Goal: Task Accomplishment & Management: Use online tool/utility

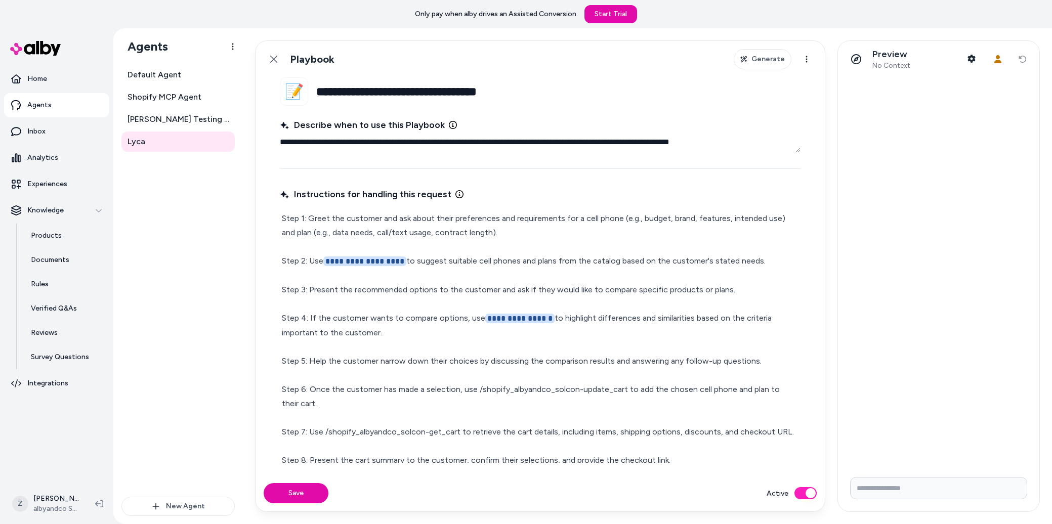
type textarea "*"
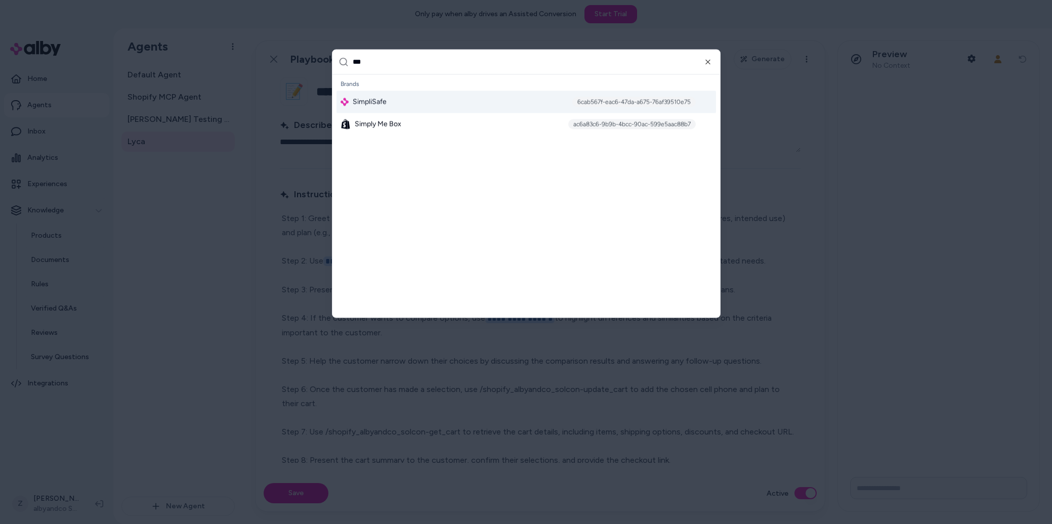
type input "****"
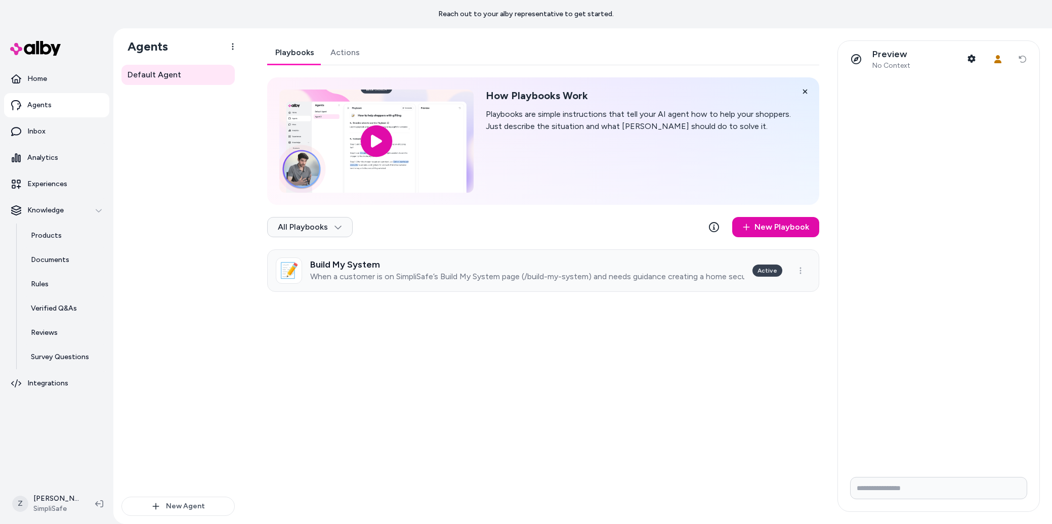
click at [403, 265] on h3 "Build My System" at bounding box center [527, 265] width 434 height 10
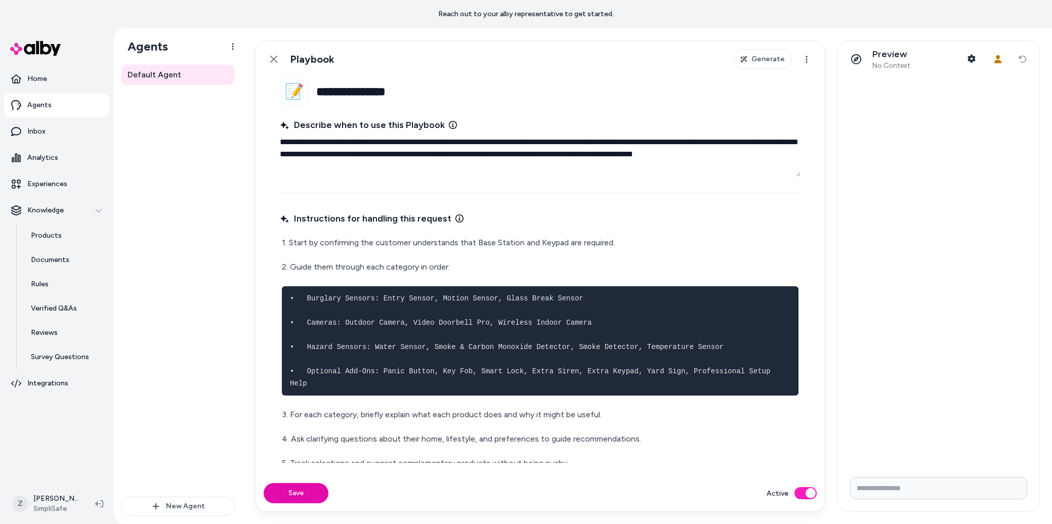
scroll to position [13, 0]
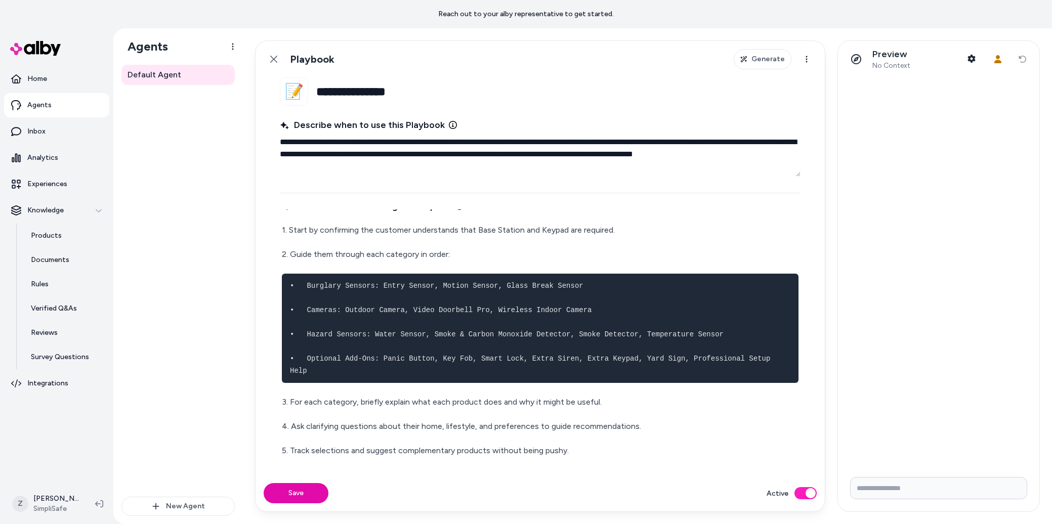
click at [577, 258] on p "2. Guide them through each category in order:" at bounding box center [540, 254] width 517 height 14
drag, startPoint x: 407, startPoint y: 303, endPoint x: 354, endPoint y: 302, distance: 53.6
click at [406, 303] on pre "• Burglary Sensors: Entry Sensor, Motion Sensor, Glass Break Sensor • Cameras: …" at bounding box center [540, 328] width 517 height 109
click at [289, 274] on pre "• Burglary Sensors: Entry Sensor, Motion Sensor, Glass Break Sensor • Cameras: …" at bounding box center [540, 328] width 517 height 109
click at [299, 263] on div "1. Start by confirming the customer understands that Base Station and Keypad ar…" at bounding box center [540, 401] width 521 height 360
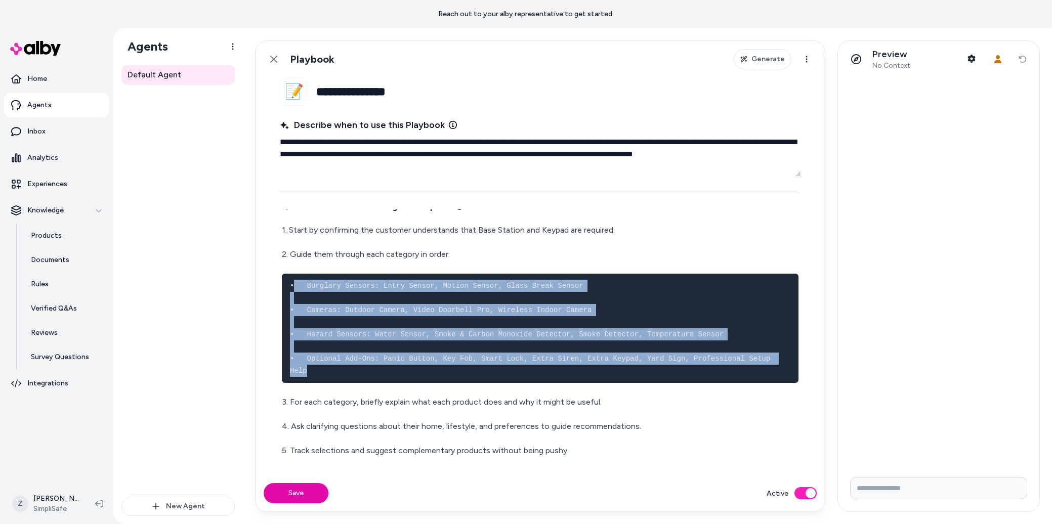
drag, startPoint x: 331, startPoint y: 376, endPoint x: 292, endPoint y: 288, distance: 96.5
click at [292, 288] on pre "• Burglary Sensors: Entry Sensor, Motion Sensor, Glass Break Sensor • Cameras: …" at bounding box center [540, 328] width 517 height 109
click at [334, 300] on pre "• Burglary Sensors: Entry Sensor, Motion Sensor, Glass Break Sensor • Cameras: …" at bounding box center [540, 328] width 517 height 109
drag, startPoint x: 312, startPoint y: 374, endPoint x: 279, endPoint y: 287, distance: 93.7
click at [279, 287] on fieldset "**********" at bounding box center [540, 276] width 569 height 398
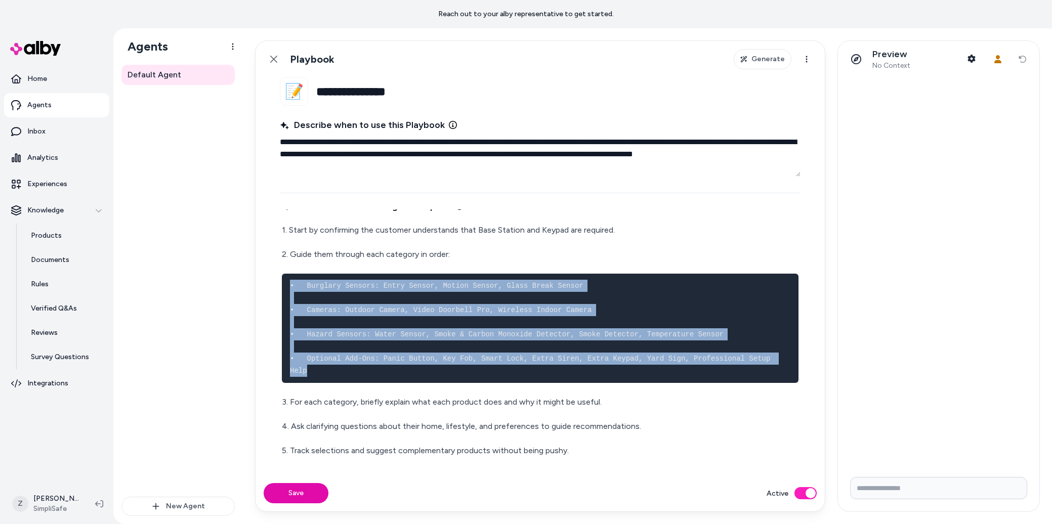
copy code "• Burglary Sensors: Entry Sensor, Motion Sensor, Glass Break Sensor • Cameras: …"
click at [439, 264] on div "1. Start by confirming the customer understands that Base Station and Keypad ar…" at bounding box center [540, 401] width 521 height 360
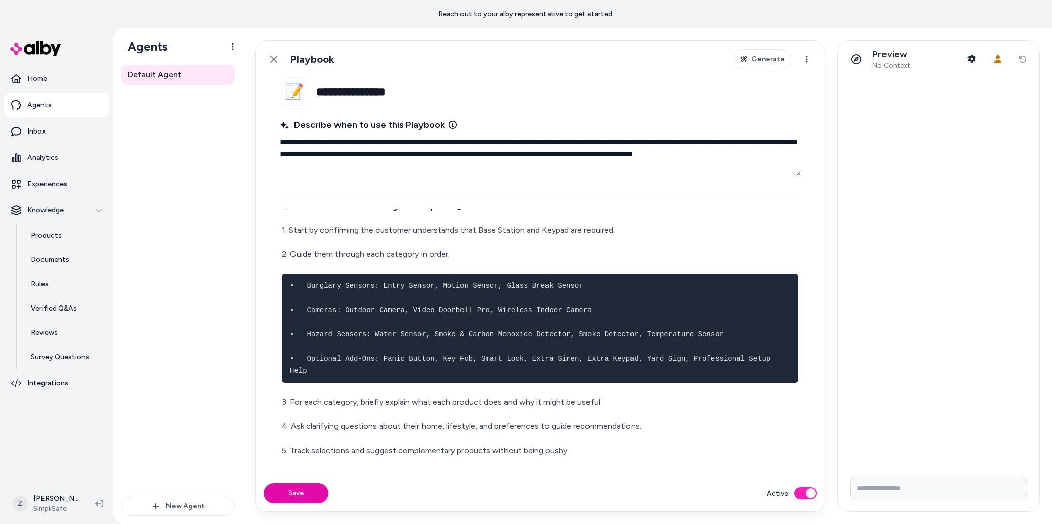
click at [457, 257] on p "2. Guide them through each category in order:" at bounding box center [540, 254] width 517 height 14
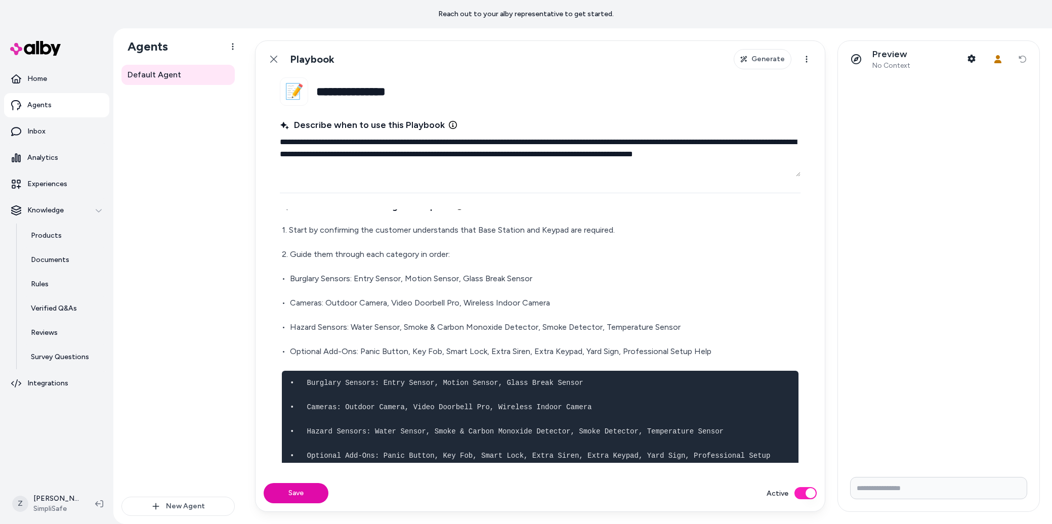
scroll to position [134, 0]
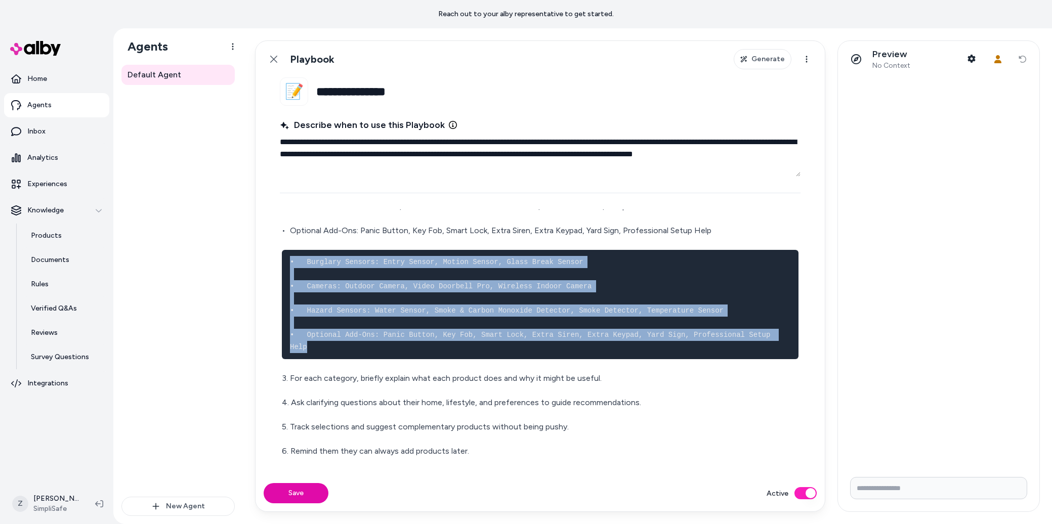
drag, startPoint x: 322, startPoint y: 346, endPoint x: 286, endPoint y: 255, distance: 98.1
click at [280, 265] on div "1. Start by confirming the customer understands that Base Station and Keypad ar…" at bounding box center [540, 328] width 521 height 457
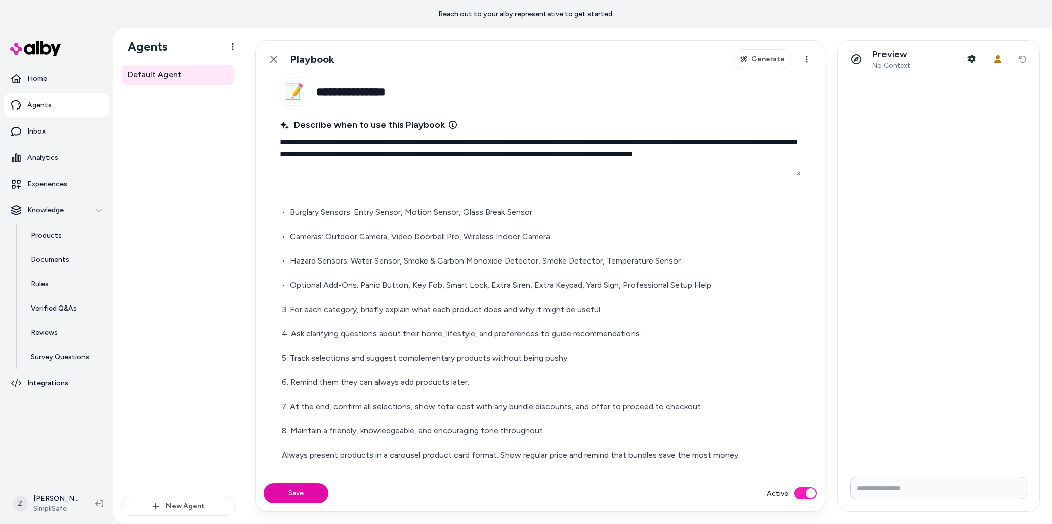
scroll to position [0, 0]
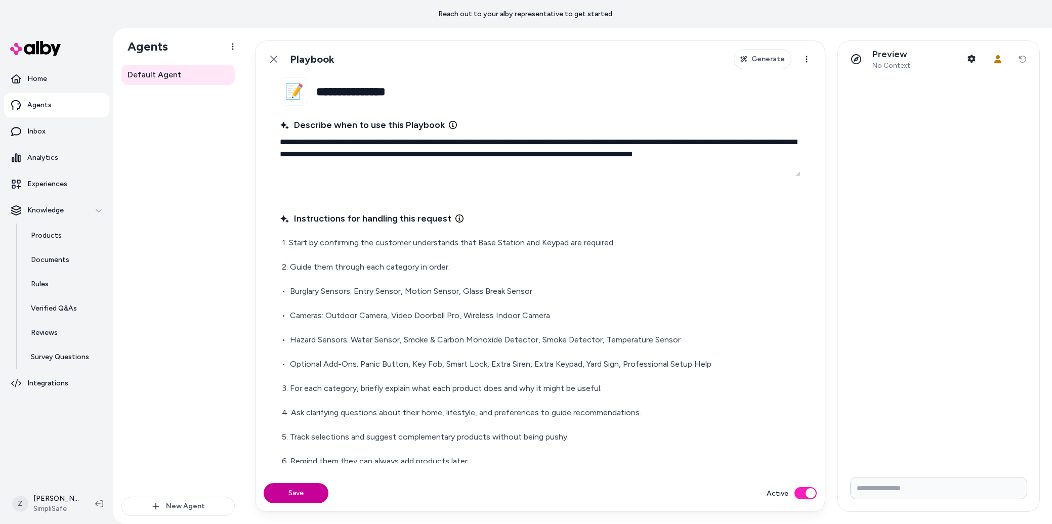
click at [282, 496] on button "Save" at bounding box center [296, 493] width 65 height 20
type textarea "*"
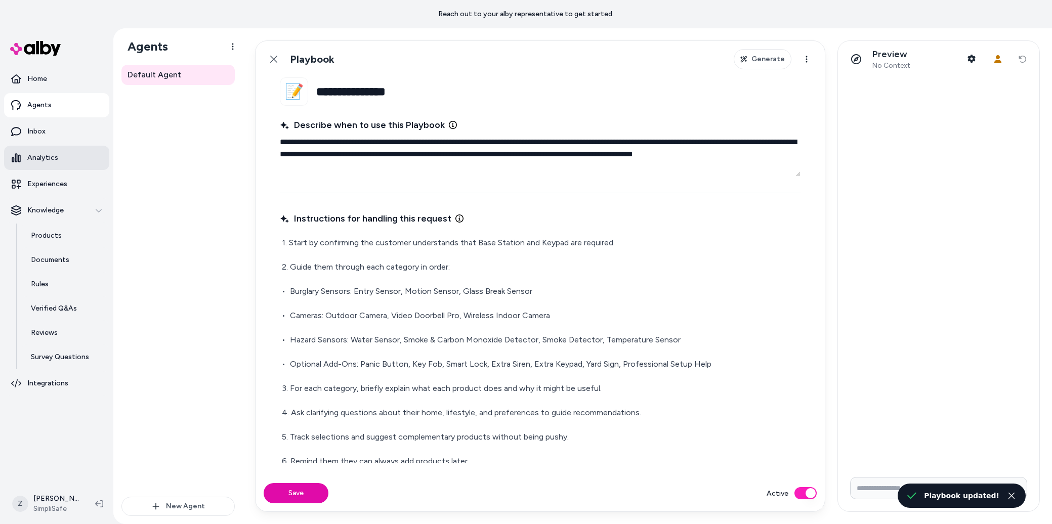
click at [36, 163] on link "Analytics" at bounding box center [56, 158] width 105 height 24
click at [33, 176] on link "Experiences" at bounding box center [56, 184] width 105 height 24
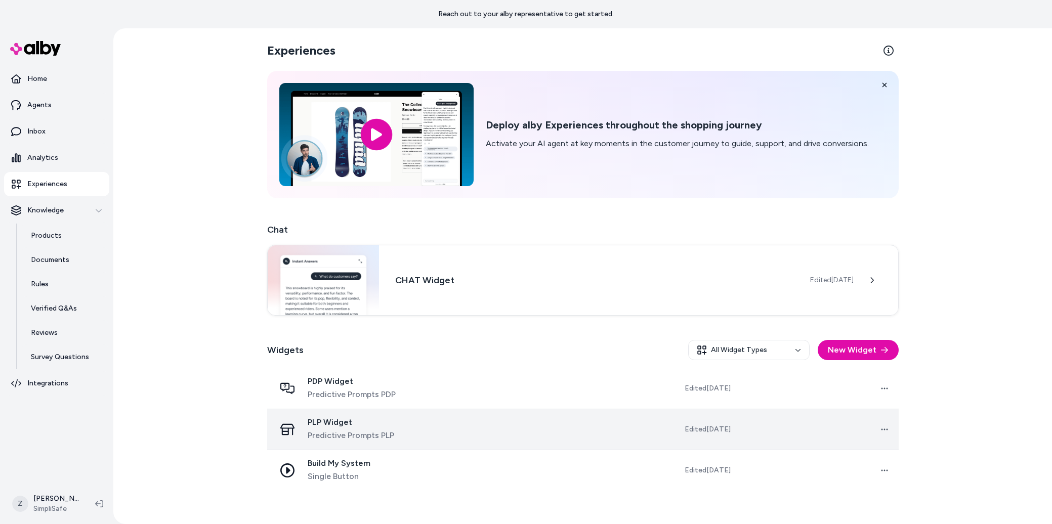
click at [335, 420] on span "PLP Widget" at bounding box center [351, 422] width 87 height 10
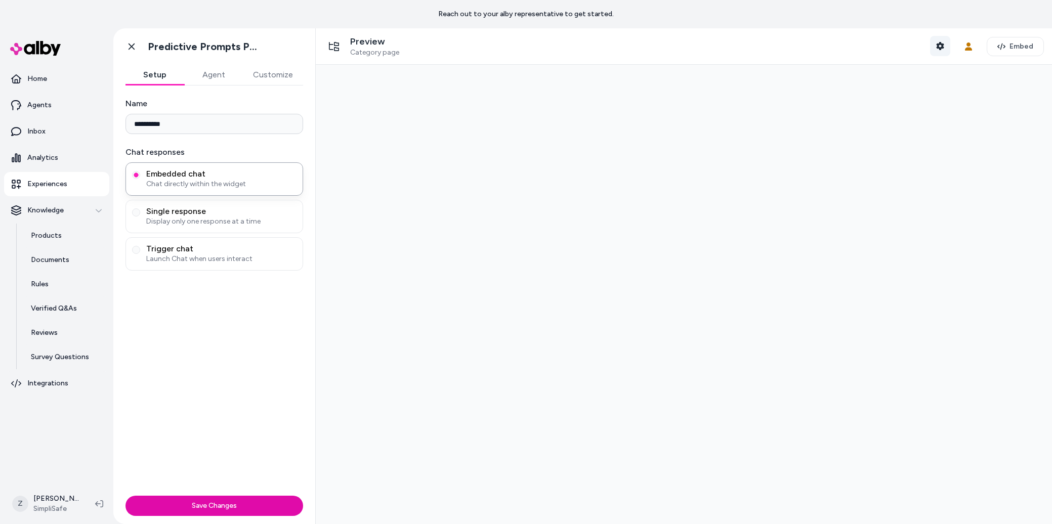
click at [937, 48] on icon "button" at bounding box center [940, 46] width 8 height 8
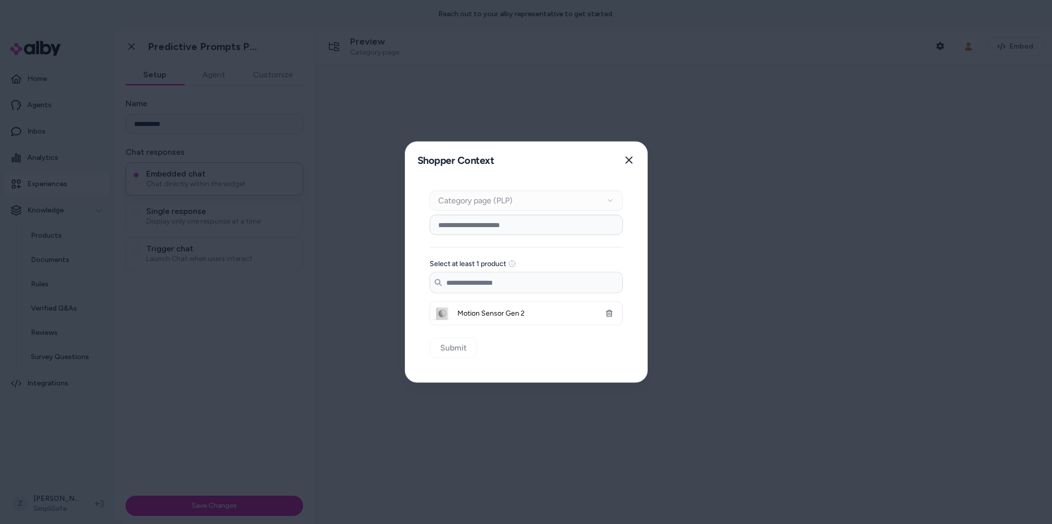
click at [472, 233] on input at bounding box center [526, 225] width 193 height 20
type input "******"
click at [481, 220] on input "******" at bounding box center [526, 225] width 193 height 20
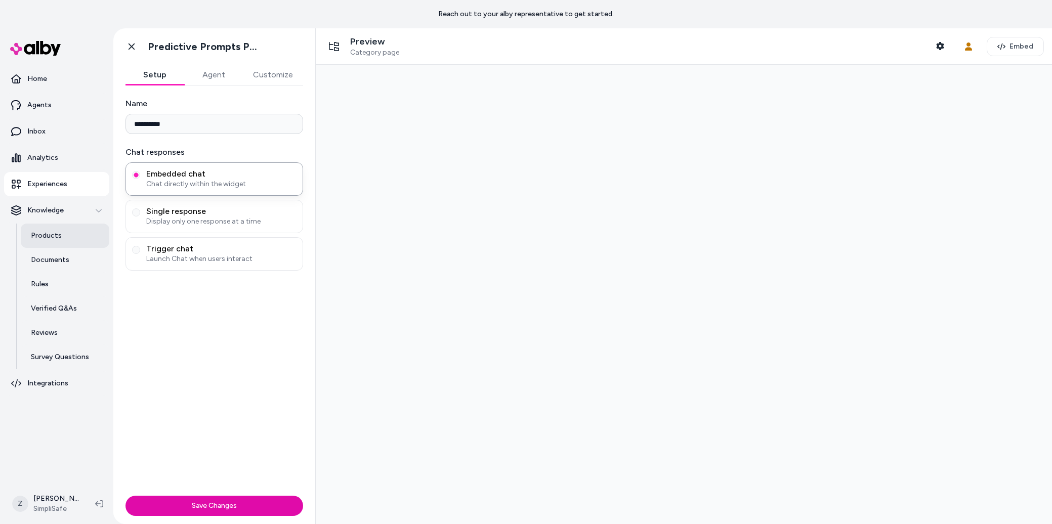
click at [64, 235] on link "Products" at bounding box center [65, 236] width 89 height 24
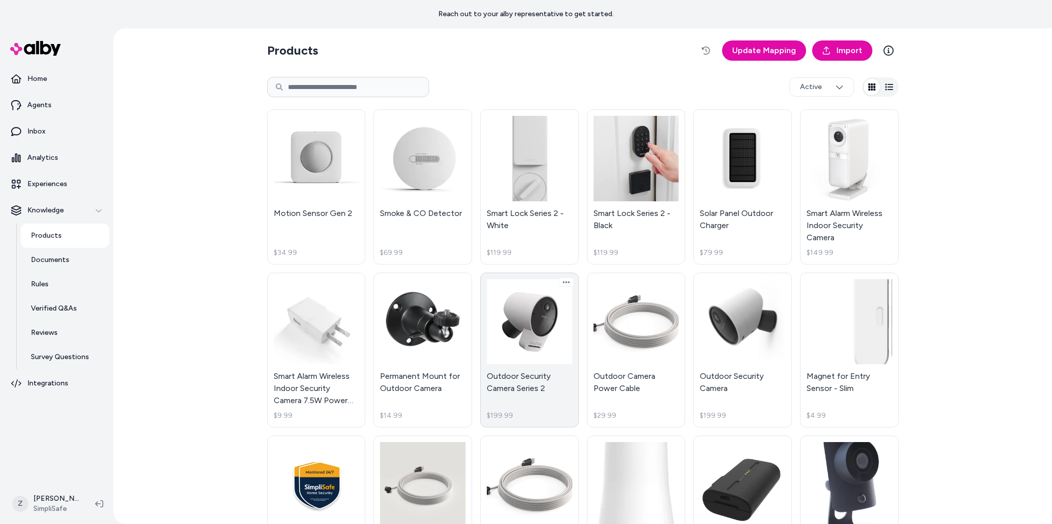
click at [538, 330] on link "Outdoor Security Camera Series 2 $199.99" at bounding box center [529, 350] width 99 height 155
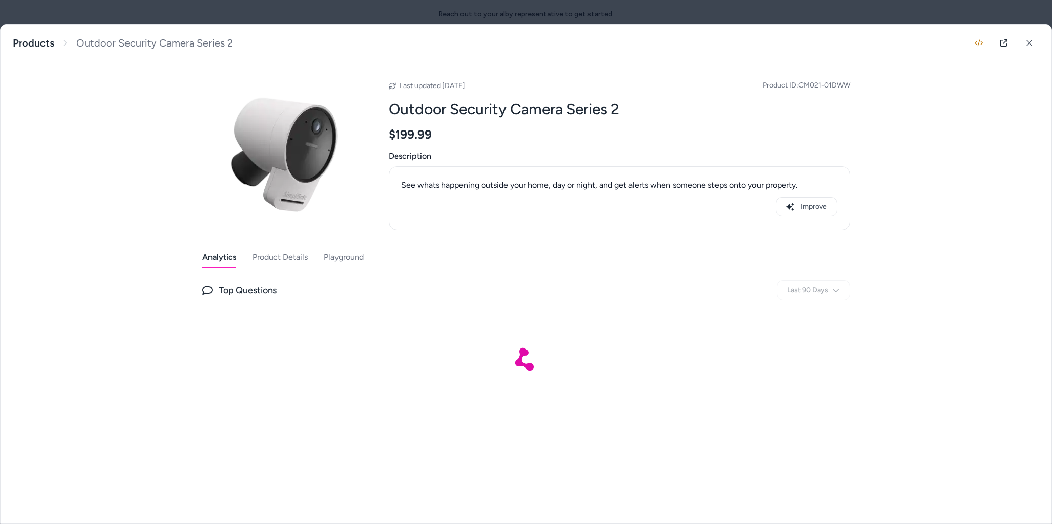
click at [290, 257] on button "Product Details" at bounding box center [280, 257] width 55 height 20
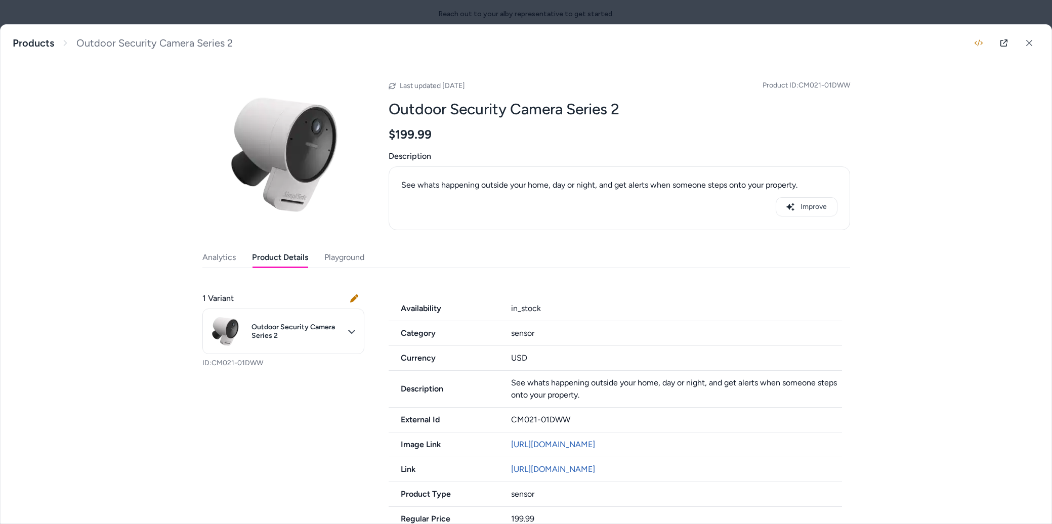
click at [527, 334] on div "sensor" at bounding box center [676, 333] width 331 height 12
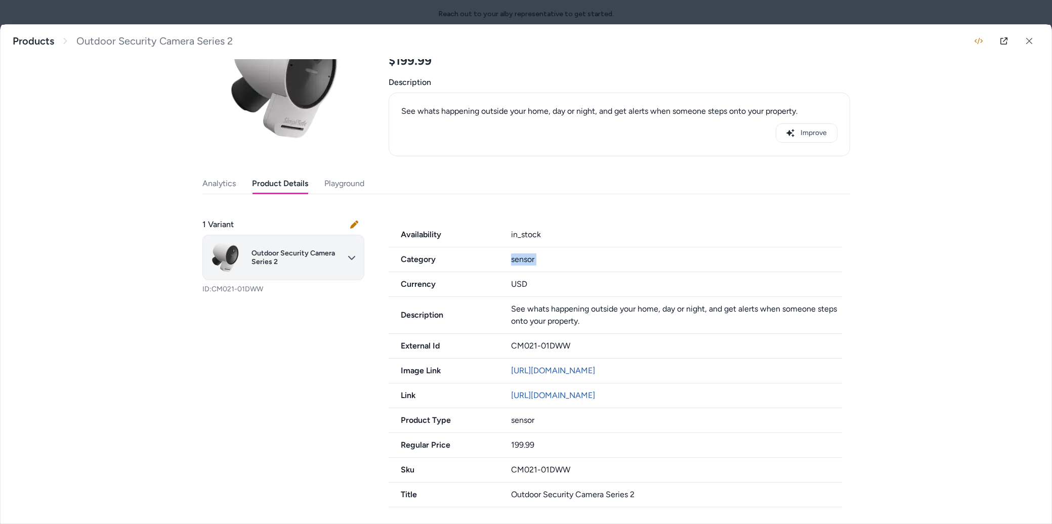
click at [268, 248] on body "Reach out to your alby representative to get started. Home Agents Inbox Analyti…" at bounding box center [526, 262] width 1052 height 524
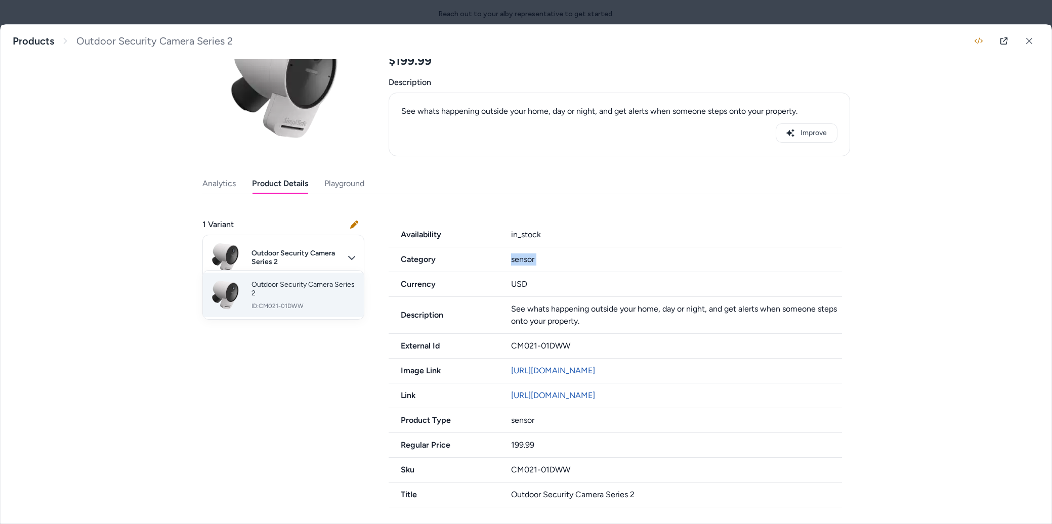
click at [265, 292] on span "Outdoor Security Camera Series 2" at bounding box center [303, 289] width 104 height 18
click at [343, 215] on div "1 Variant" at bounding box center [283, 225] width 162 height 20
click at [353, 221] on icon at bounding box center [354, 225] width 8 height 8
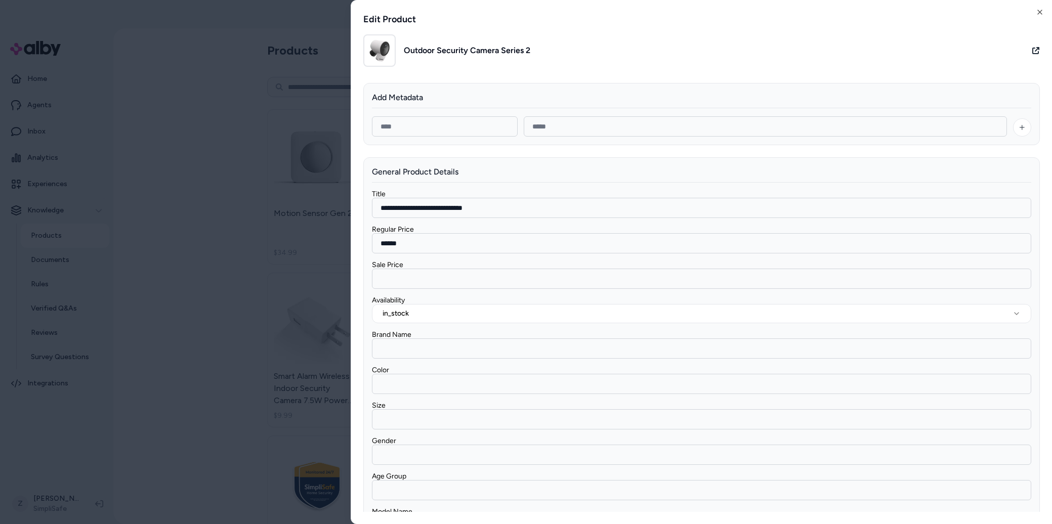
click at [422, 213] on input "**********" at bounding box center [701, 208] width 659 height 20
click at [413, 237] on input "******" at bounding box center [701, 243] width 659 height 20
click at [390, 307] on button "in_stock" at bounding box center [701, 313] width 659 height 19
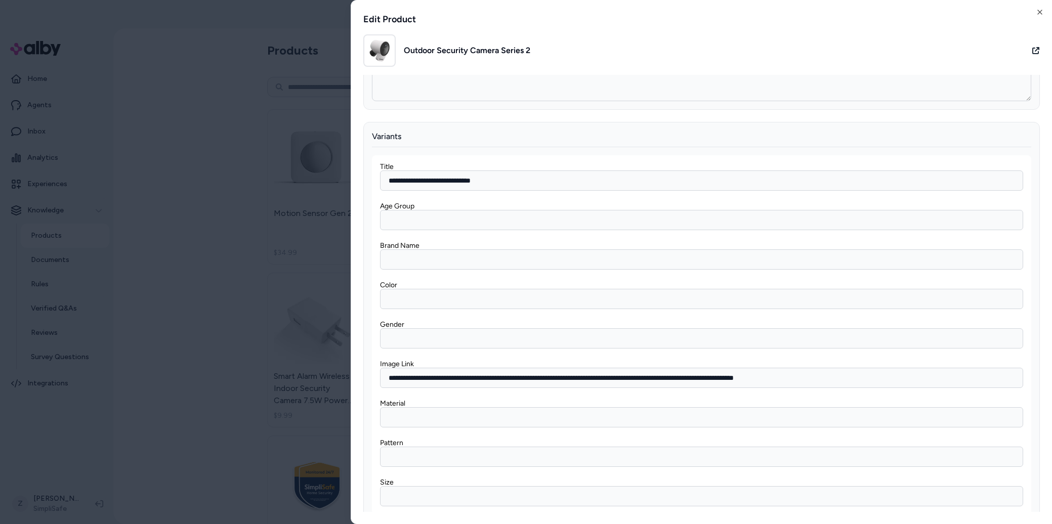
scroll to position [646, 0]
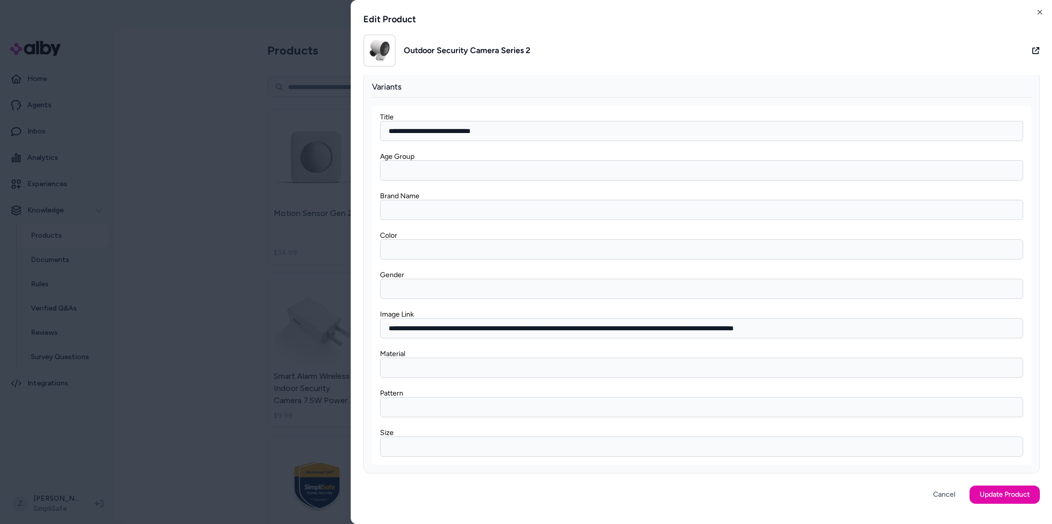
click at [233, 282] on html "Reach out to your alby representative to get started. Home Agents Inbox Analyti…" at bounding box center [526, 262] width 1052 height 524
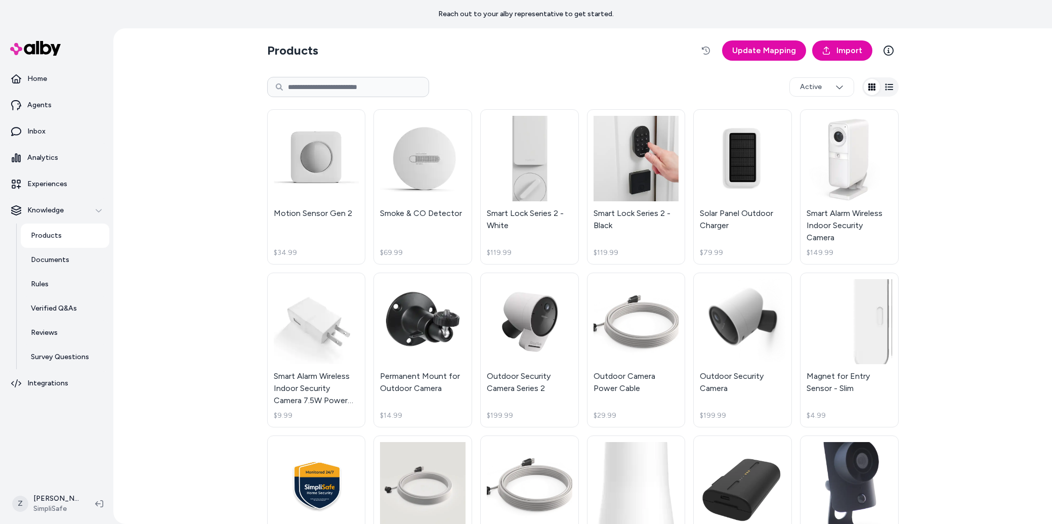
click at [708, 352] on html "Reach out to your alby representative to get started. Home Agents Inbox Analyti…" at bounding box center [526, 262] width 1052 height 524
click at [721, 344] on html "Reach out to your alby representative to get started. Home Agents Inbox Analyti…" at bounding box center [526, 262] width 1052 height 524
click at [736, 316] on html "Reach out to your alby representative to get started. Home Agents Inbox Analyti…" at bounding box center [526, 262] width 1052 height 524
click at [723, 381] on html "Reach out to your alby representative to get started. Home Agents Inbox Analyti…" at bounding box center [526, 262] width 1052 height 524
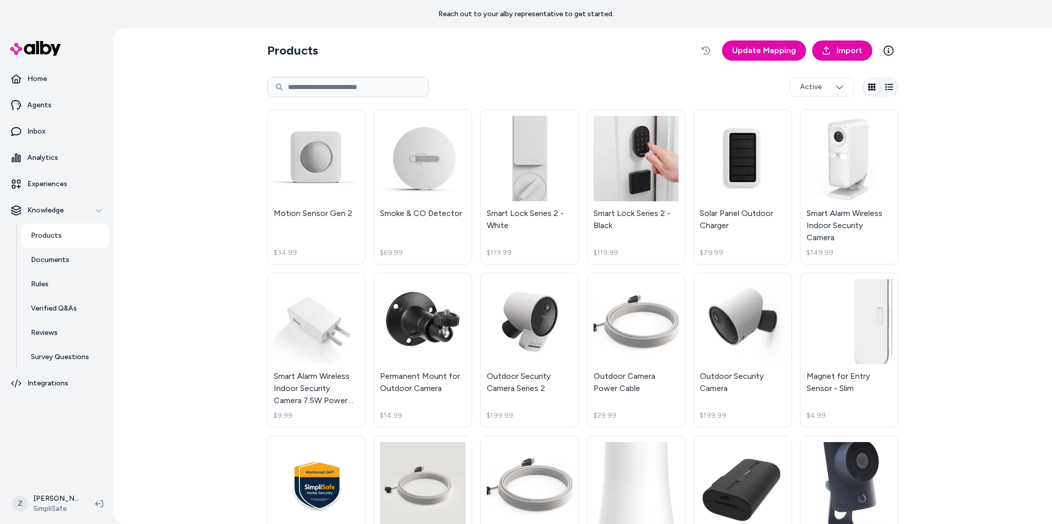
click at [732, 324] on html "Reach out to your alby representative to get started. Home Agents Inbox Analyti…" at bounding box center [526, 262] width 1052 height 524
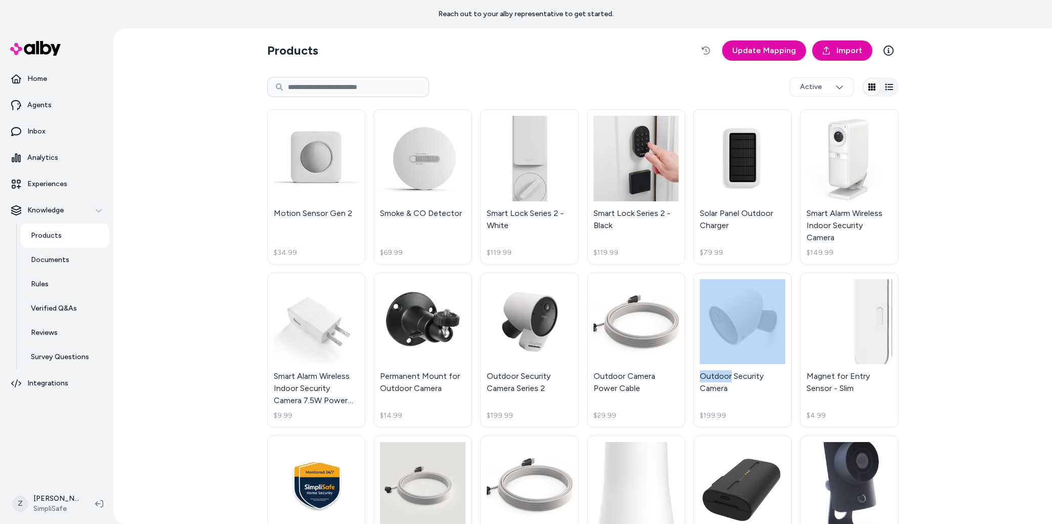
click at [732, 324] on html "Reach out to your alby representative to get started. Home Agents Inbox Analyti…" at bounding box center [526, 262] width 1052 height 524
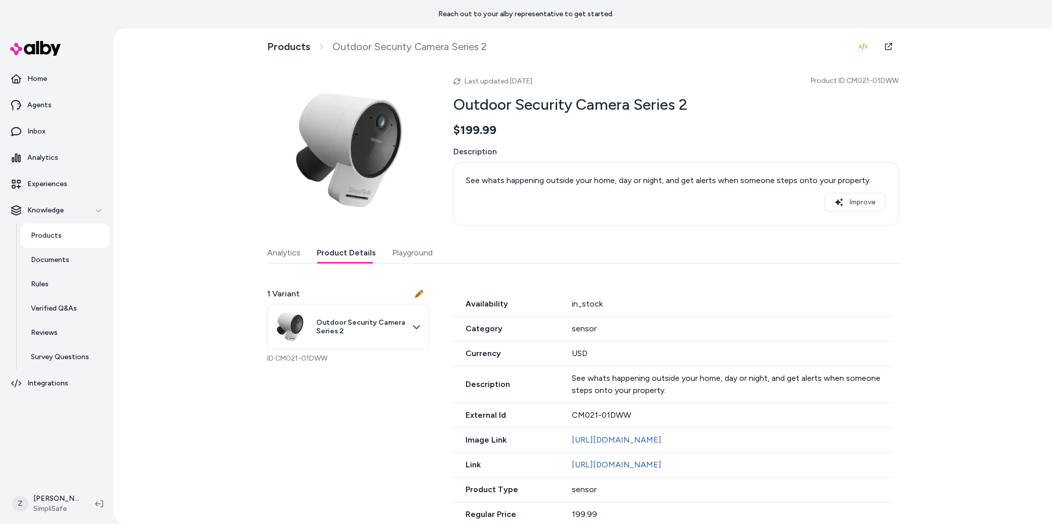
click at [353, 253] on button "Product Details" at bounding box center [346, 253] width 59 height 20
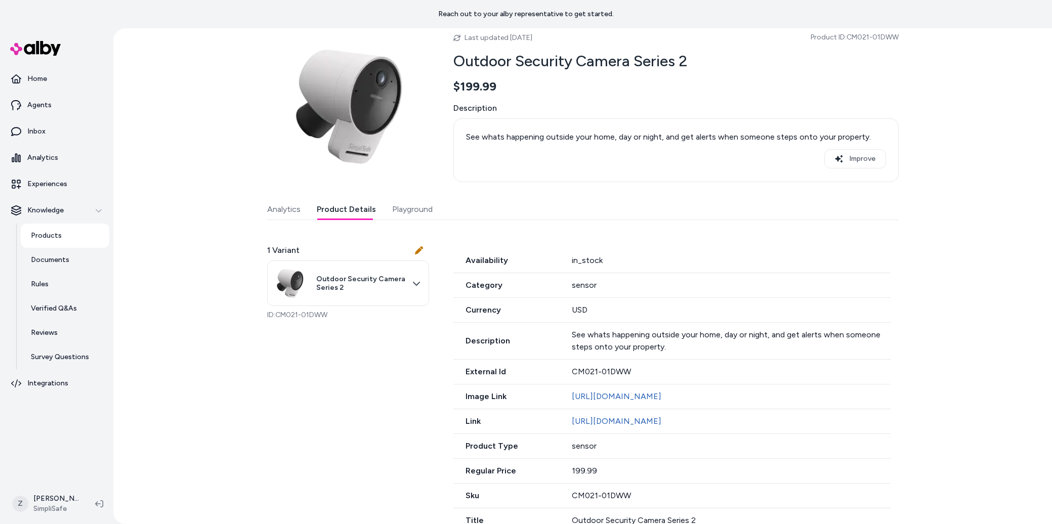
scroll to position [73, 0]
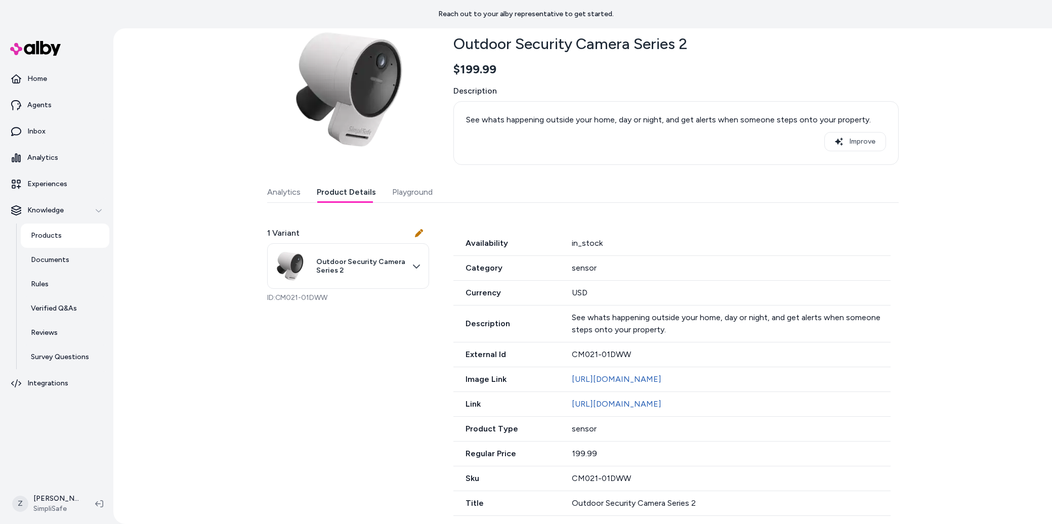
click at [403, 179] on div "Last updated Aug 13, 2025 Product ID: CM021-01DWW Outdoor Security Camera Serie…" at bounding box center [583, 262] width 632 height 508
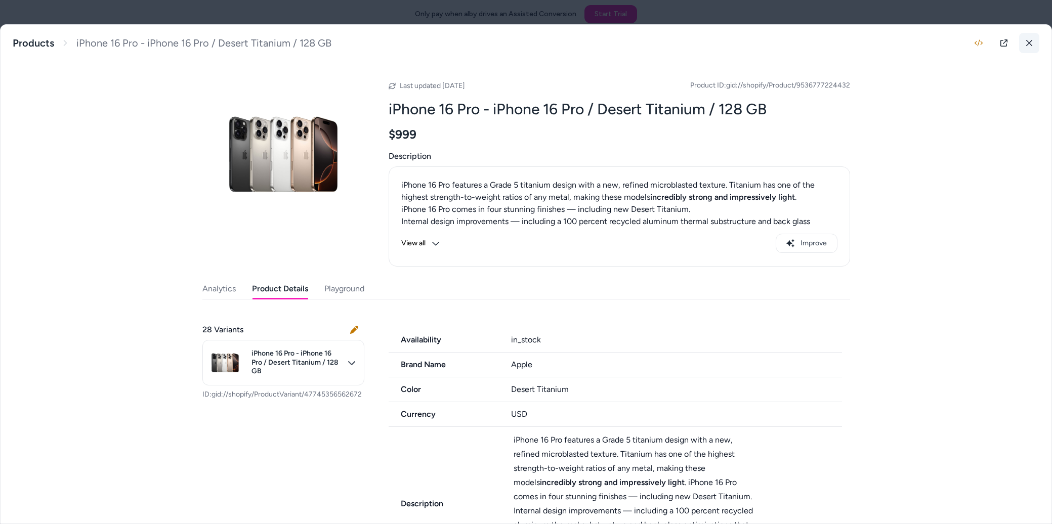
scroll to position [6, 0]
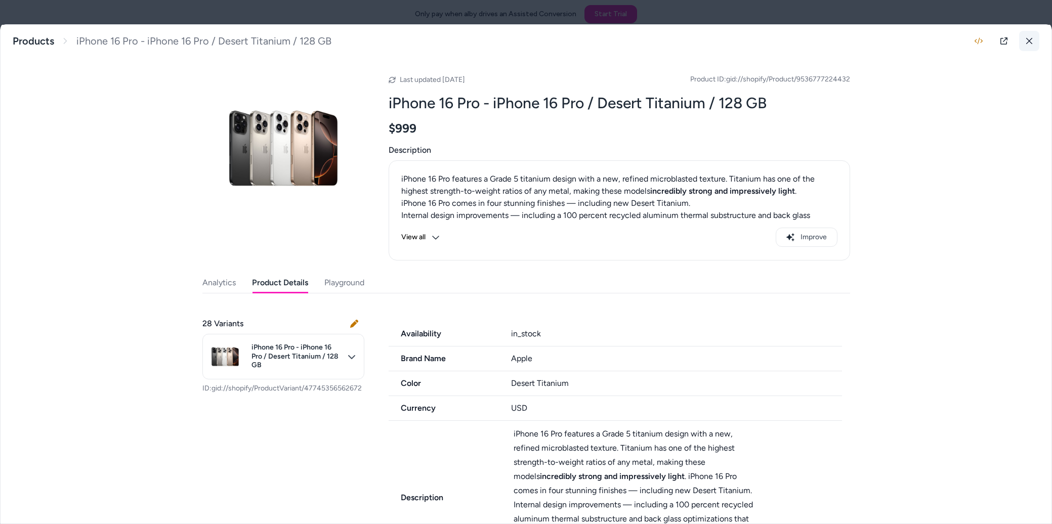
click at [1035, 43] on button at bounding box center [1029, 41] width 20 height 20
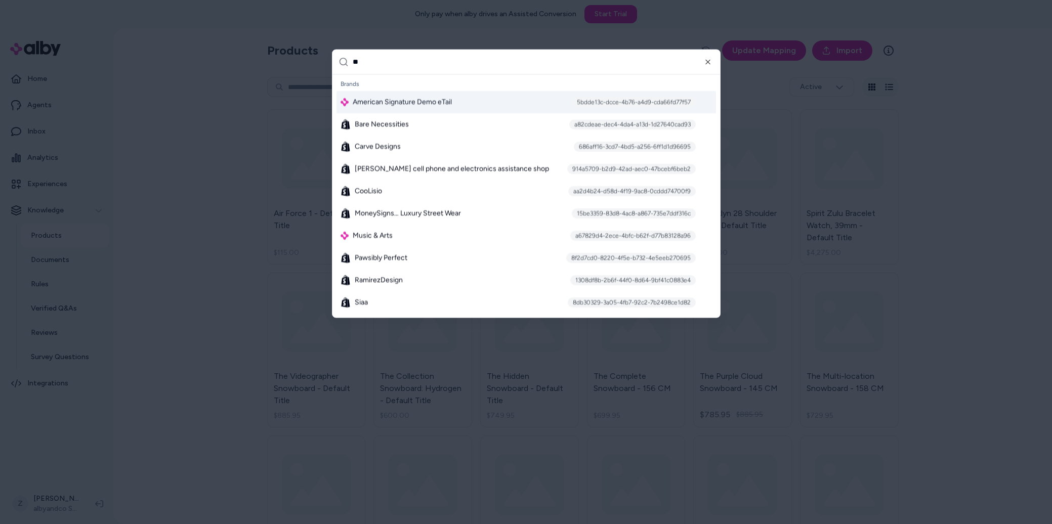
type input "***"
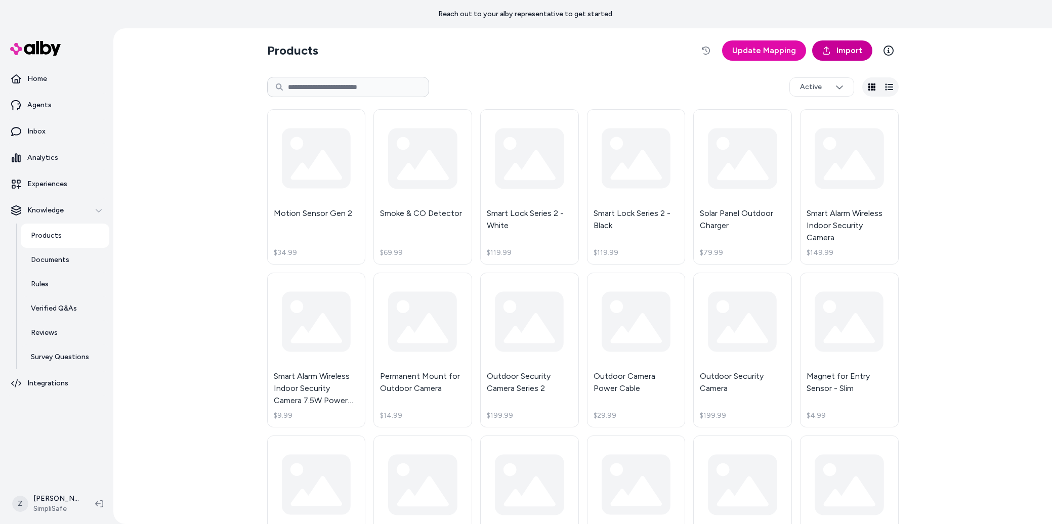
click at [836, 49] on span "Import" at bounding box center [849, 51] width 26 height 12
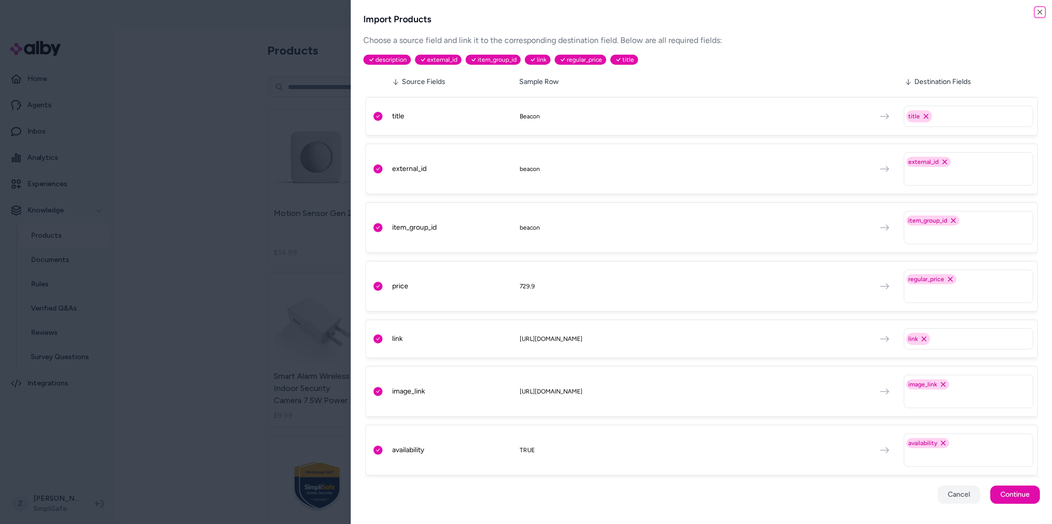
scroll to position [196, 0]
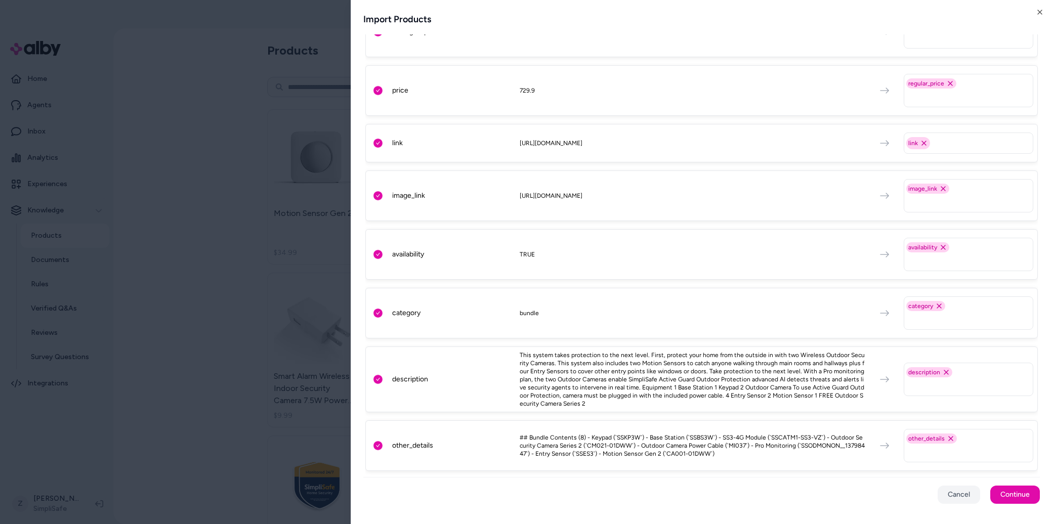
click at [1034, 506] on div "Cancel Continue" at bounding box center [701, 494] width 677 height 35
click at [1027, 495] on button "Continue" at bounding box center [1015, 495] width 50 height 18
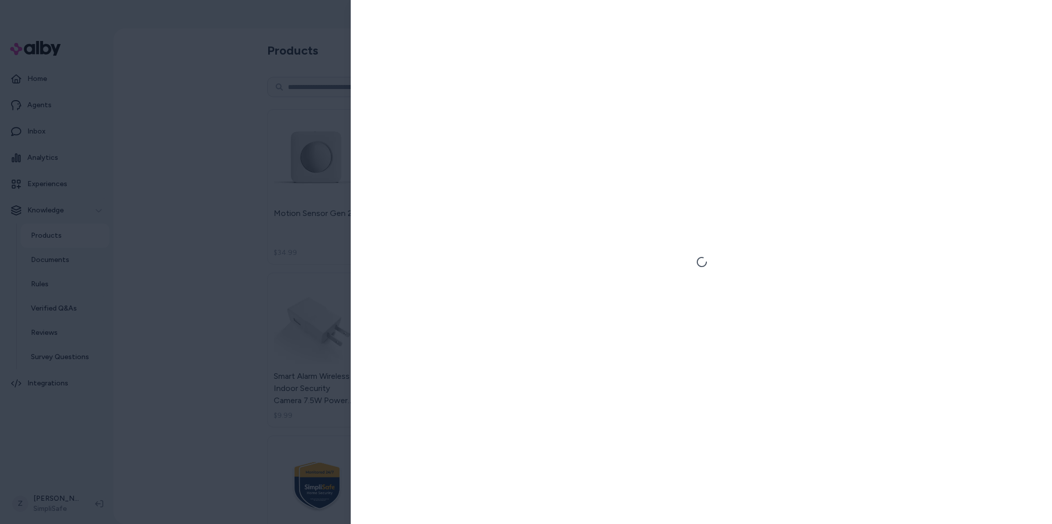
scroll to position [0, 0]
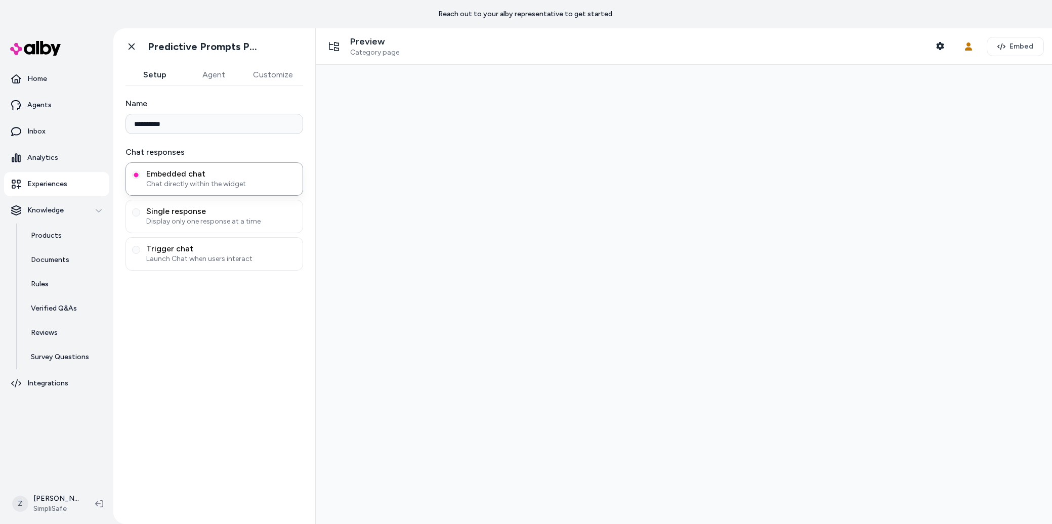
type input "**********"
click at [938, 49] on icon "button" at bounding box center [940, 46] width 8 height 8
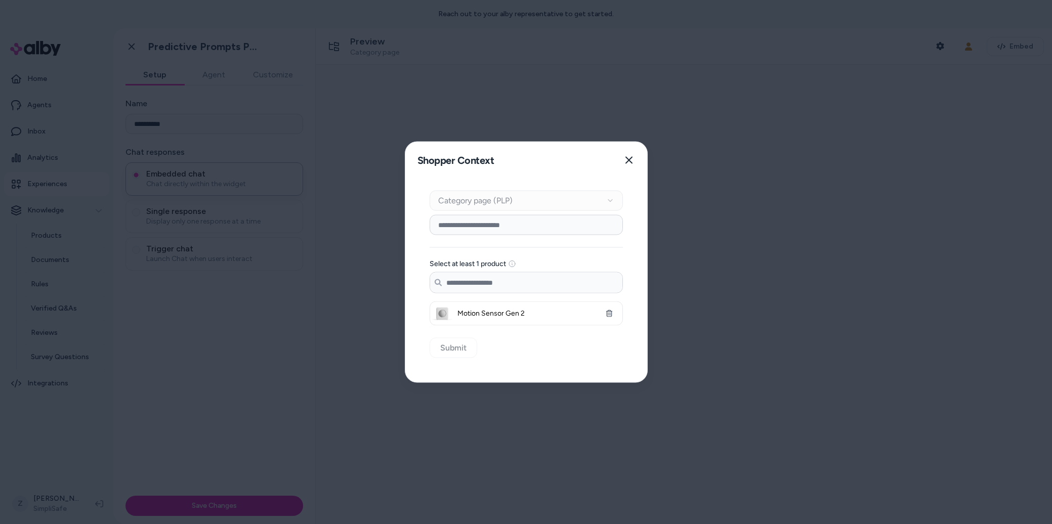
click at [459, 230] on input at bounding box center [526, 225] width 193 height 20
type input "******"
click at [457, 289] on input "Search products..." at bounding box center [526, 283] width 192 height 20
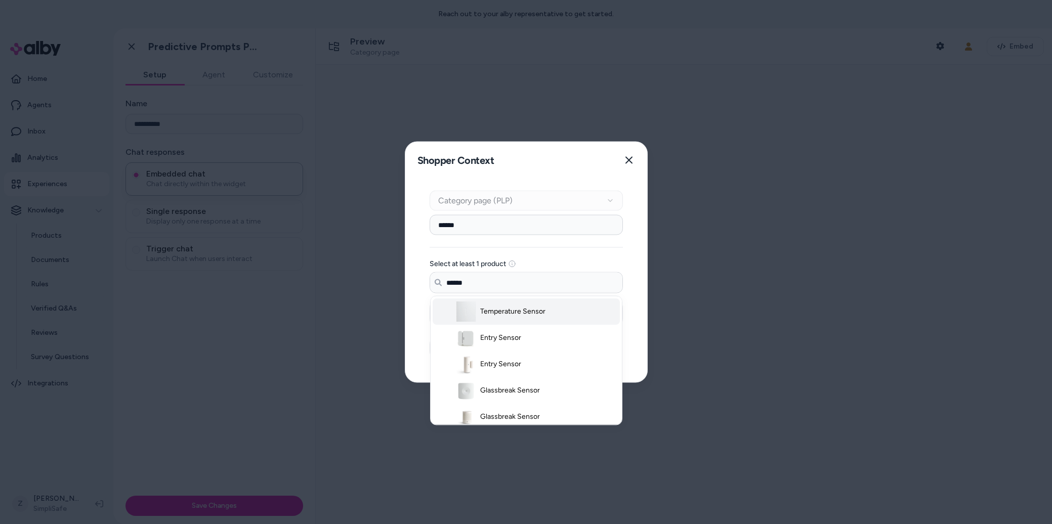
click at [496, 310] on span "Temperature Sensor" at bounding box center [512, 312] width 65 height 10
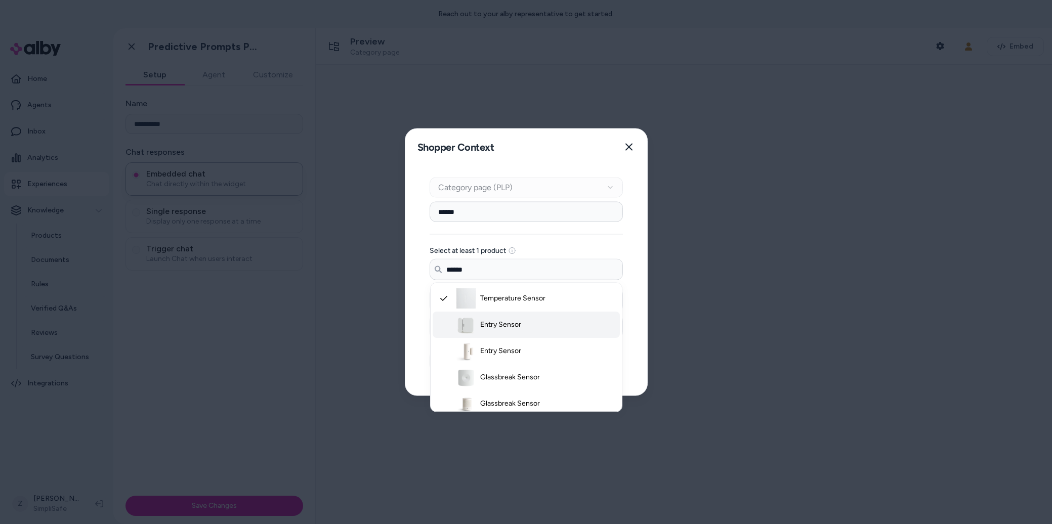
click at [498, 320] on span "Entry Sensor" at bounding box center [500, 325] width 41 height 10
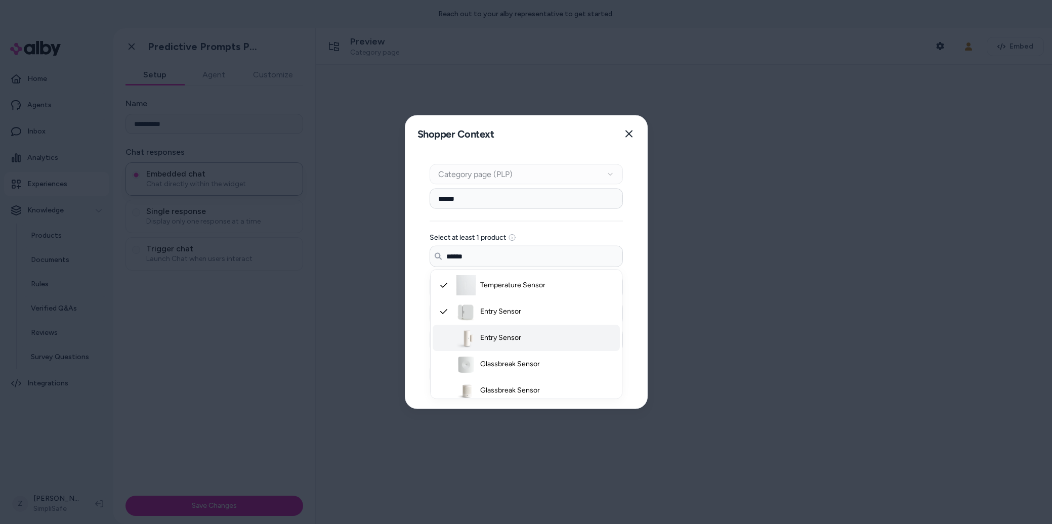
click at [507, 343] on span "Entry Sensor" at bounding box center [500, 338] width 41 height 10
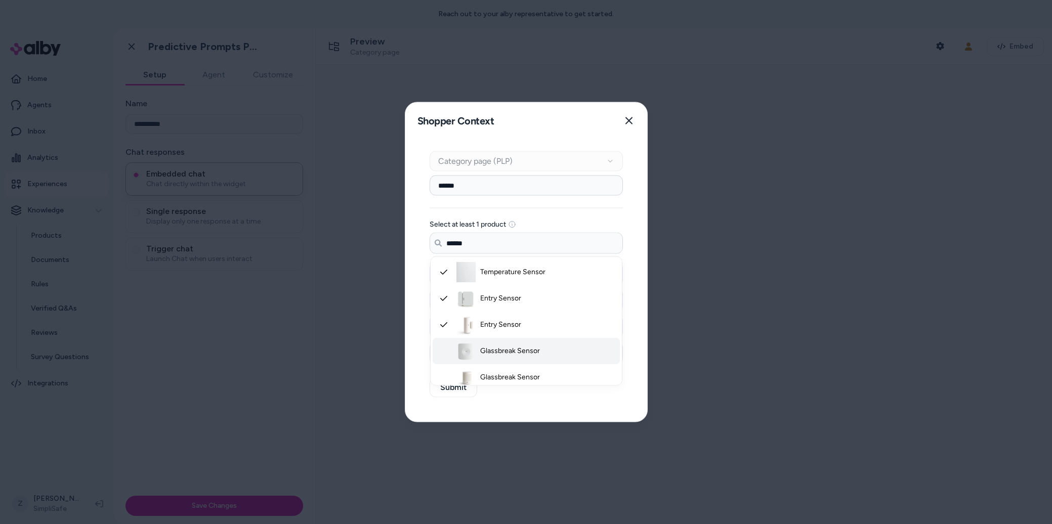
click at [516, 359] on li "Glassbreak Sensor" at bounding box center [526, 351] width 187 height 26
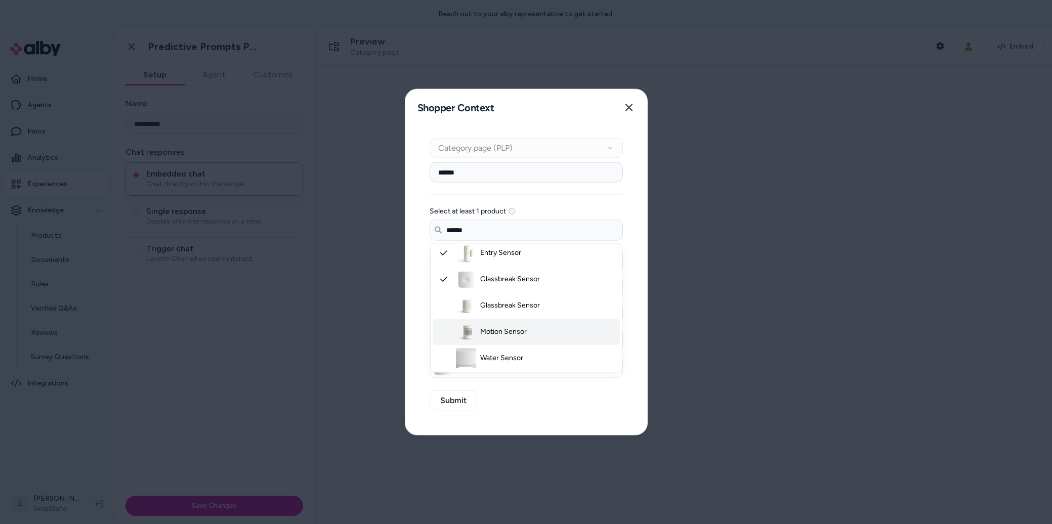
scroll to position [65, 0]
click at [513, 323] on span "Motion Sensor" at bounding box center [503, 325] width 47 height 10
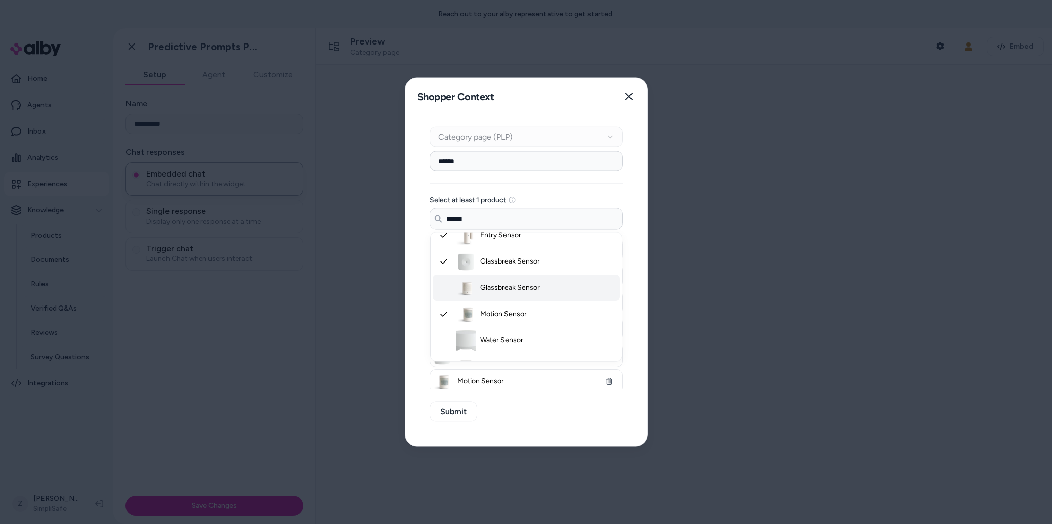
click at [501, 293] on li "Glassbreak Sensor" at bounding box center [526, 288] width 187 height 26
click at [507, 339] on span "Water Sensor" at bounding box center [501, 340] width 43 height 10
click at [506, 336] on span "Motion Sensor Gen 2" at bounding box center [513, 335] width 67 height 10
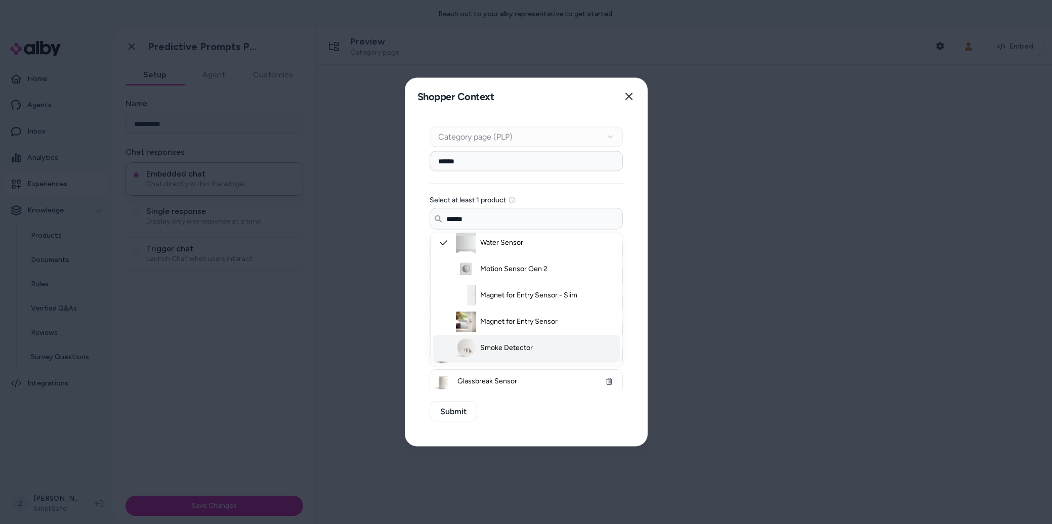
scroll to position [183, 0]
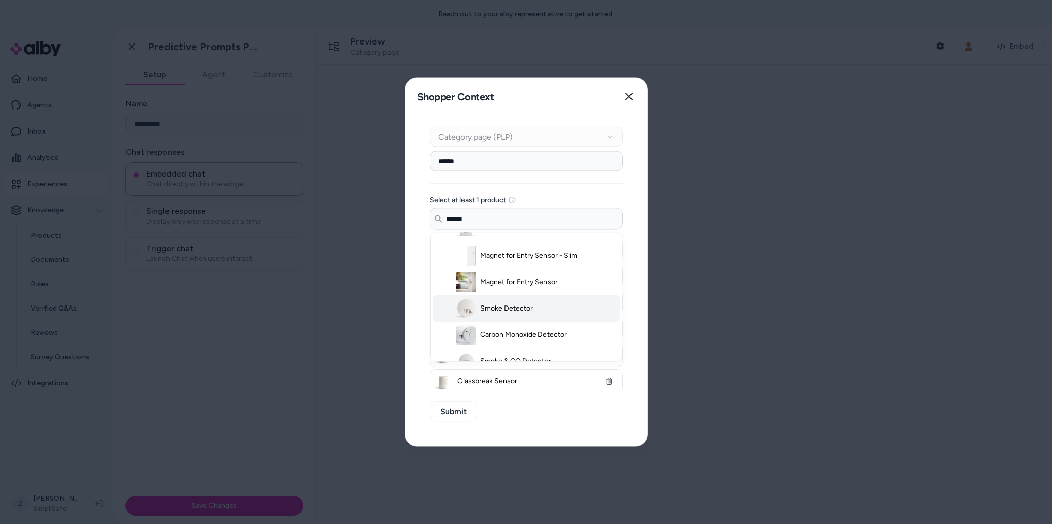
click at [508, 309] on span "Smoke Detector" at bounding box center [506, 309] width 53 height 10
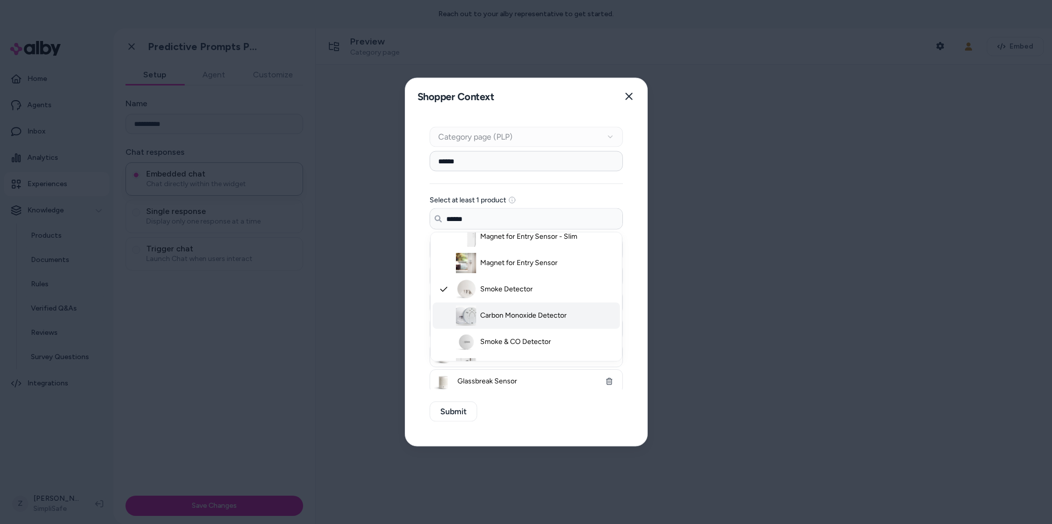
click at [508, 318] on span "Carbon Monoxide Detector" at bounding box center [523, 316] width 87 height 10
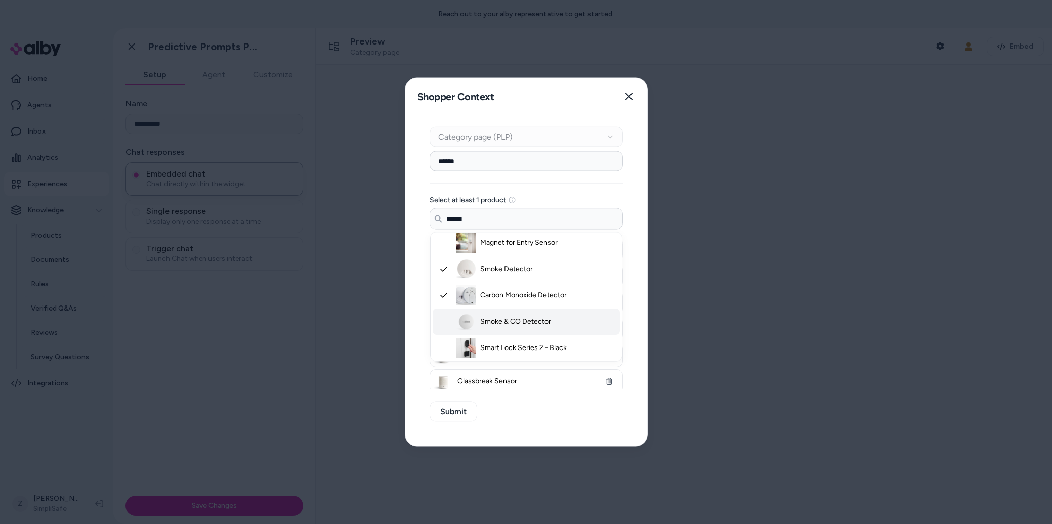
click at [506, 327] on li "Smoke & CO Detector" at bounding box center [526, 322] width 187 height 26
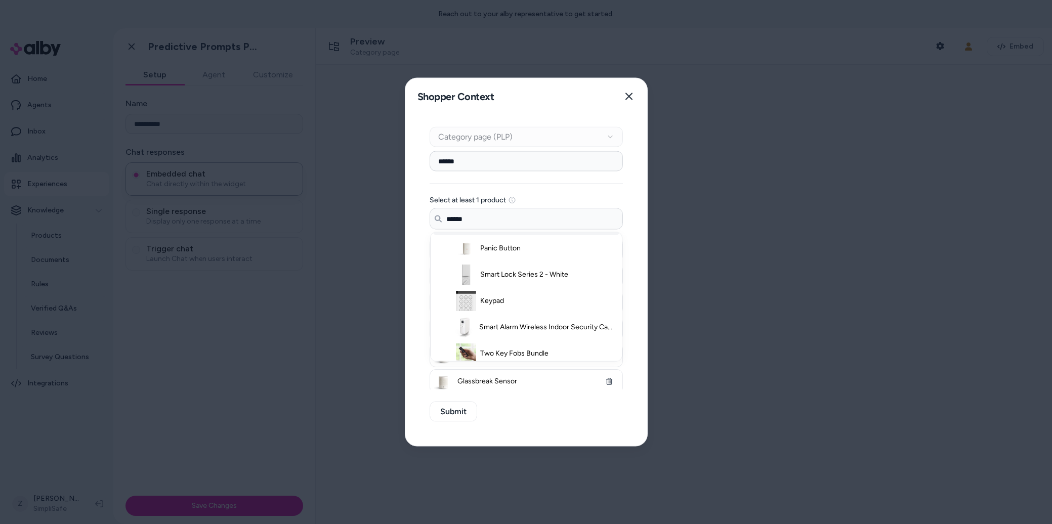
scroll to position [402, 0]
type input "******"
click at [518, 420] on div "Context Type Category page (PLP) Category Setup ****** Select at least 1 produc…" at bounding box center [526, 280] width 242 height 331
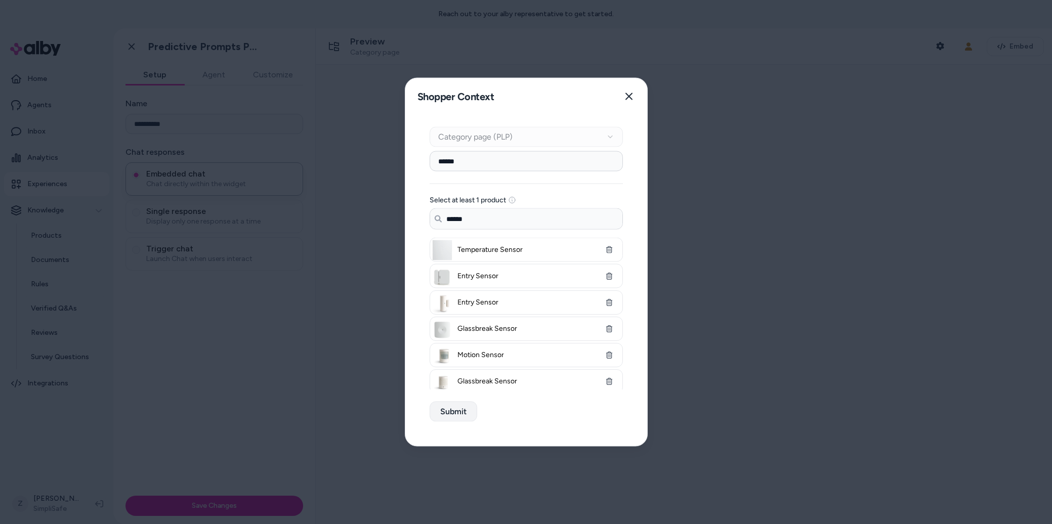
click at [458, 415] on button "Submit" at bounding box center [454, 412] width 48 height 20
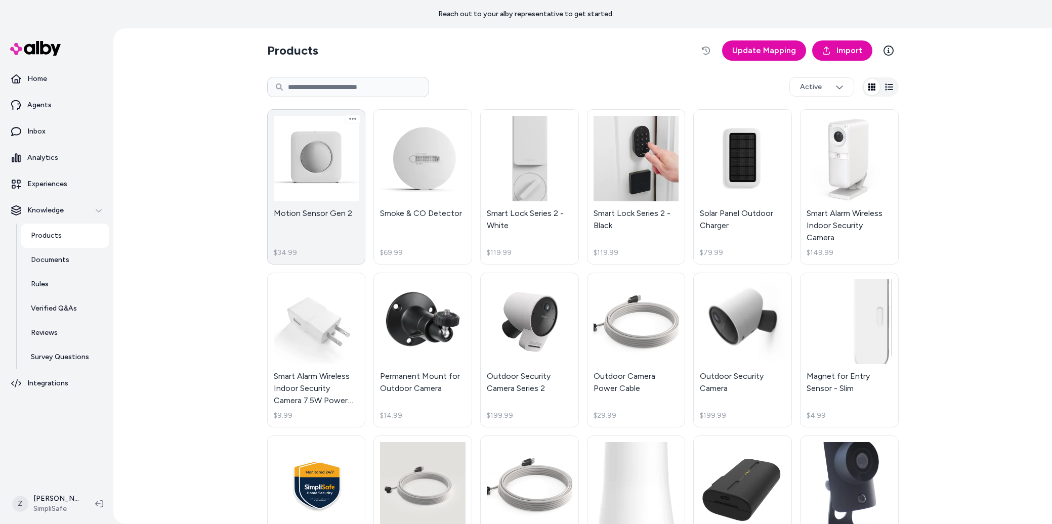
click at [344, 161] on link "Motion Sensor Gen 2 $34.99" at bounding box center [316, 186] width 99 height 155
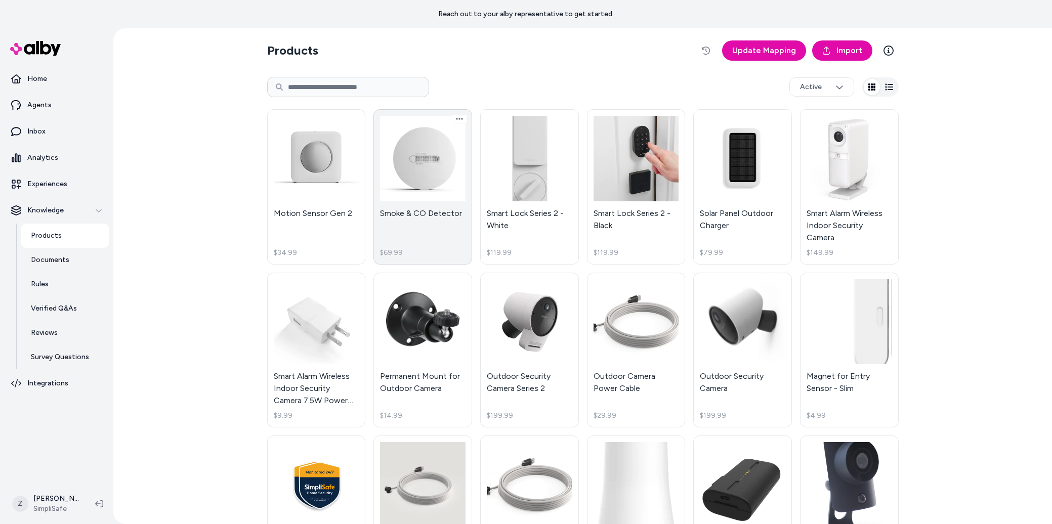
click at [419, 162] on link "Smoke & CO Detector $69.99" at bounding box center [422, 186] width 99 height 155
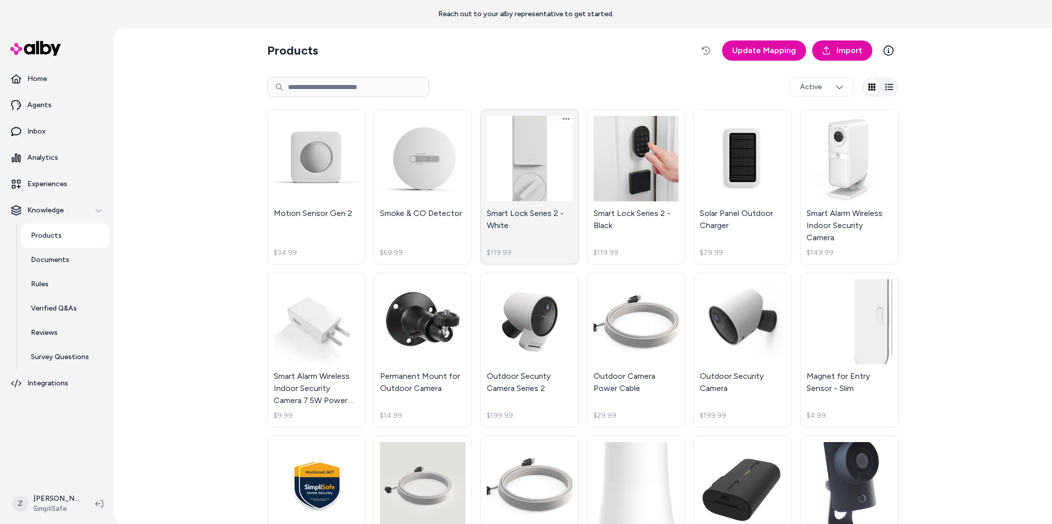
click at [536, 169] on link "Smart Lock Series 2 - White $119.99" at bounding box center [529, 186] width 99 height 155
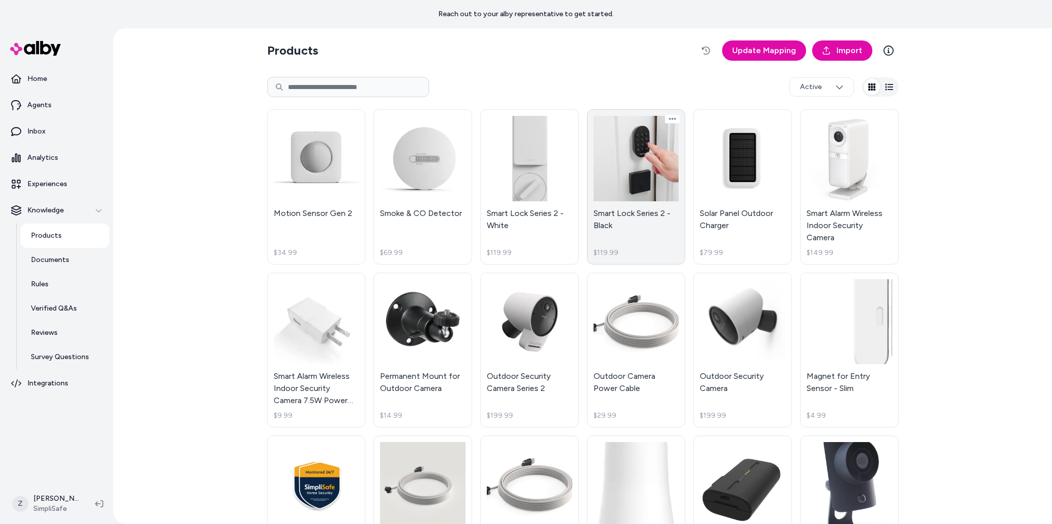
click at [617, 169] on link "Smart Lock Series 2 - Black $119.99" at bounding box center [636, 186] width 99 height 155
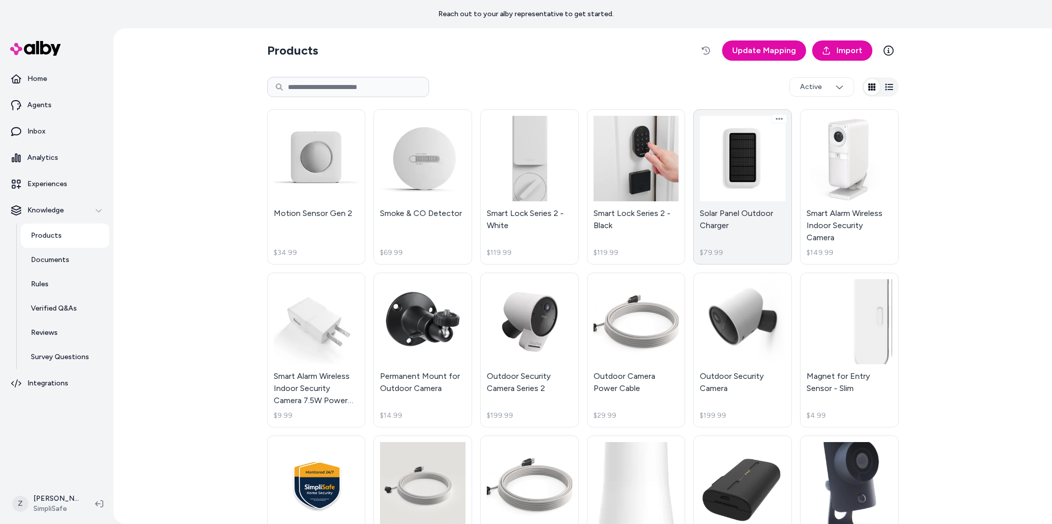
click at [767, 172] on link "Solar Panel Outdoor Charger $79.99" at bounding box center [742, 186] width 99 height 155
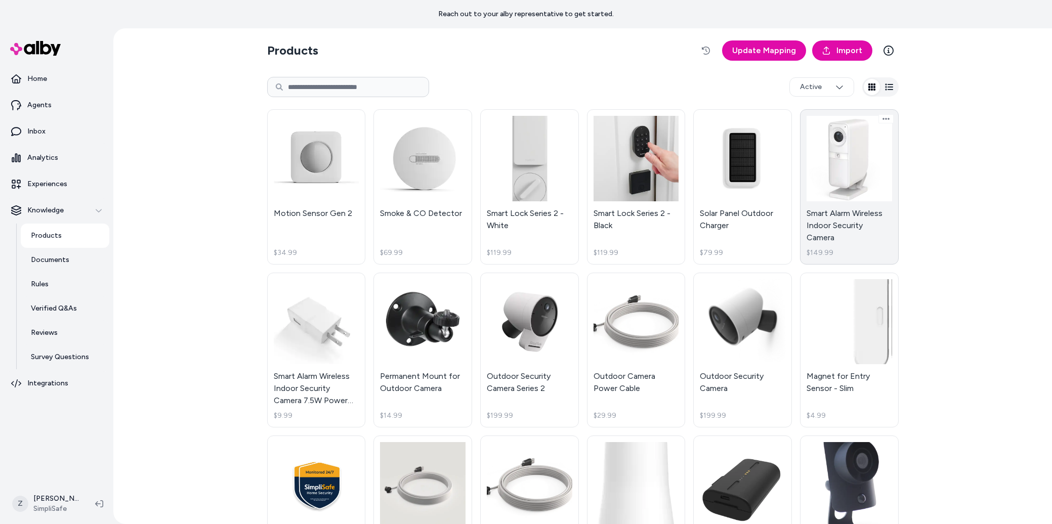
click at [849, 171] on link "Smart Alarm Wireless Indoor Security Camera $149.99" at bounding box center [849, 186] width 99 height 155
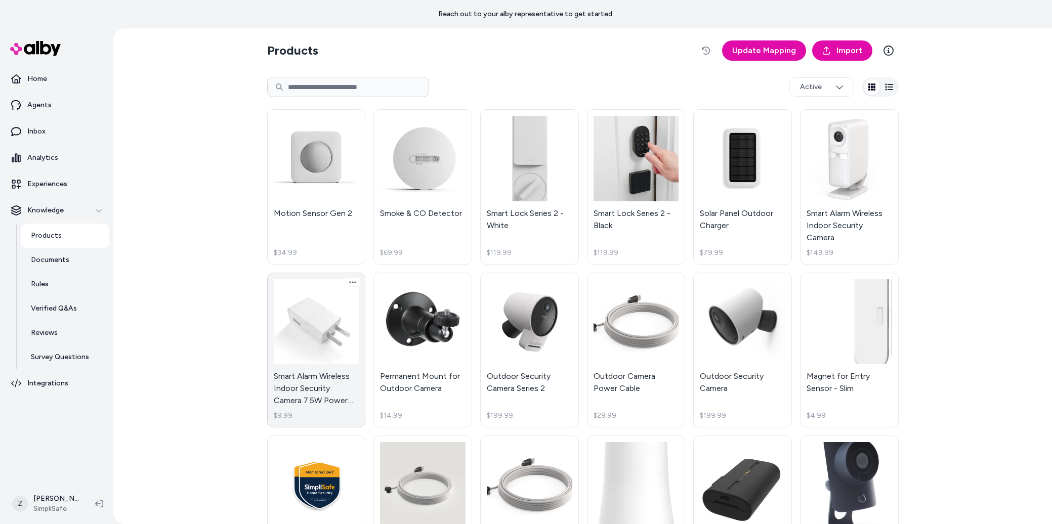
click at [334, 346] on link "Smart Alarm Wireless Indoor Security Camera 7.5W Power Adapter $9.99" at bounding box center [316, 350] width 99 height 155
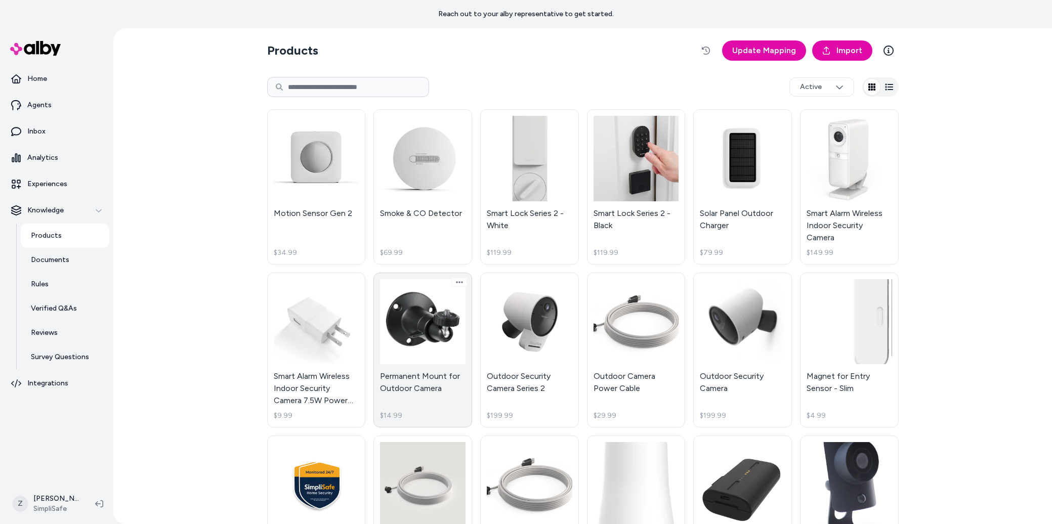
click at [452, 326] on link "Permanent Mount for Outdoor Camera $14.99" at bounding box center [422, 350] width 99 height 155
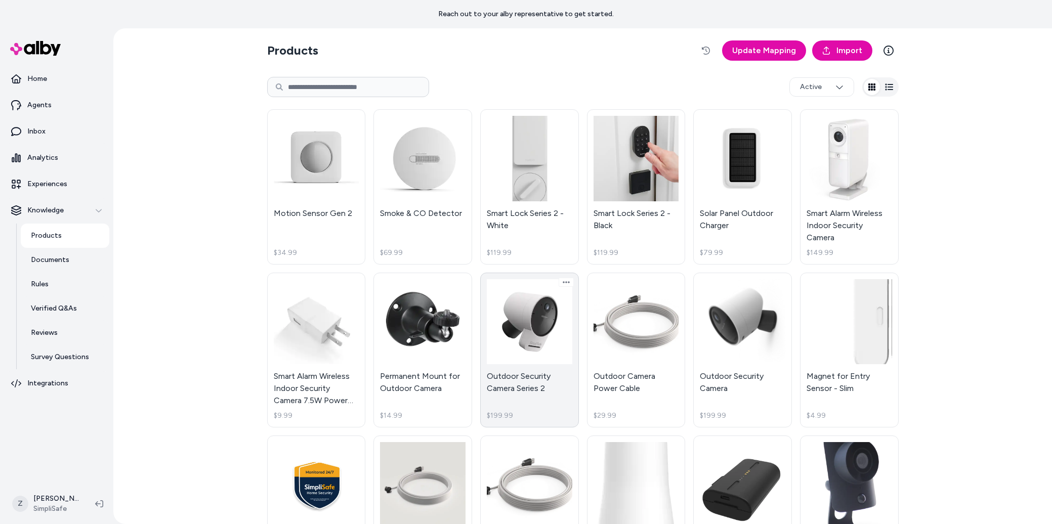
click at [567, 326] on link "Outdoor Security Camera Series 2 $199.99" at bounding box center [529, 350] width 99 height 155
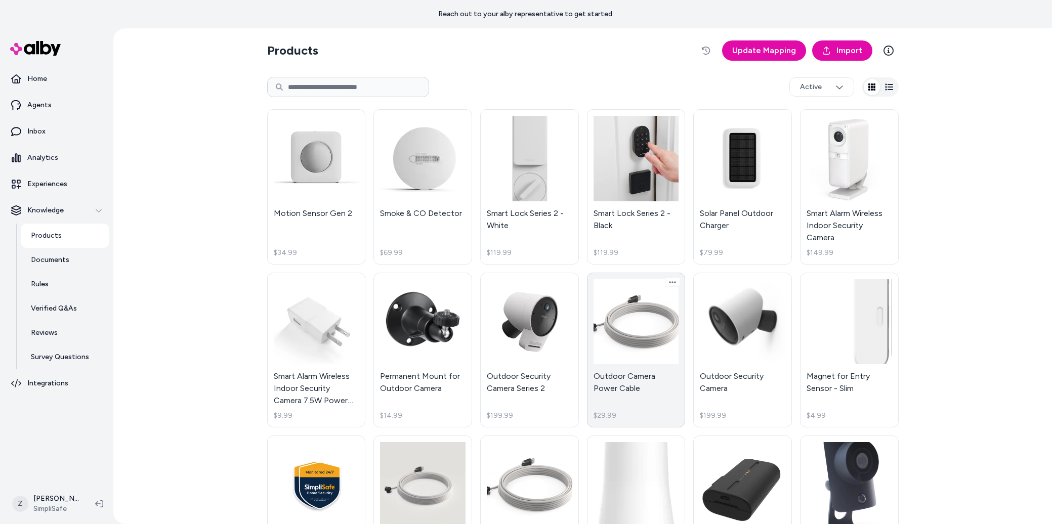
click at [662, 330] on link "Outdoor Camera Power Cable $29.99" at bounding box center [636, 350] width 99 height 155
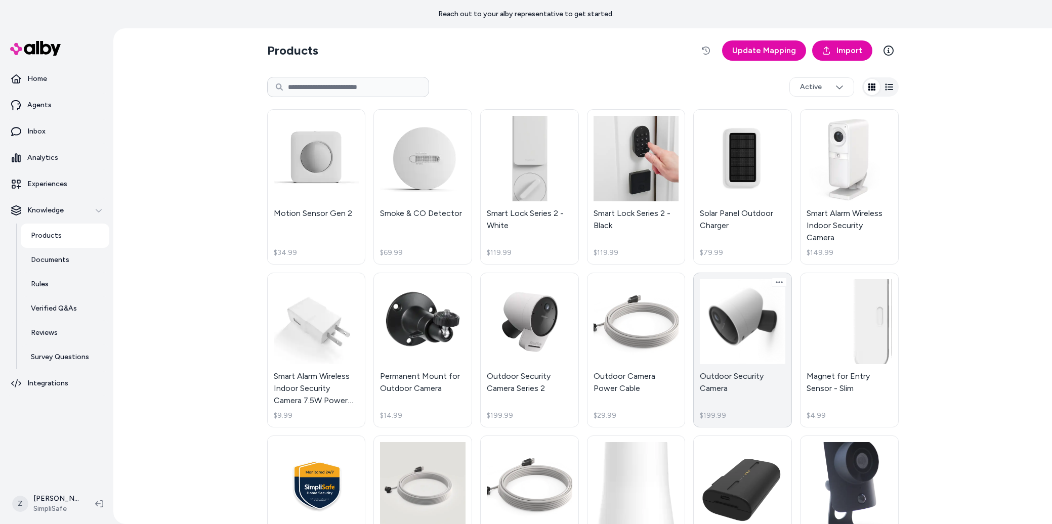
click at [742, 326] on link "Outdoor Security Camera $199.99" at bounding box center [742, 350] width 99 height 155
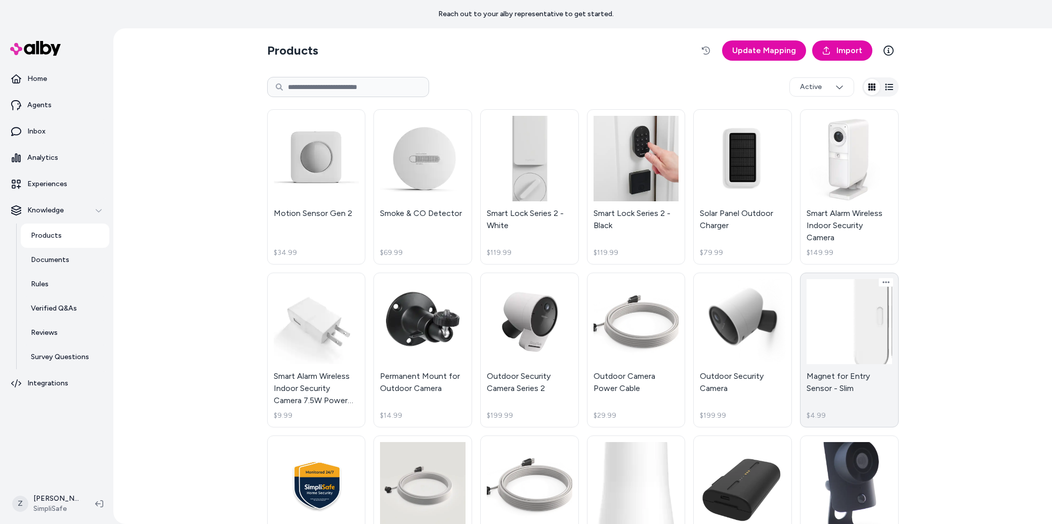
click at [856, 316] on link "Magnet for Entry Sensor - Slim $4.99" at bounding box center [849, 350] width 99 height 155
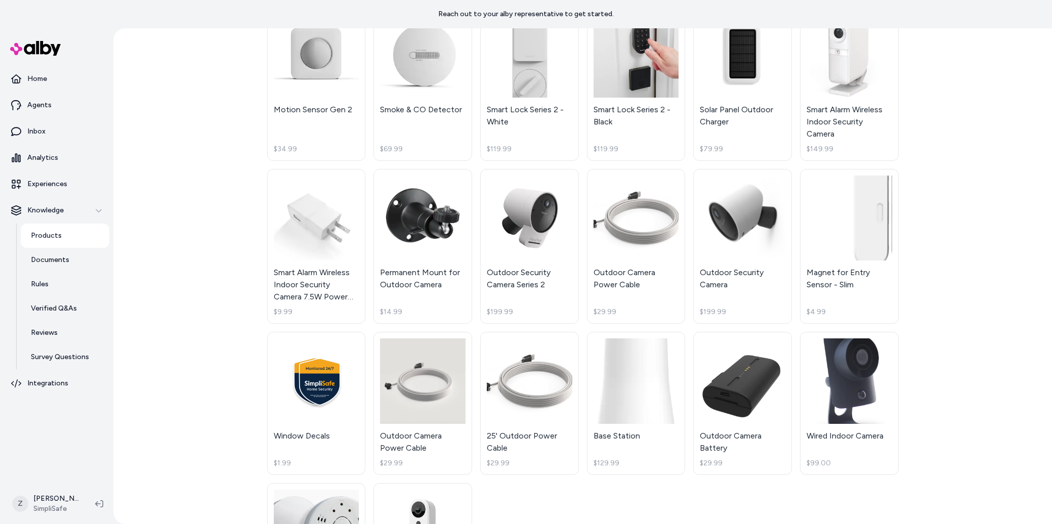
scroll to position [208, 0]
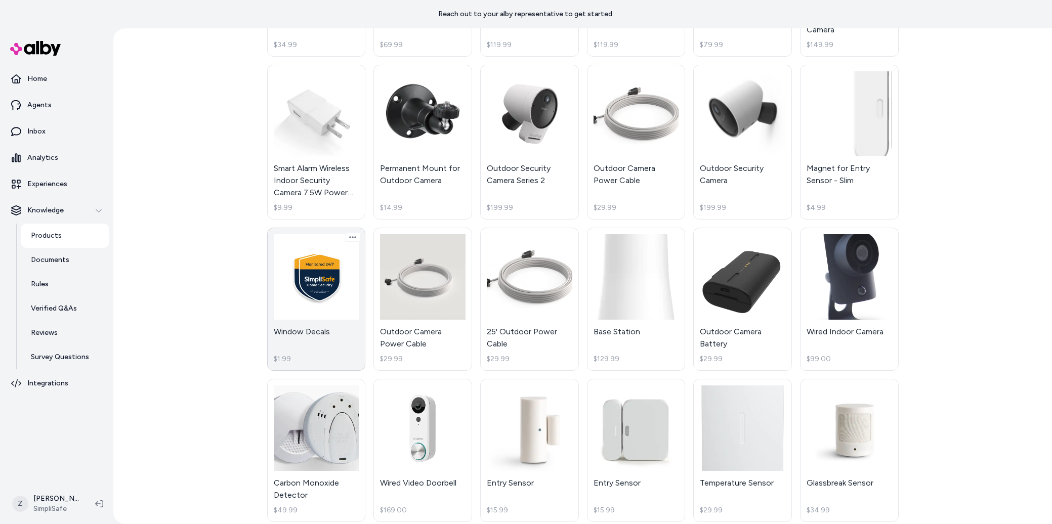
click at [325, 271] on link "Window Decals $1.99" at bounding box center [316, 299] width 99 height 143
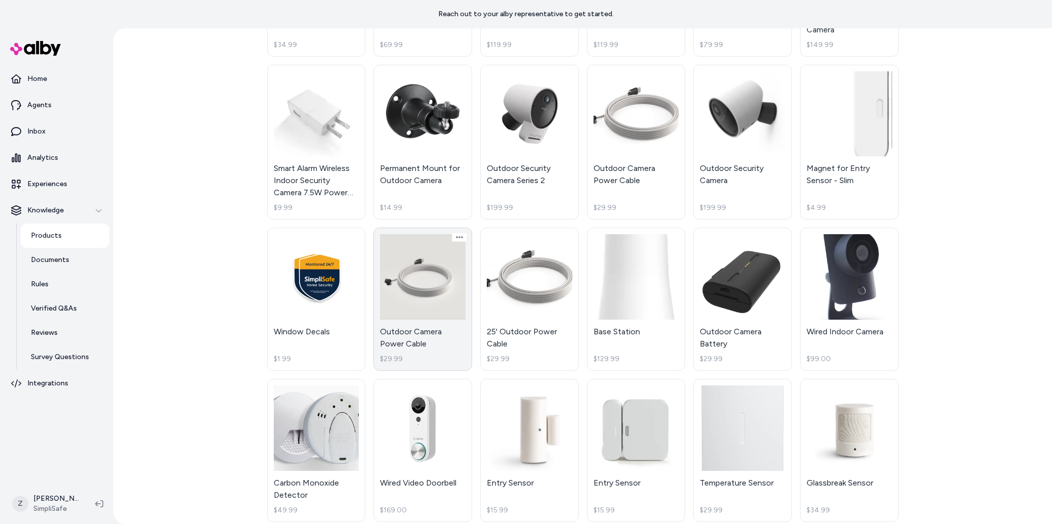
click at [409, 286] on link "Outdoor Camera Power Cable $29.99" at bounding box center [422, 299] width 99 height 143
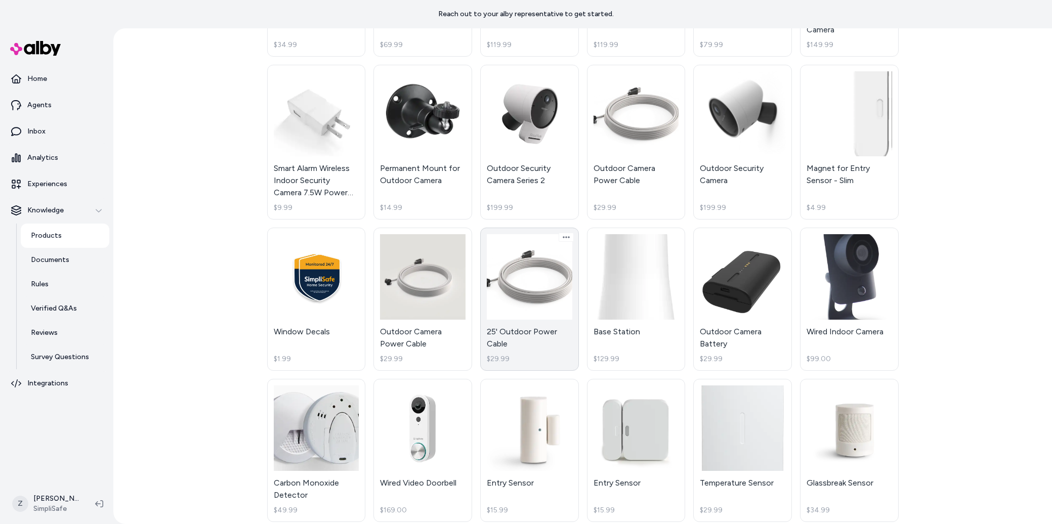
click at [556, 300] on link "25' Outdoor Power Cable $29.99" at bounding box center [529, 299] width 99 height 143
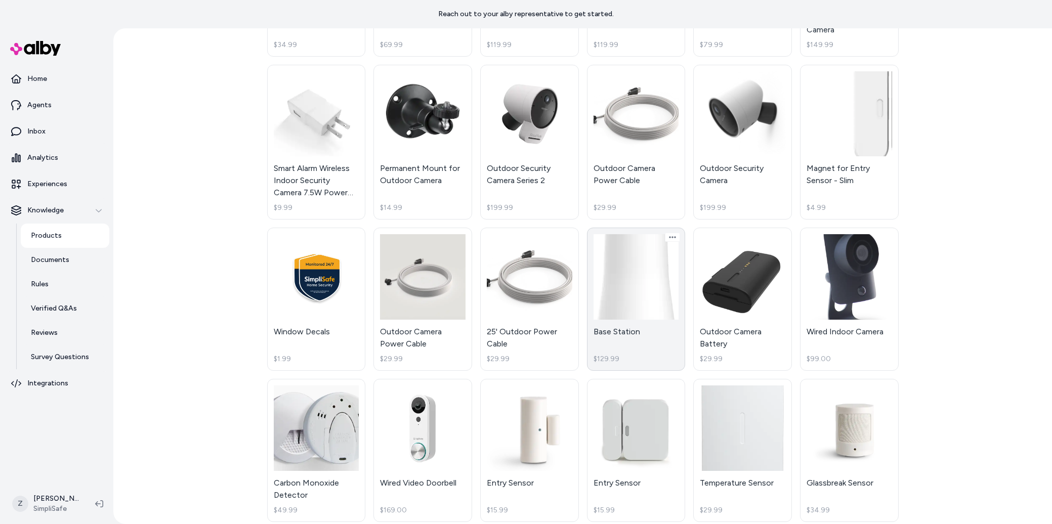
click at [667, 298] on link "Base Station $129.99" at bounding box center [636, 299] width 99 height 143
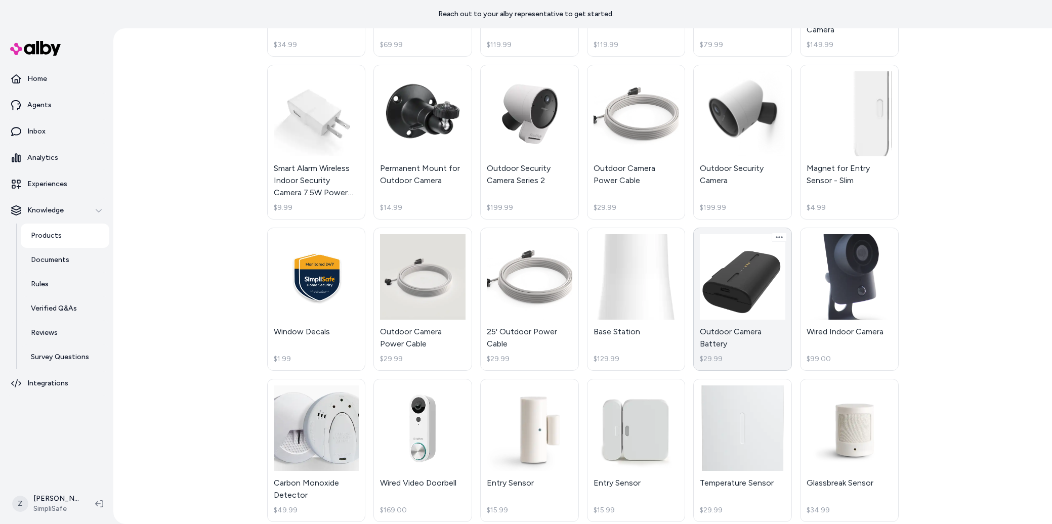
click at [751, 295] on link "Outdoor Camera Battery $29.99" at bounding box center [742, 299] width 99 height 143
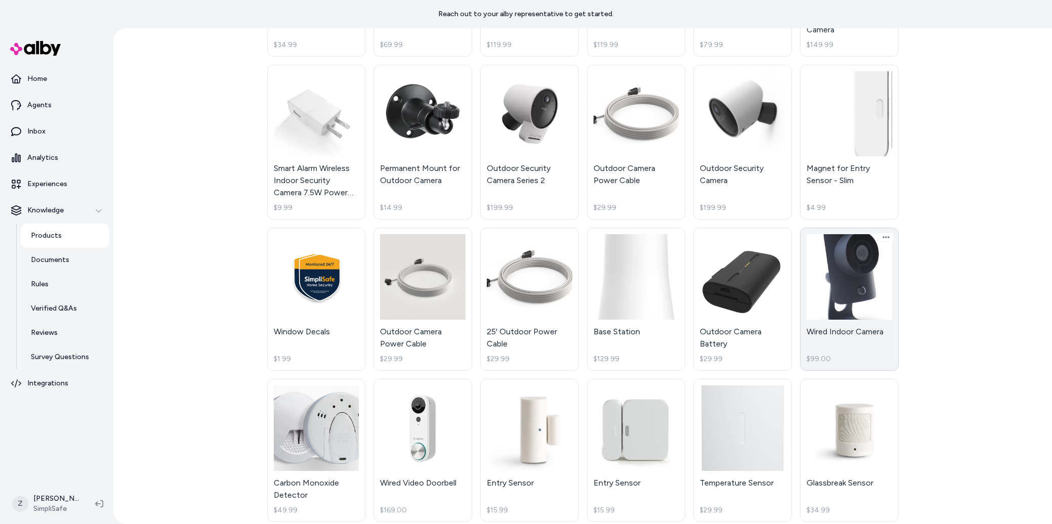
drag, startPoint x: 844, startPoint y: 292, endPoint x: 810, endPoint y: 303, distance: 34.9
click at [844, 292] on link "Wired Indoor Camera $99.00" at bounding box center [849, 299] width 99 height 143
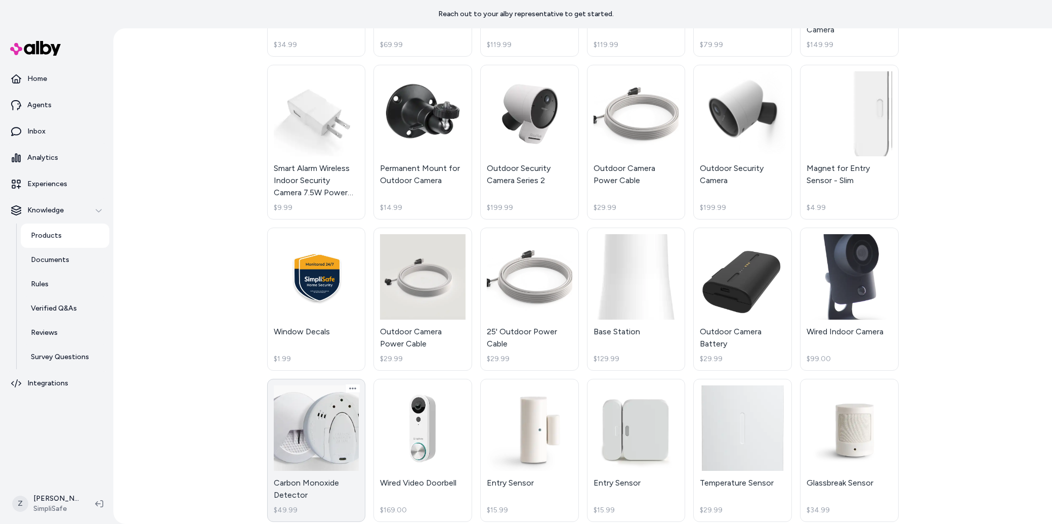
drag, startPoint x: 308, startPoint y: 448, endPoint x: 344, endPoint y: 447, distance: 36.5
click at [308, 448] on link "Carbon Monoxide Detector $49.99" at bounding box center [316, 450] width 99 height 143
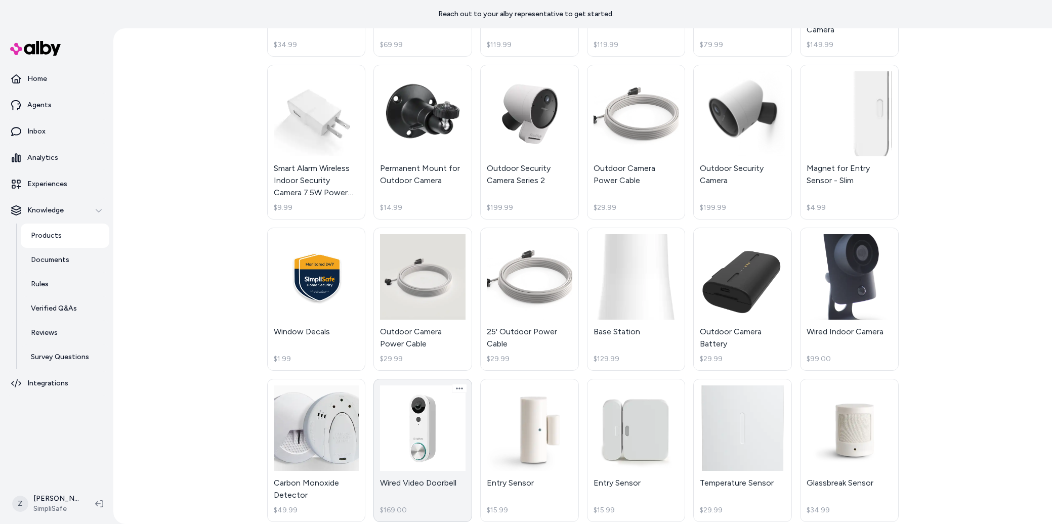
click at [429, 441] on link "Wired Video Doorbell $169.00" at bounding box center [422, 450] width 99 height 143
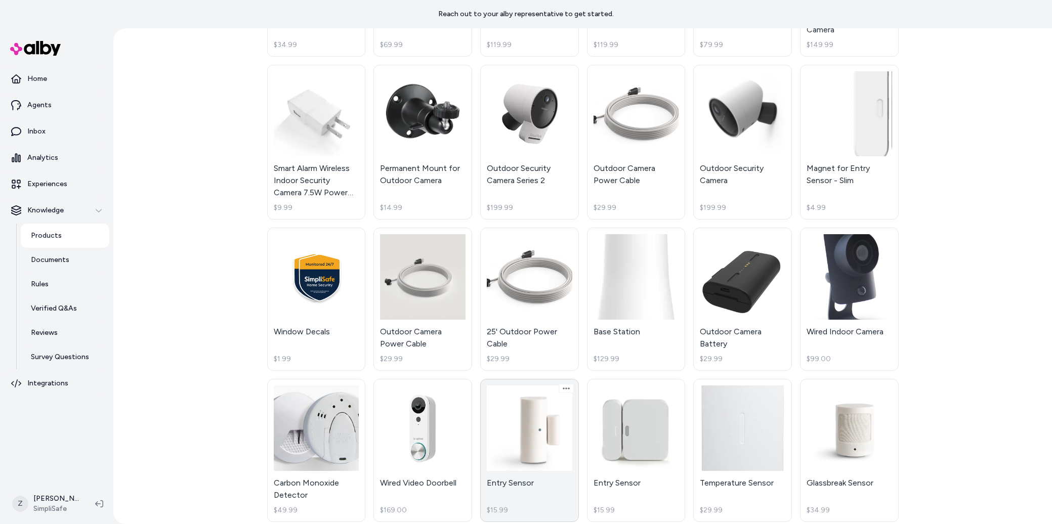
click at [501, 434] on link "Entry Sensor $15.99" at bounding box center [529, 450] width 99 height 143
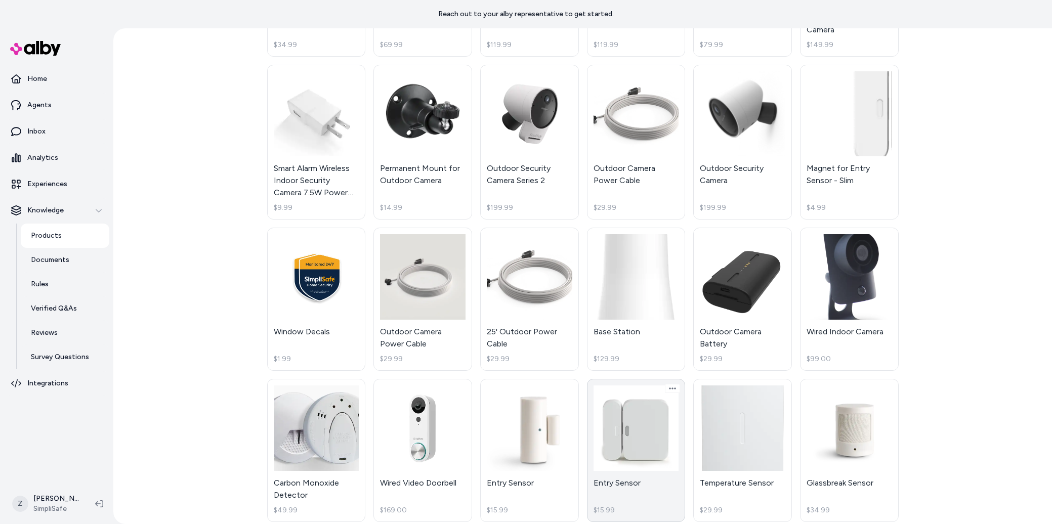
click at [611, 439] on link "Entry Sensor $15.99" at bounding box center [636, 450] width 99 height 143
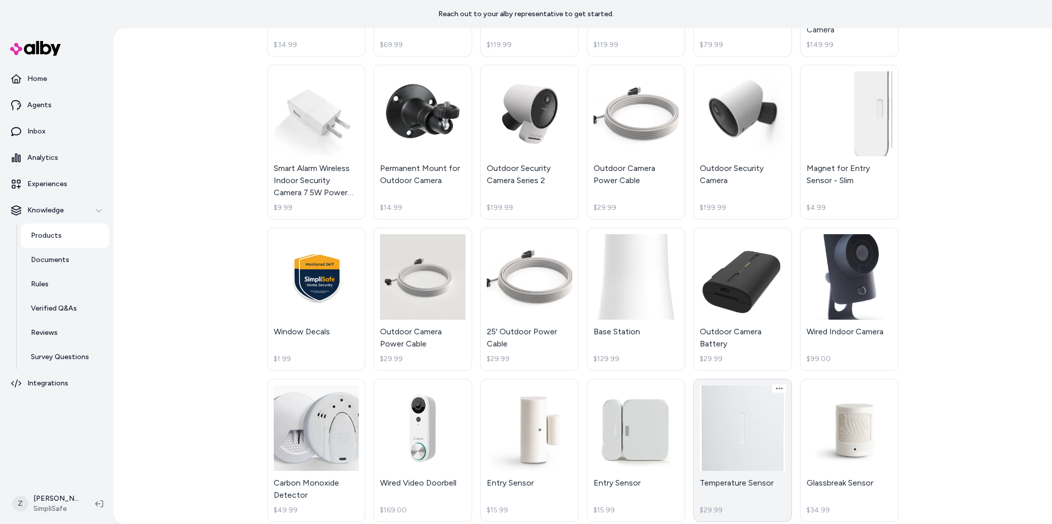
click at [733, 448] on link "Temperature Sensor $29.99" at bounding box center [742, 450] width 99 height 143
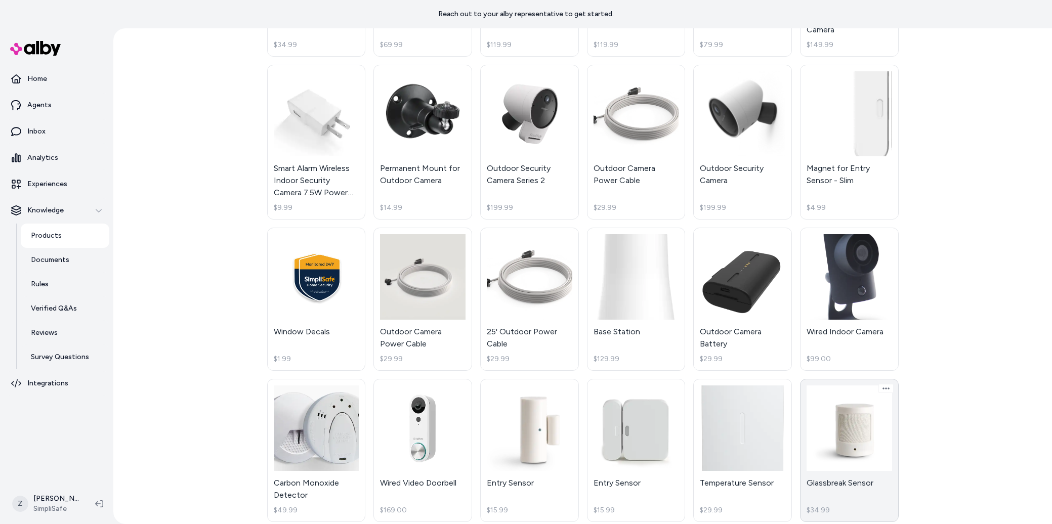
click at [887, 450] on link "Glassbreak Sensor $34.99" at bounding box center [849, 450] width 99 height 143
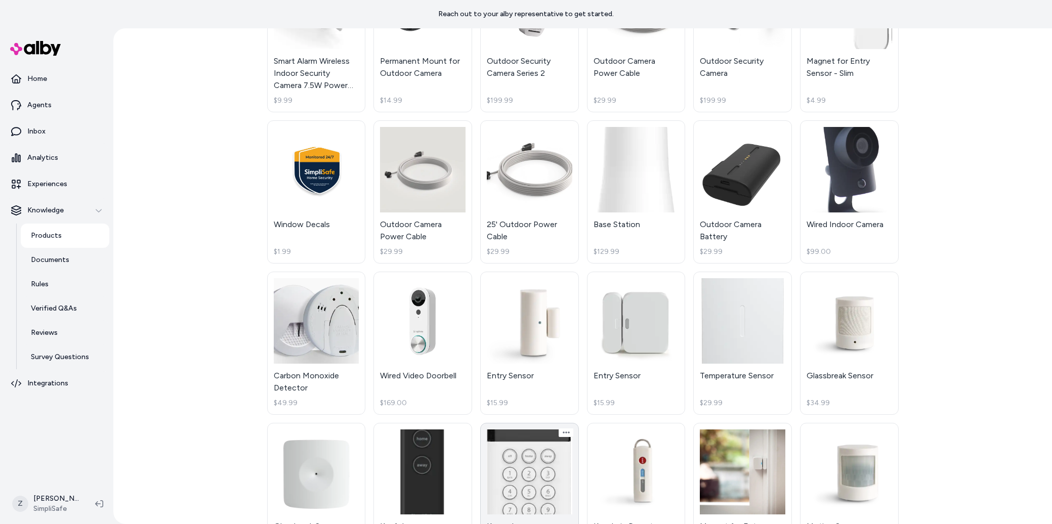
scroll to position [419, 0]
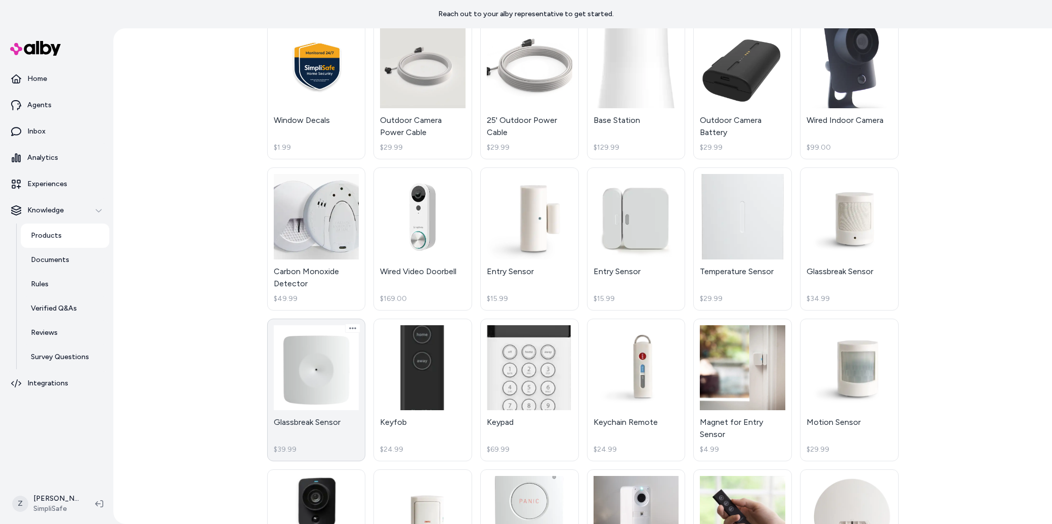
click at [333, 363] on link "Glassbreak Sensor $39.99" at bounding box center [316, 390] width 99 height 143
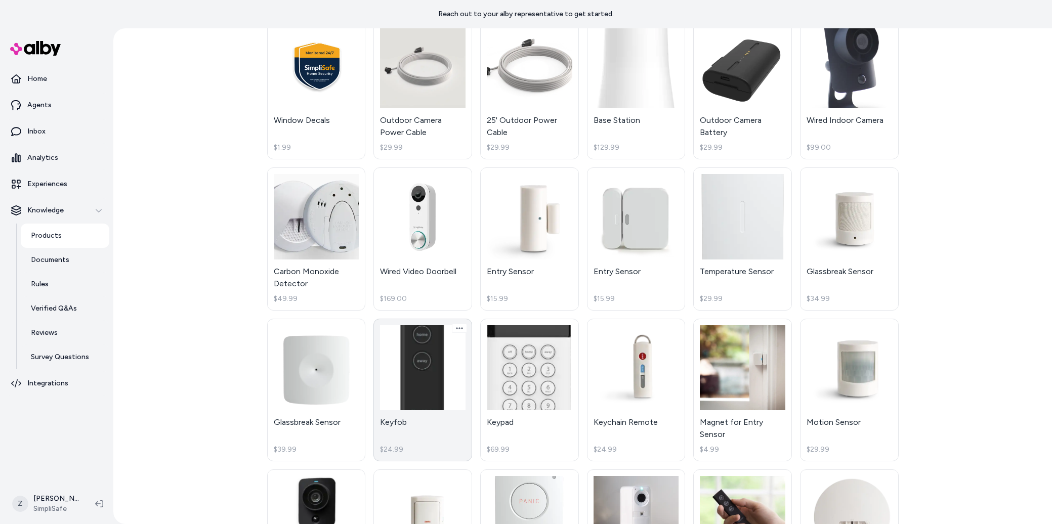
click at [416, 367] on link "Keyfob $24.99" at bounding box center [422, 390] width 99 height 143
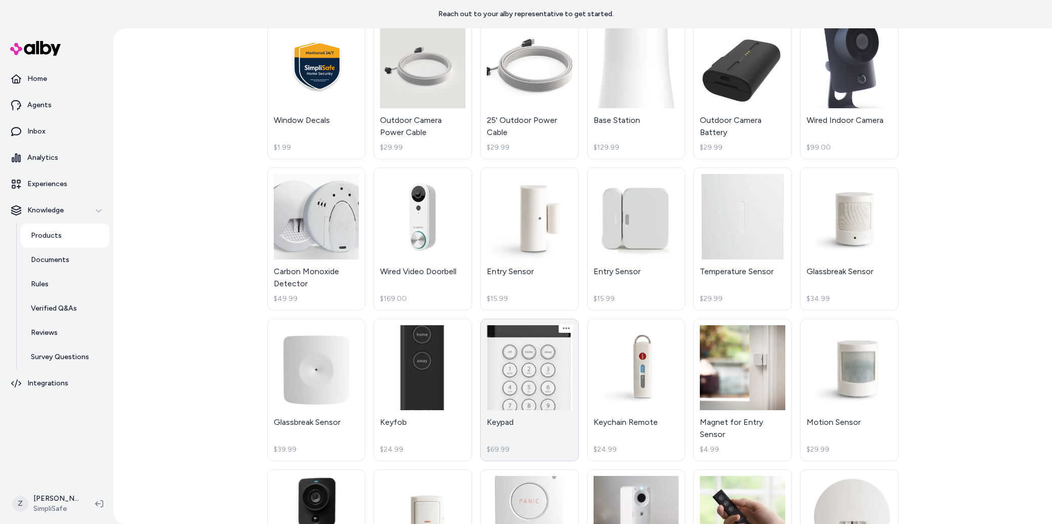
click at [509, 365] on link "Keypad $69.99" at bounding box center [529, 390] width 99 height 143
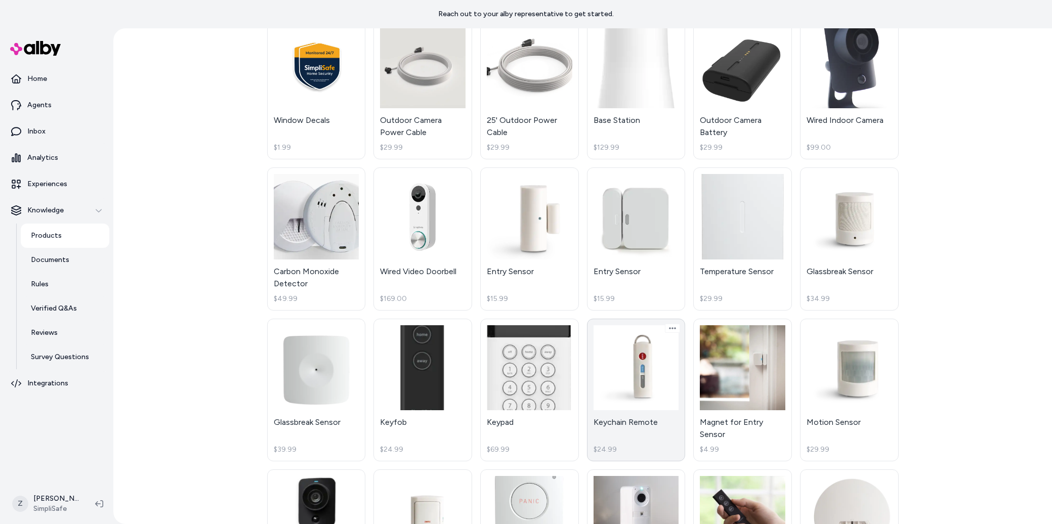
click at [613, 366] on link "Keychain Remote $24.99" at bounding box center [636, 390] width 99 height 143
click at [739, 369] on link "Magnet for Entry Sensor $4.99" at bounding box center [742, 390] width 99 height 143
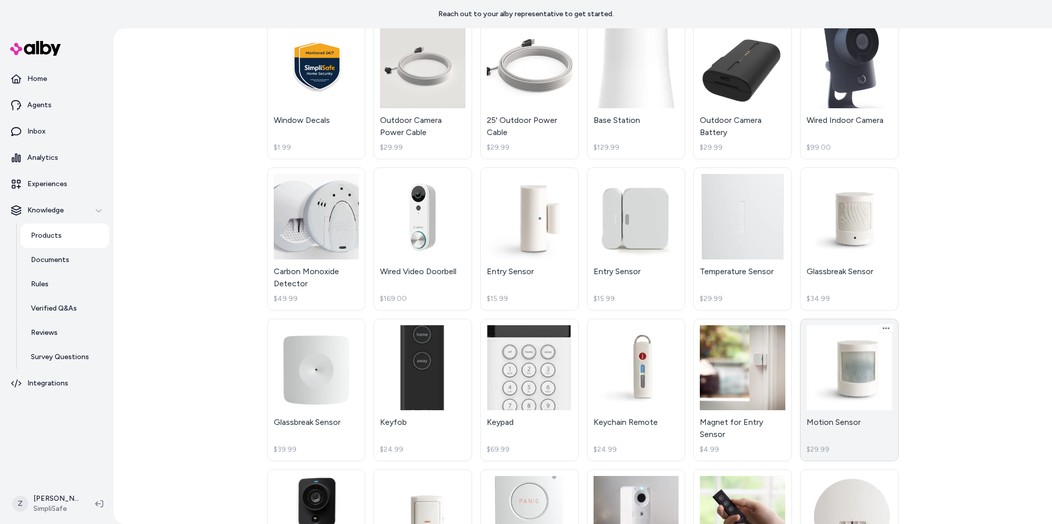
click at [895, 373] on link "Motion Sensor $29.99" at bounding box center [849, 390] width 99 height 143
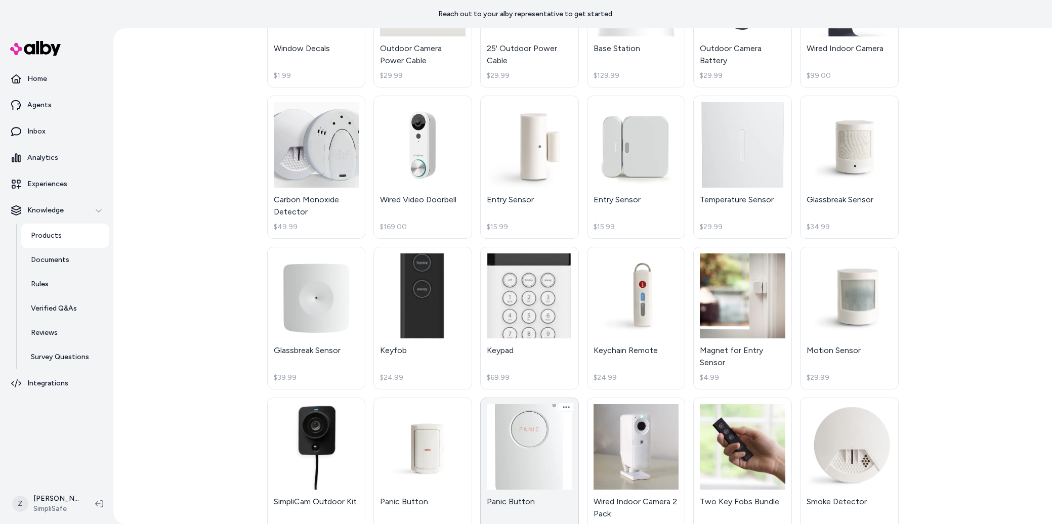
scroll to position [595, 0]
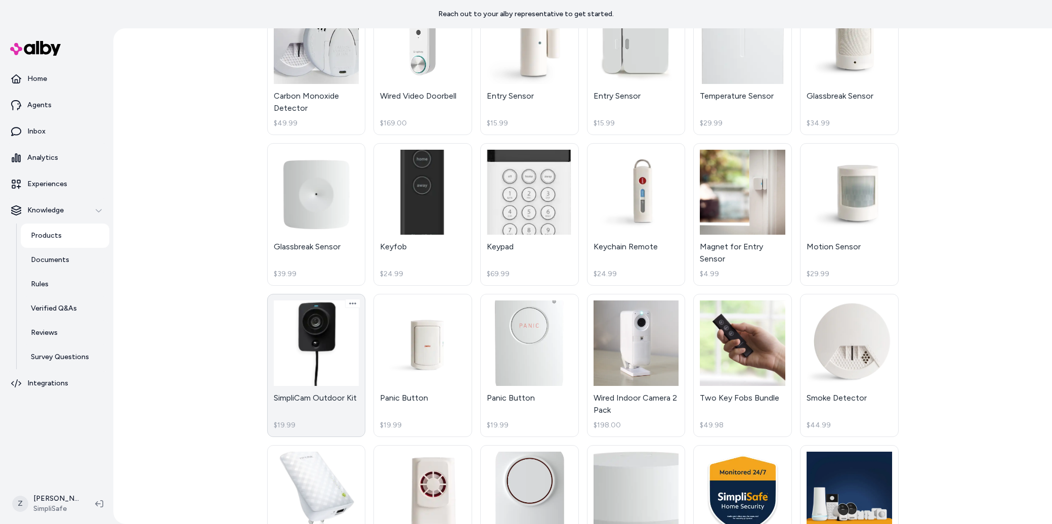
click at [327, 326] on link "SimpliCam Outdoor Kit $19.99" at bounding box center [316, 365] width 99 height 143
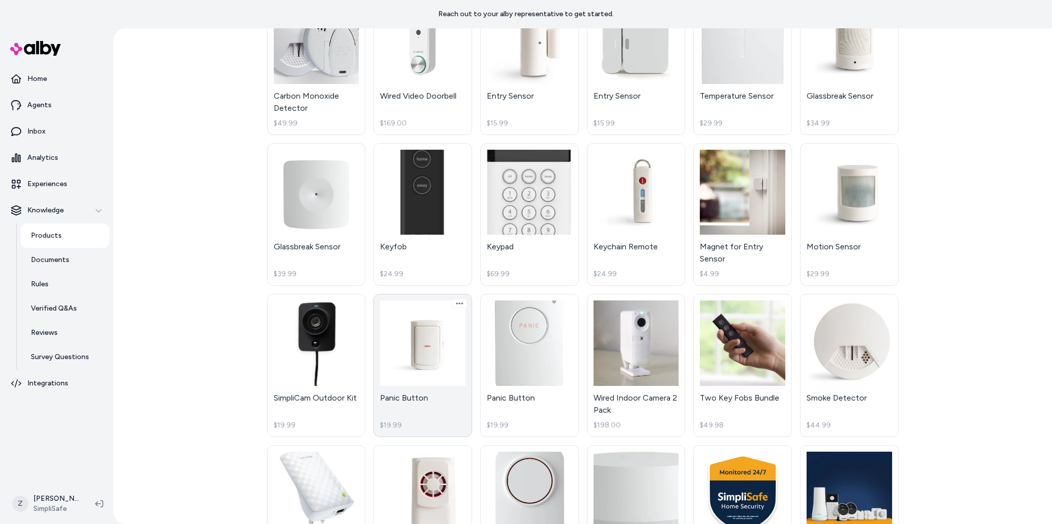
click at [400, 340] on link "Panic Button $19.99" at bounding box center [422, 365] width 99 height 143
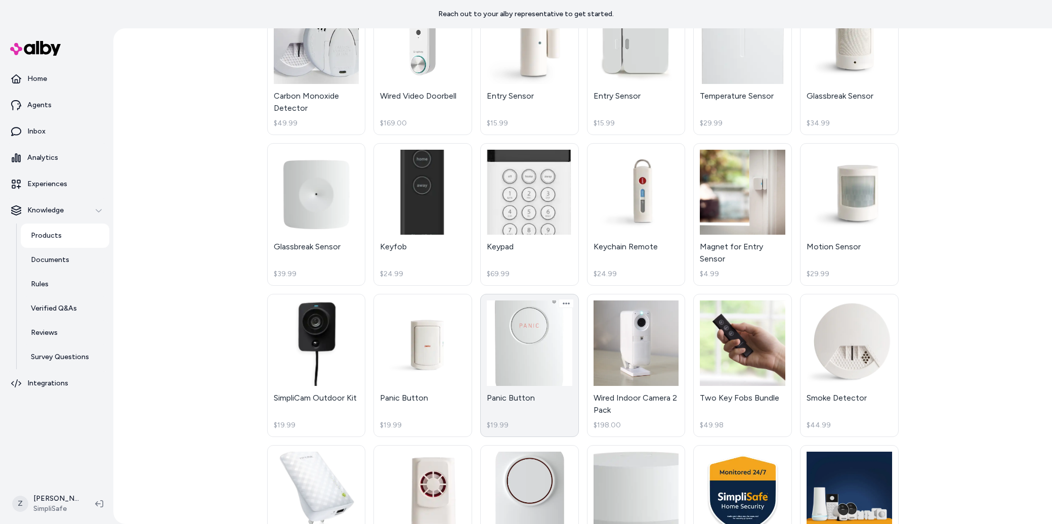
click at [516, 345] on link "Panic Button $19.99" at bounding box center [529, 365] width 99 height 143
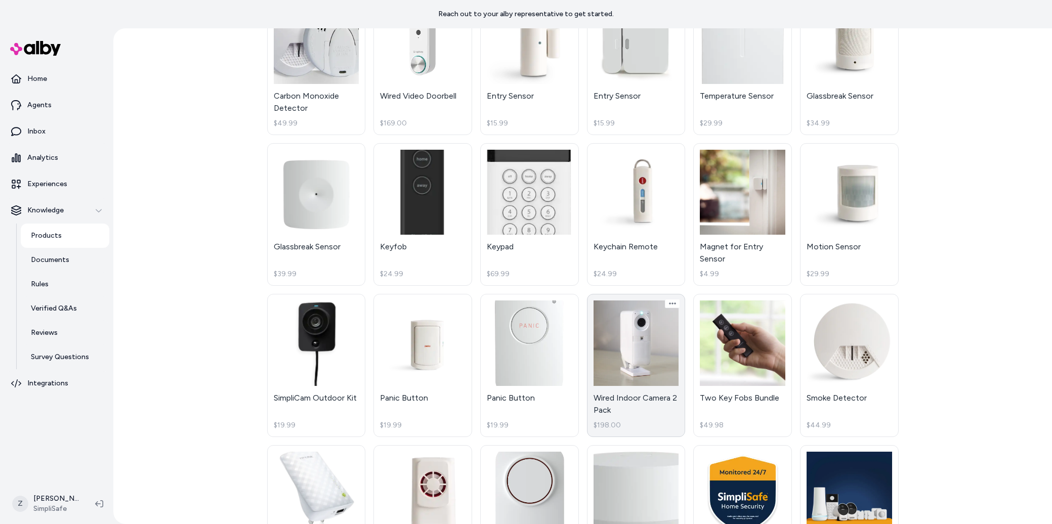
click at [645, 350] on link "Wired Indoor Camera 2 Pack $198.00" at bounding box center [636, 365] width 99 height 143
click at [762, 350] on link "Two Key Fobs Bundle $49.98" at bounding box center [742, 365] width 99 height 143
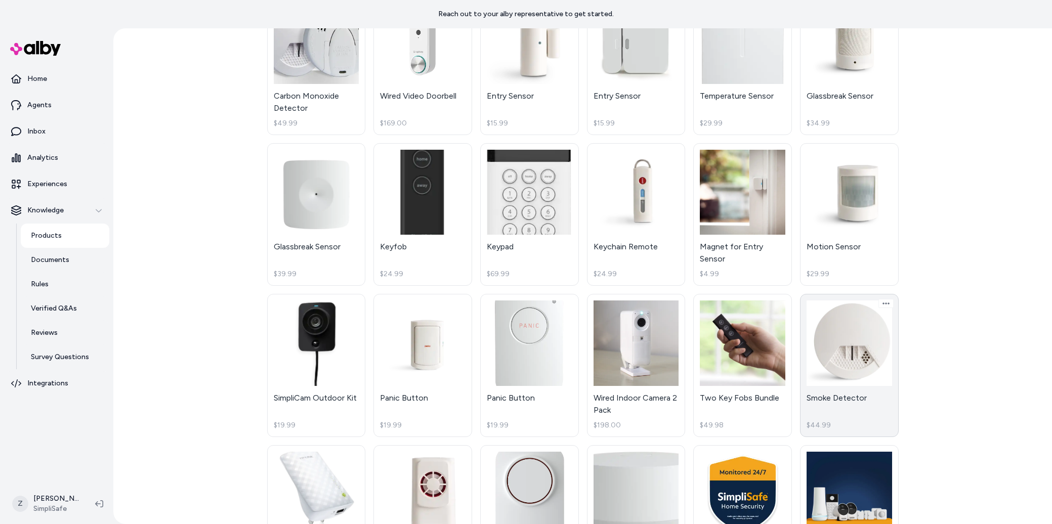
click at [875, 347] on link "Smoke Detector $44.99" at bounding box center [849, 365] width 99 height 143
click at [339, 475] on link "Wi-Fi Extender $24.99" at bounding box center [316, 516] width 99 height 143
click at [430, 480] on link "105db Siren $59.99" at bounding box center [422, 516] width 99 height 143
click at [546, 484] on link "Wireless Siren $59.99" at bounding box center [529, 516] width 99 height 143
click at [645, 492] on link "Water Sensor $19.99" at bounding box center [636, 516] width 99 height 143
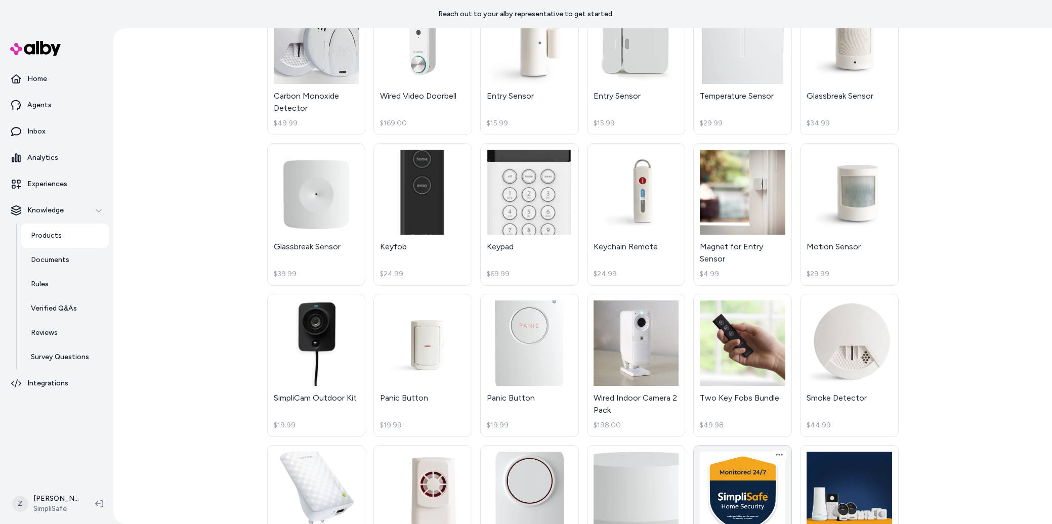
drag, startPoint x: 739, startPoint y: 488, endPoint x: 761, endPoint y: 488, distance: 21.8
click at [739, 488] on link "Home Security Yard Sign $3.99" at bounding box center [742, 516] width 99 height 143
click at [833, 483] on link "Beacon $729.90" at bounding box center [849, 516] width 99 height 143
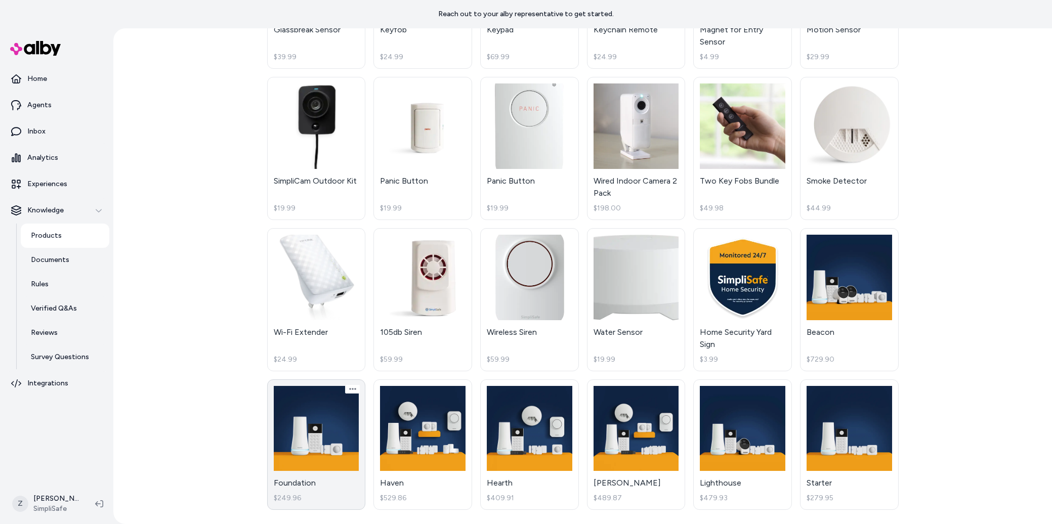
click at [303, 428] on link "Foundation $249.96" at bounding box center [316, 445] width 99 height 131
click at [399, 427] on link "Haven $529.86" at bounding box center [422, 445] width 99 height 131
click at [492, 433] on link "Hearth $409.91" at bounding box center [529, 445] width 99 height 131
click at [617, 440] on link "Knox $489.87" at bounding box center [636, 445] width 99 height 131
click at [708, 440] on link "Lighthouse $479.93" at bounding box center [742, 445] width 99 height 131
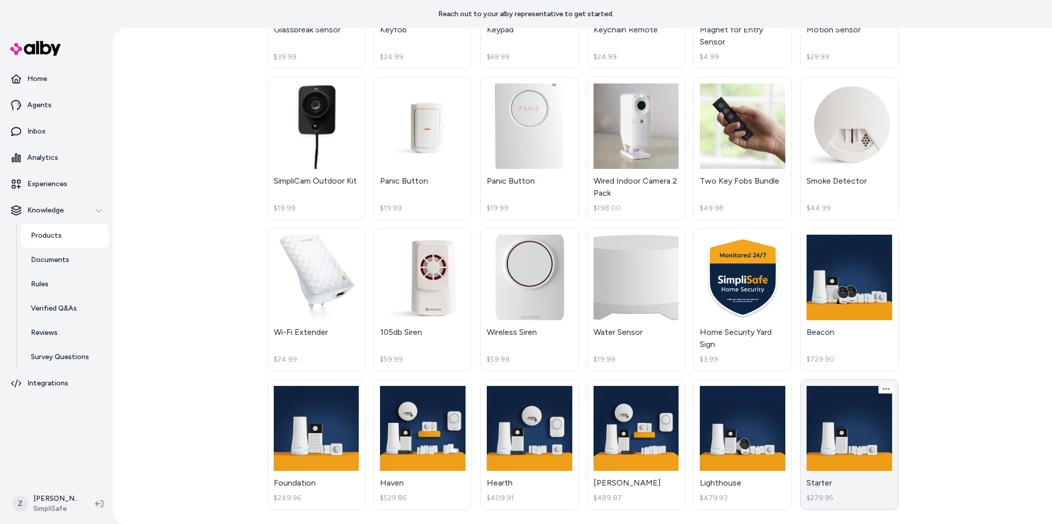
click at [855, 437] on link "Starter $279.95" at bounding box center [849, 445] width 99 height 131
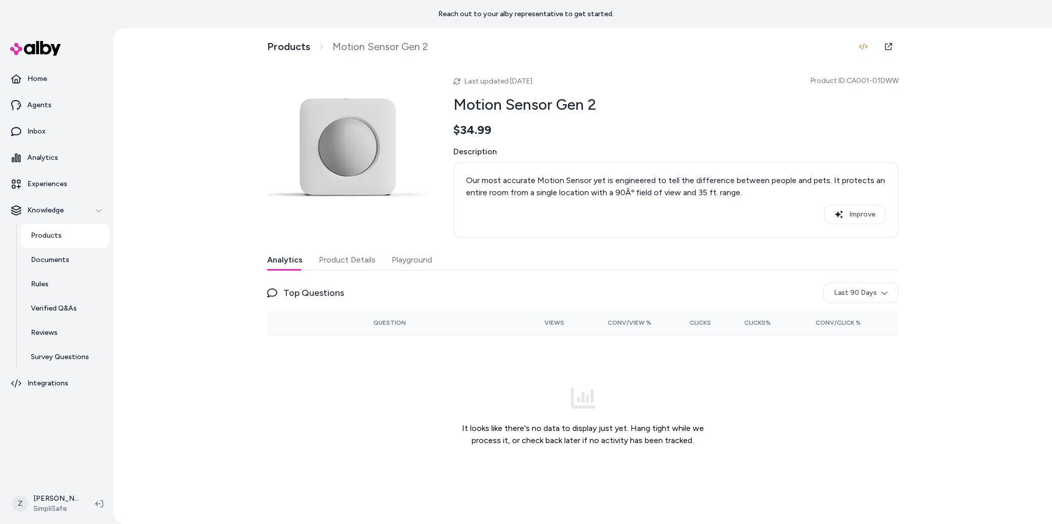
click at [396, 264] on button "Playground" at bounding box center [412, 260] width 40 height 20
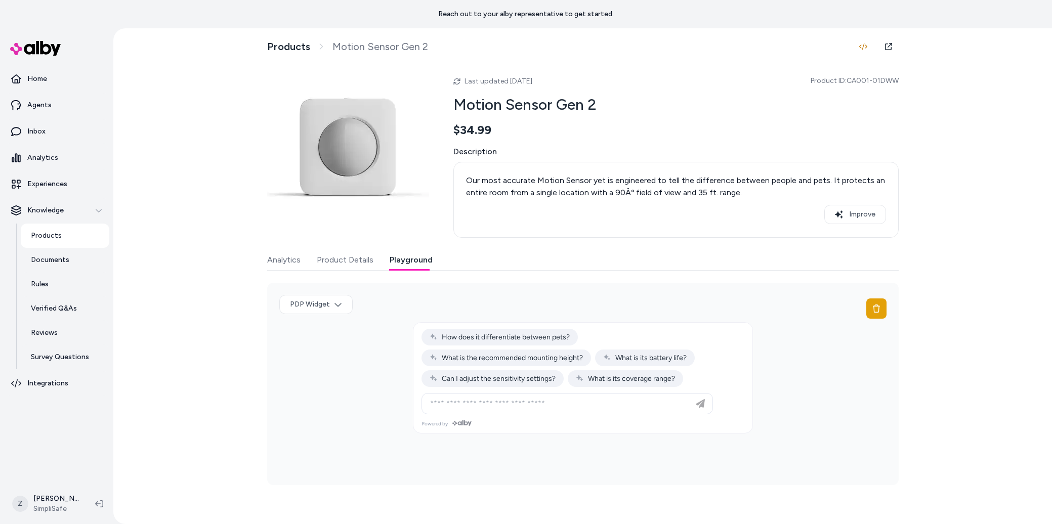
click at [390, 250] on button "Playground" at bounding box center [411, 260] width 43 height 20
click at [647, 194] on p "Our most accurate Motion Sensor yet is engineered to tell the difference betwee…" at bounding box center [676, 187] width 420 height 24
click at [629, 189] on p "Our most accurate Motion Sensor yet is engineered to tell the difference betwee…" at bounding box center [676, 187] width 420 height 24
drag, startPoint x: 633, startPoint y: 191, endPoint x: 611, endPoint y: 191, distance: 21.3
click at [611, 191] on p "Our most accurate Motion Sensor yet is engineered to tell the difference betwee…" at bounding box center [676, 187] width 420 height 24
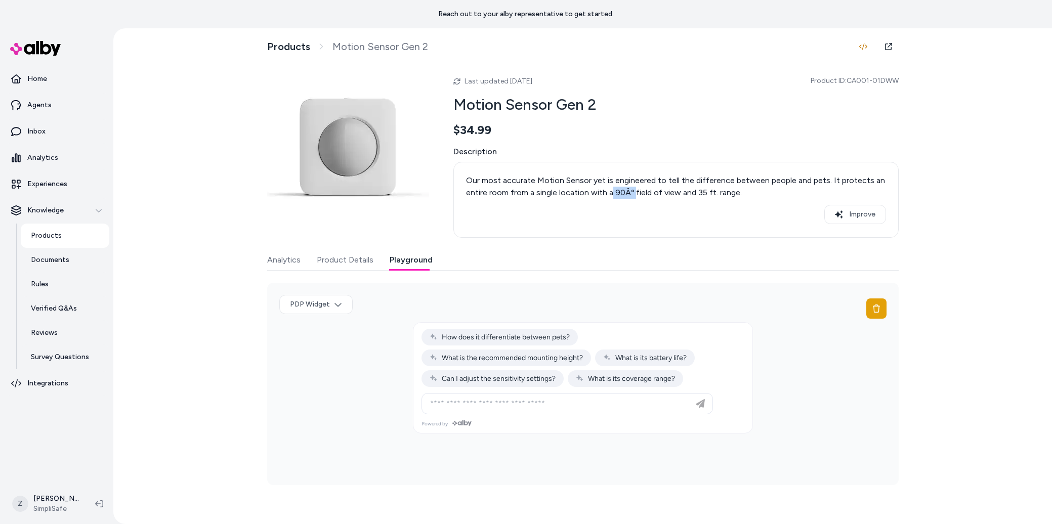
copy p "90Âº"
click at [51, 256] on p "Documents" at bounding box center [50, 260] width 38 height 10
click at [53, 242] on link "Products" at bounding box center [65, 236] width 89 height 24
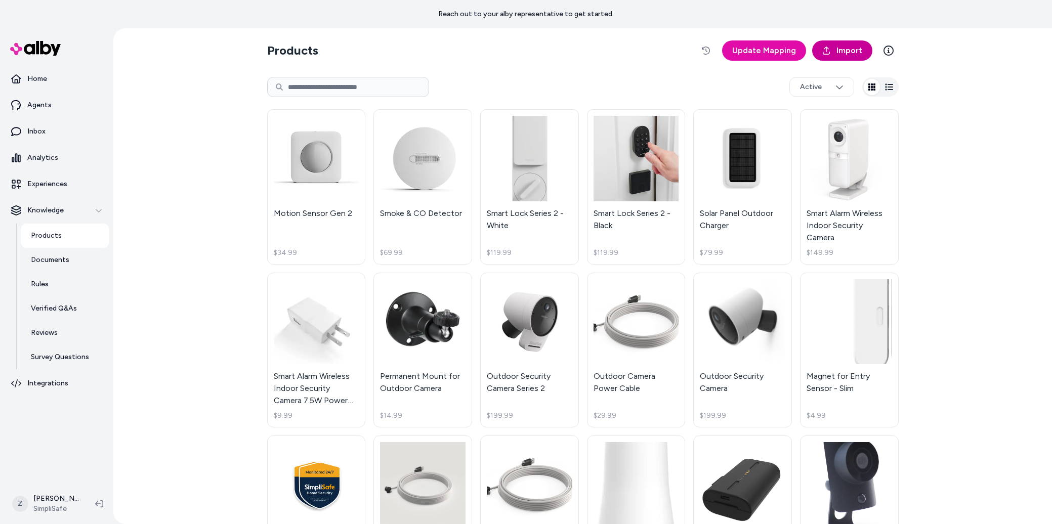
click at [835, 51] on link "Import" at bounding box center [842, 50] width 60 height 20
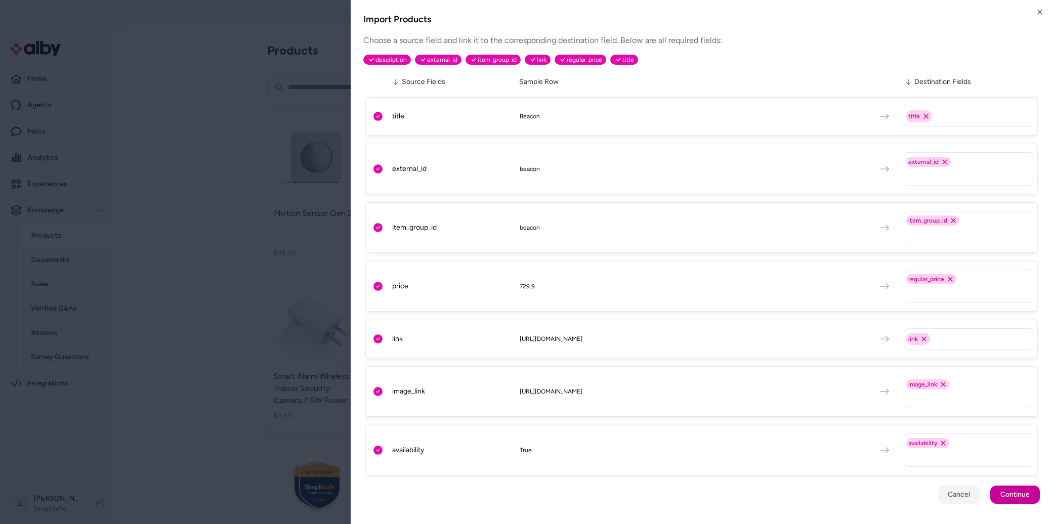
click at [1028, 498] on button "Continue" at bounding box center [1015, 495] width 50 height 18
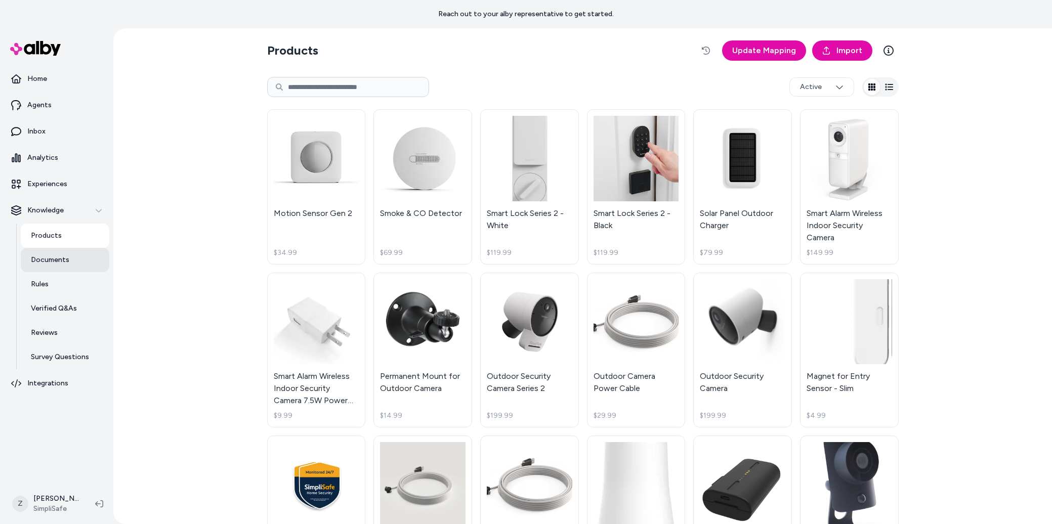
click at [53, 269] on link "Documents" at bounding box center [65, 260] width 89 height 24
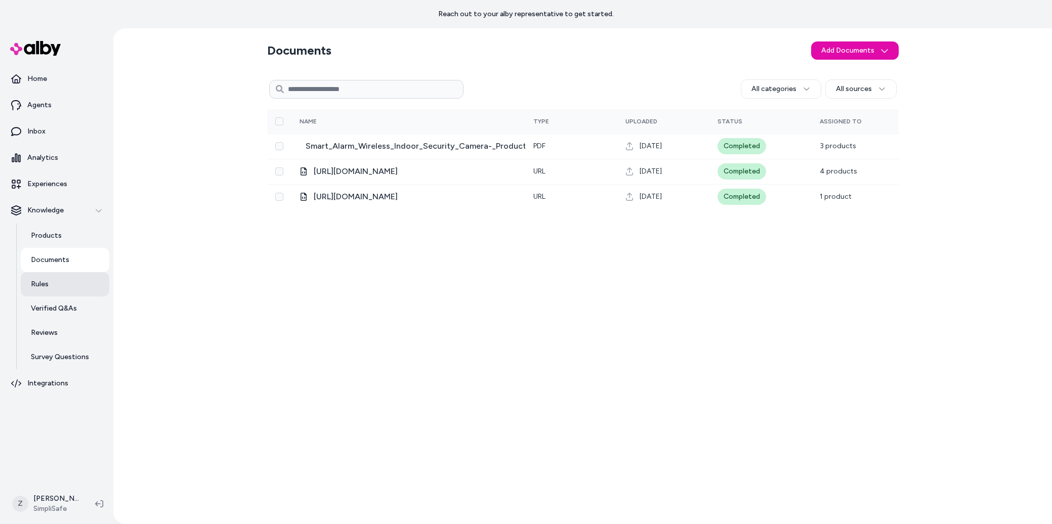
click at [54, 285] on link "Rules" at bounding box center [65, 284] width 89 height 24
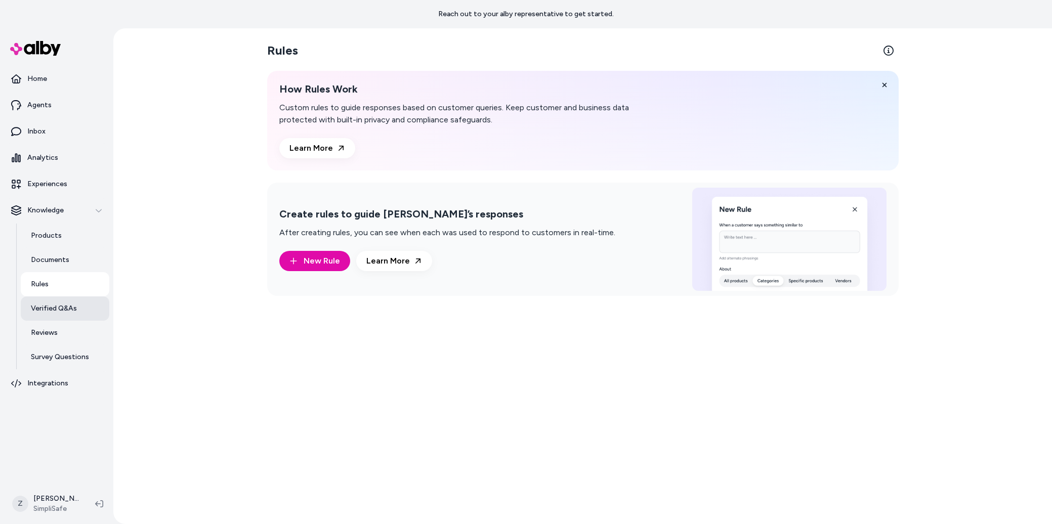
click at [63, 306] on p "Verified Q&As" at bounding box center [54, 309] width 46 height 10
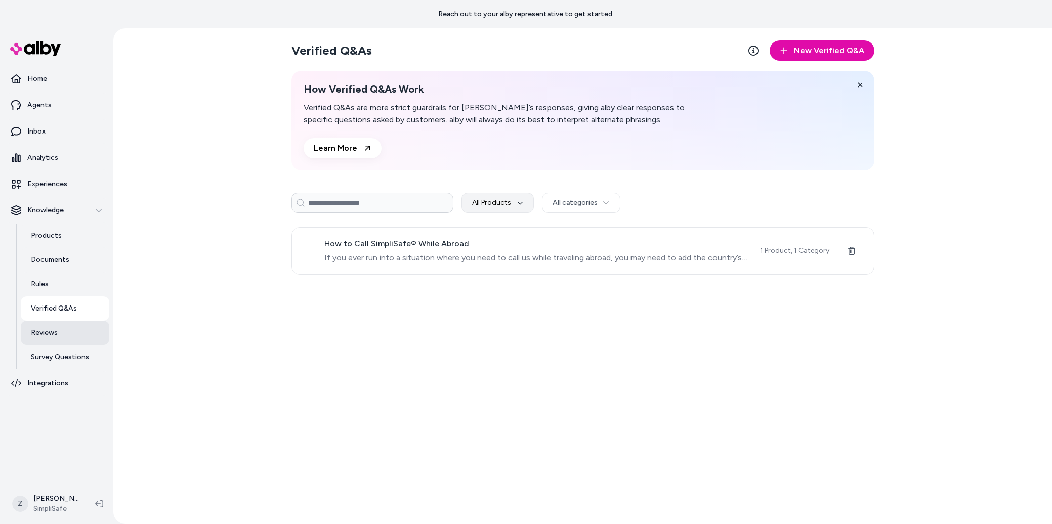
click at [50, 331] on p "Reviews" at bounding box center [44, 333] width 27 height 10
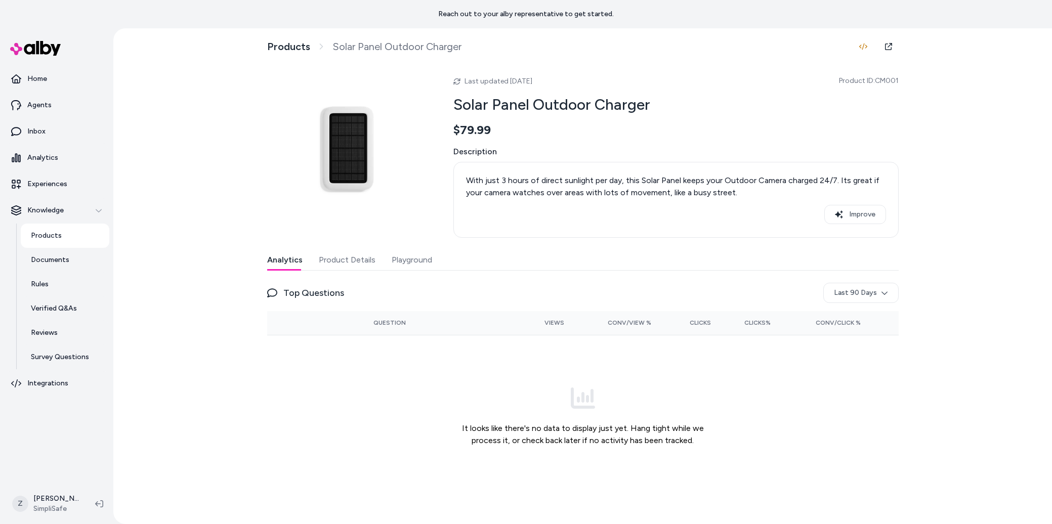
click at [406, 265] on button "Playground" at bounding box center [412, 260] width 40 height 20
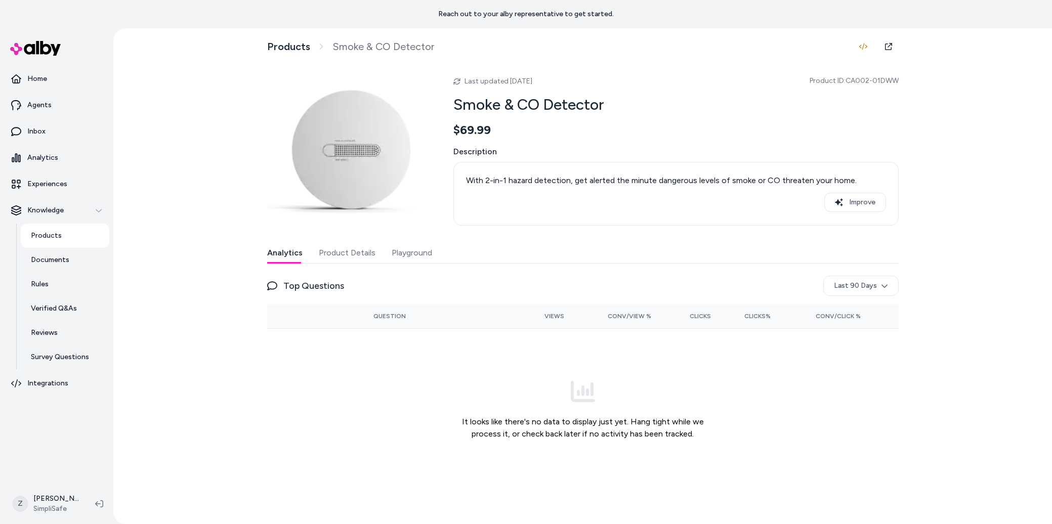
click at [387, 250] on div "Analytics Product Details Playground" at bounding box center [583, 253] width 632 height 21
click at [412, 249] on button "Playground" at bounding box center [412, 253] width 40 height 20
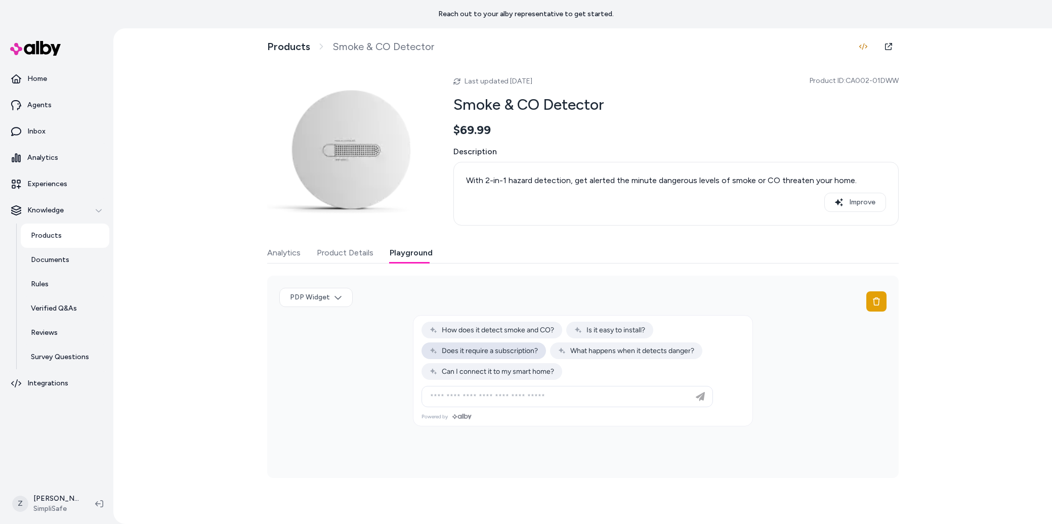
click at [479, 351] on span "Does it require a subscription?" at bounding box center [484, 351] width 108 height 9
type input "**********"
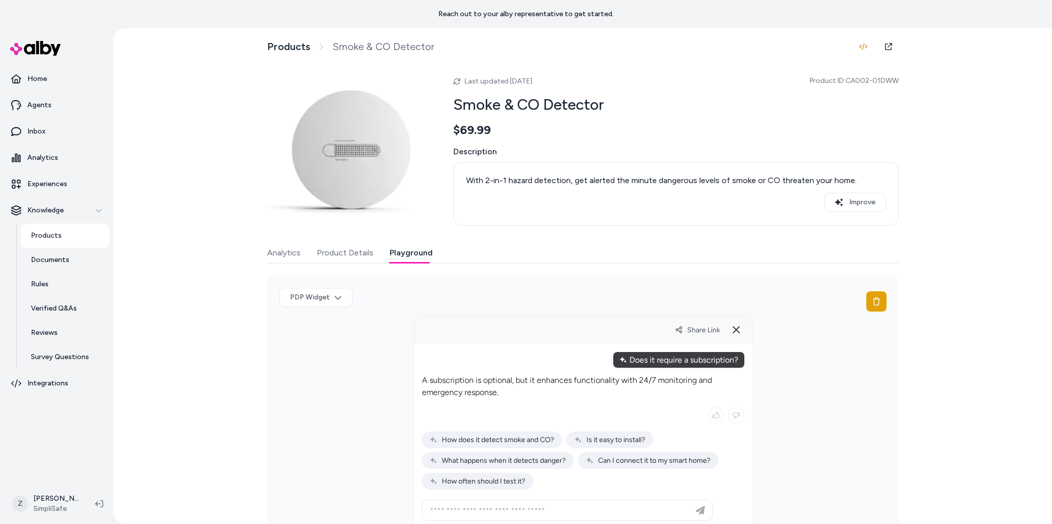
scroll to position [36, 0]
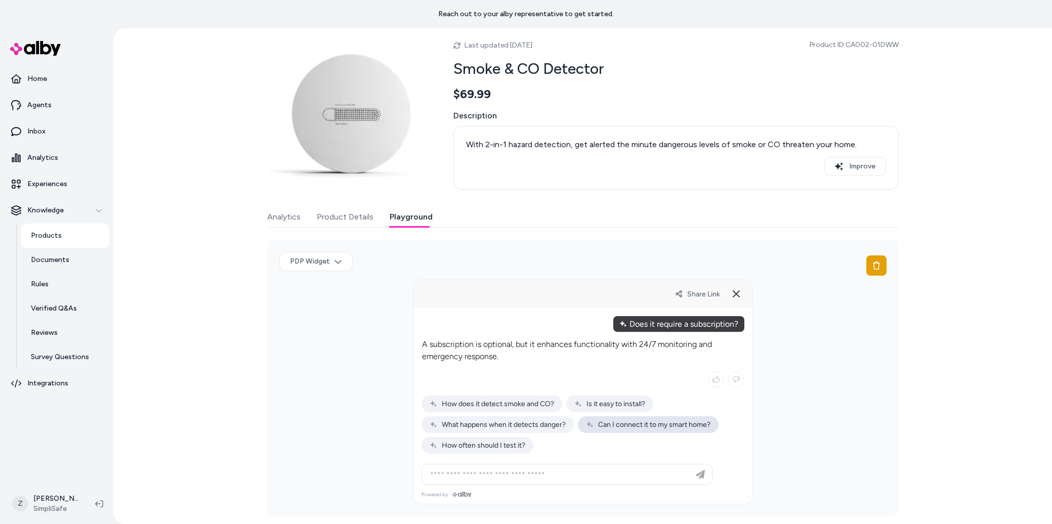
click at [651, 428] on span "Can I connect it to my smart home?" at bounding box center [648, 424] width 124 height 9
type input "**********"
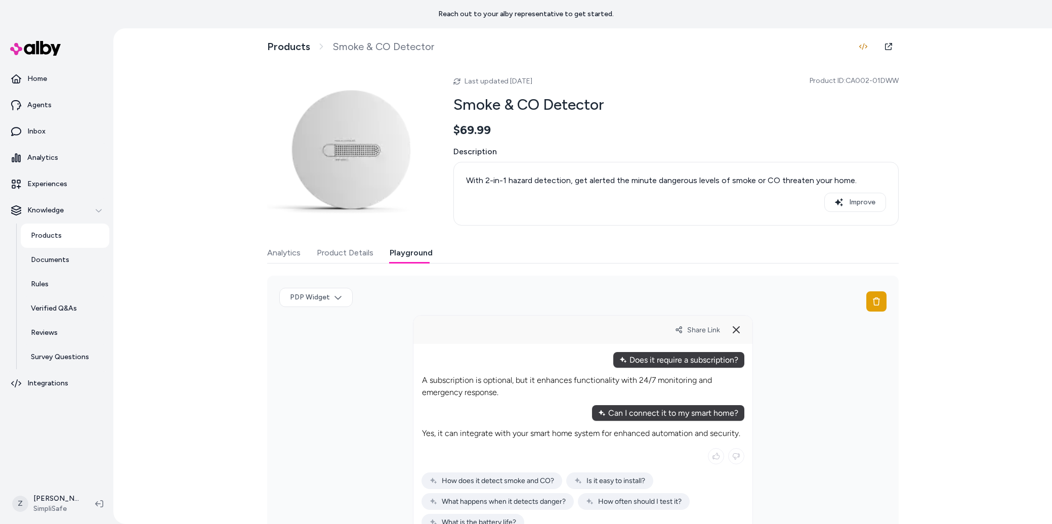
scroll to position [77, 0]
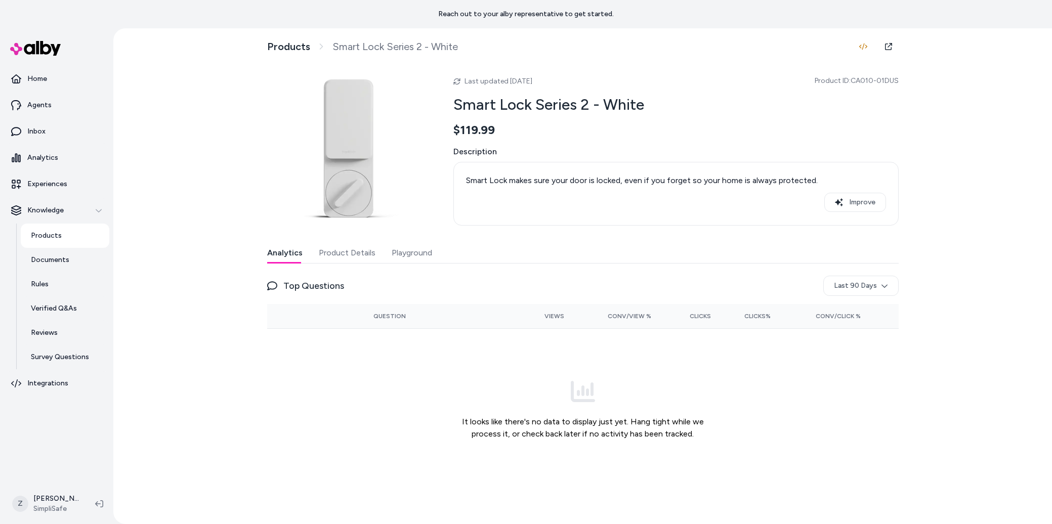
click at [403, 253] on button "Playground" at bounding box center [412, 253] width 40 height 20
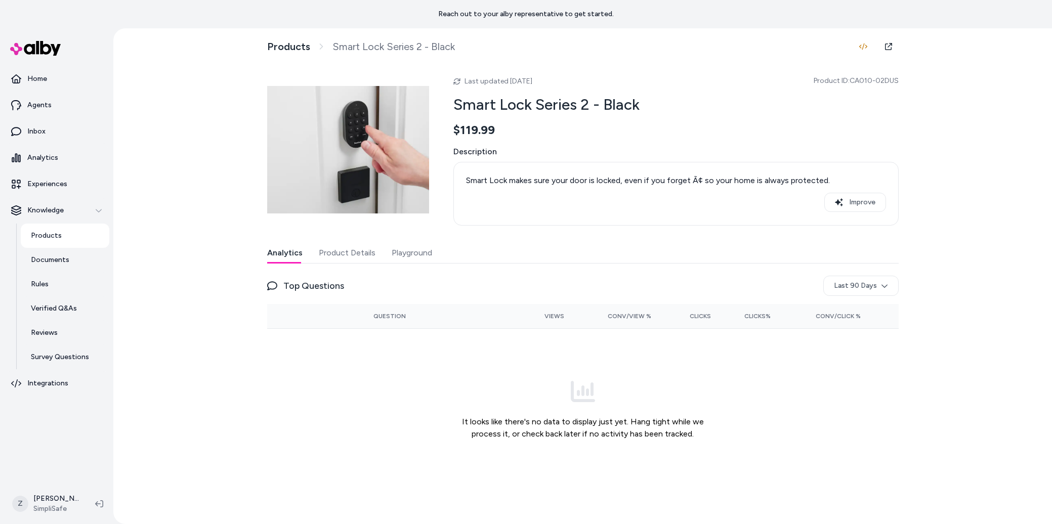
click at [400, 254] on button "Playground" at bounding box center [412, 253] width 40 height 20
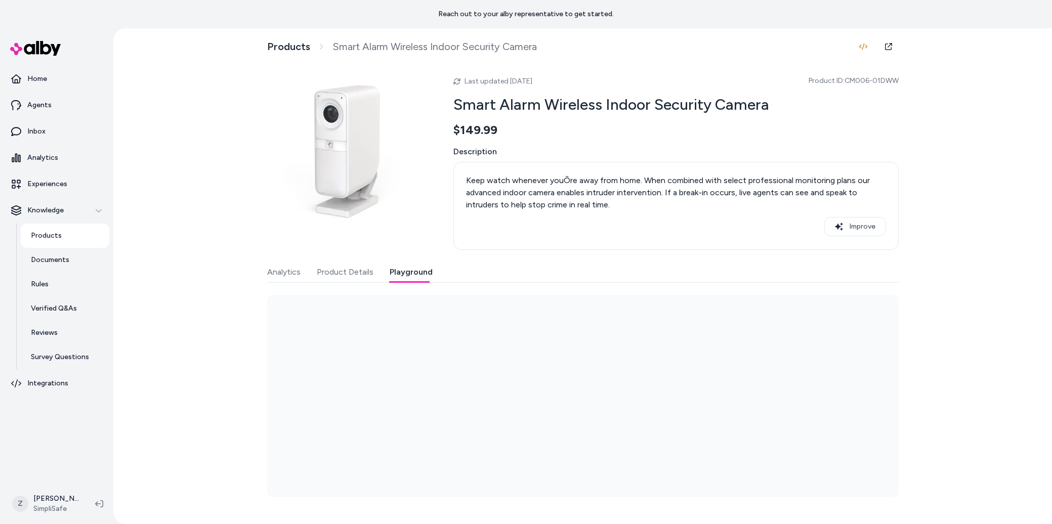
click at [397, 263] on button "Playground" at bounding box center [411, 272] width 43 height 20
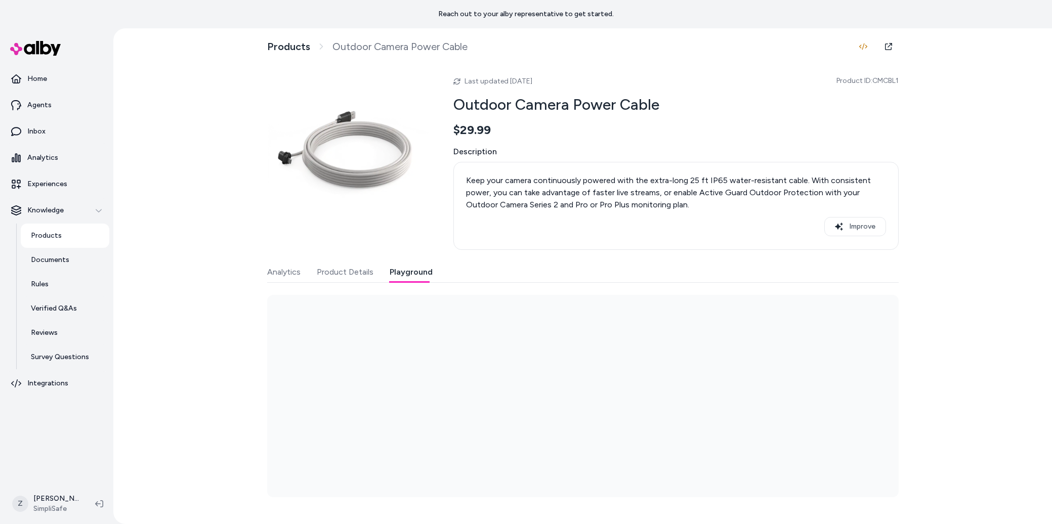
click at [400, 269] on button "Playground" at bounding box center [411, 272] width 43 height 20
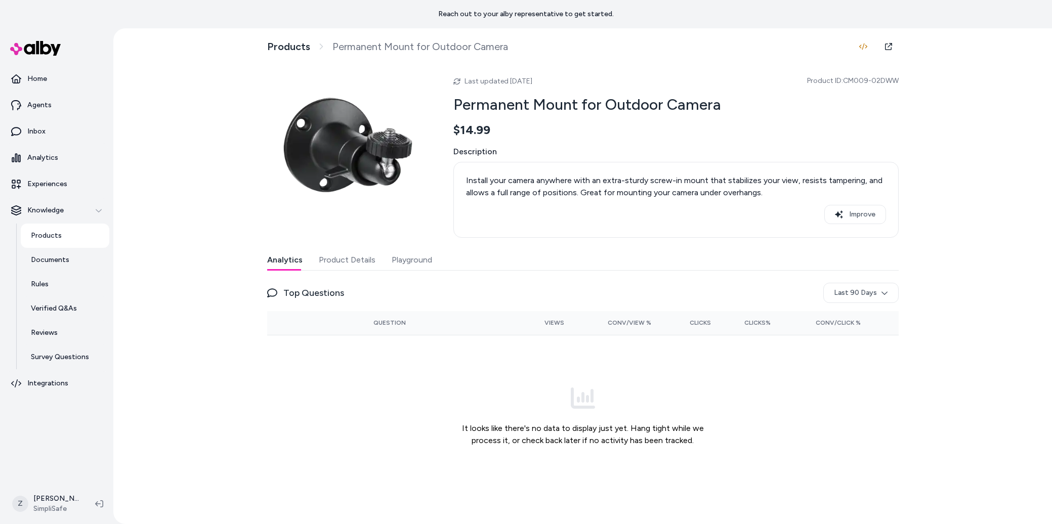
click at [424, 267] on button "Playground" at bounding box center [412, 260] width 40 height 20
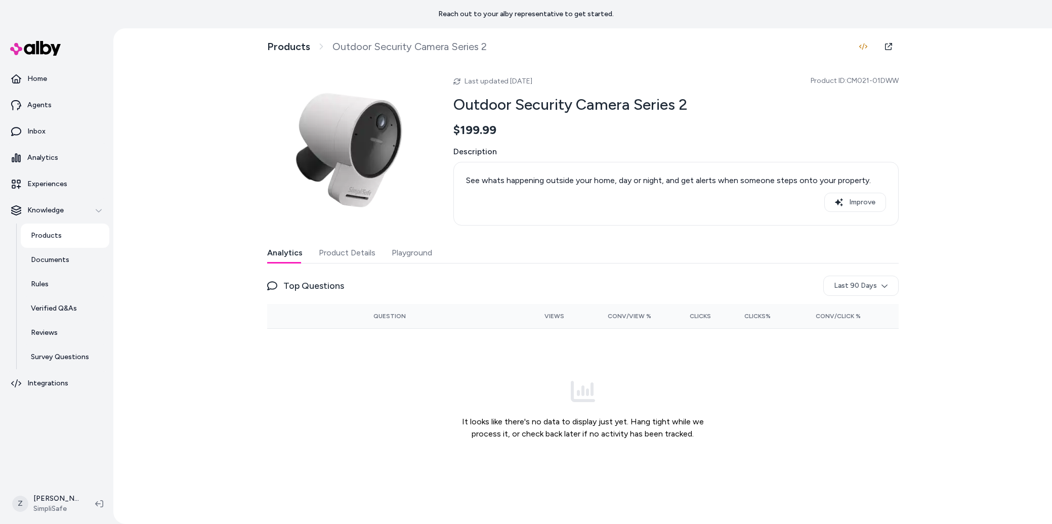
click at [404, 254] on button "Playground" at bounding box center [412, 253] width 40 height 20
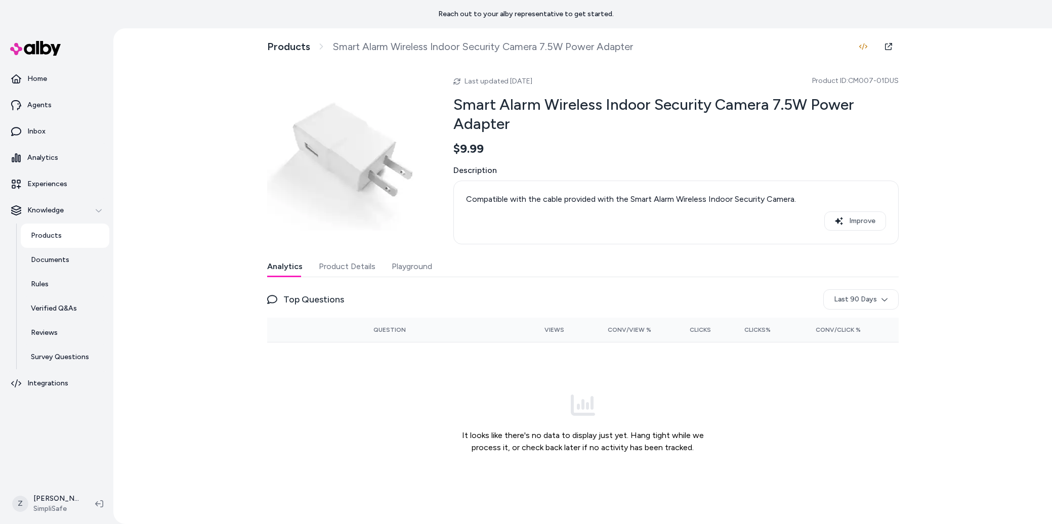
click at [401, 269] on button "Playground" at bounding box center [412, 267] width 40 height 20
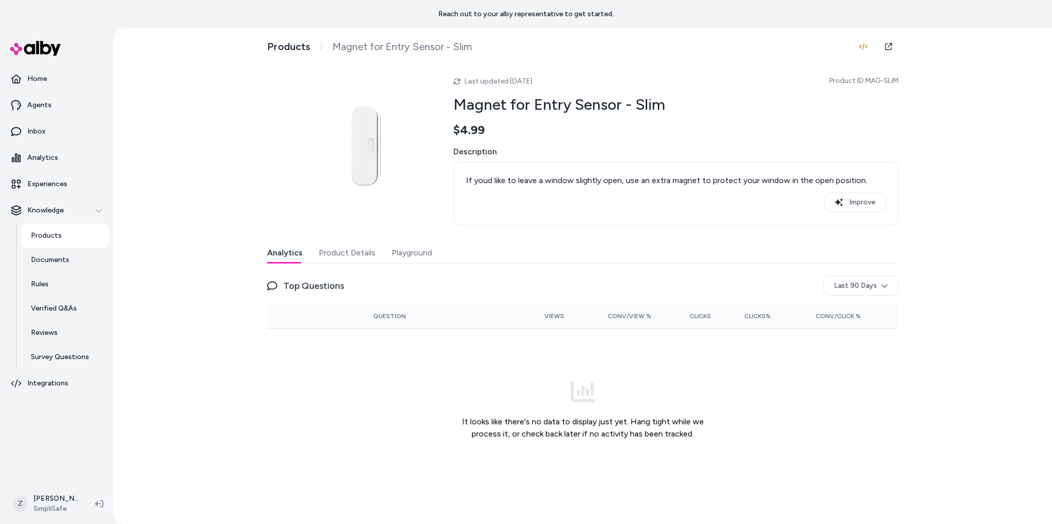
drag, startPoint x: 419, startPoint y: 254, endPoint x: 417, endPoint y: 244, distance: 10.3
click at [419, 255] on button "Playground" at bounding box center [412, 253] width 40 height 20
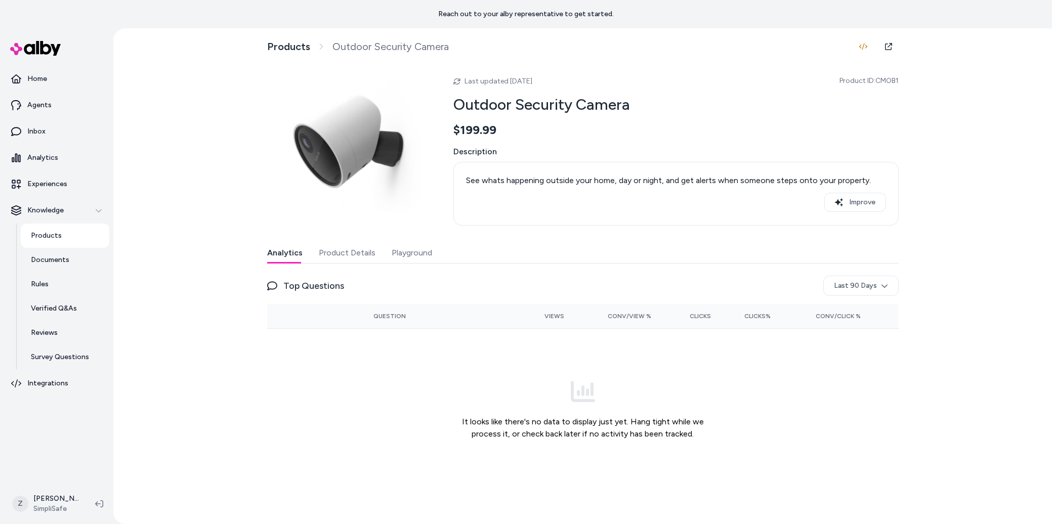
click at [411, 248] on button "Playground" at bounding box center [412, 253] width 40 height 20
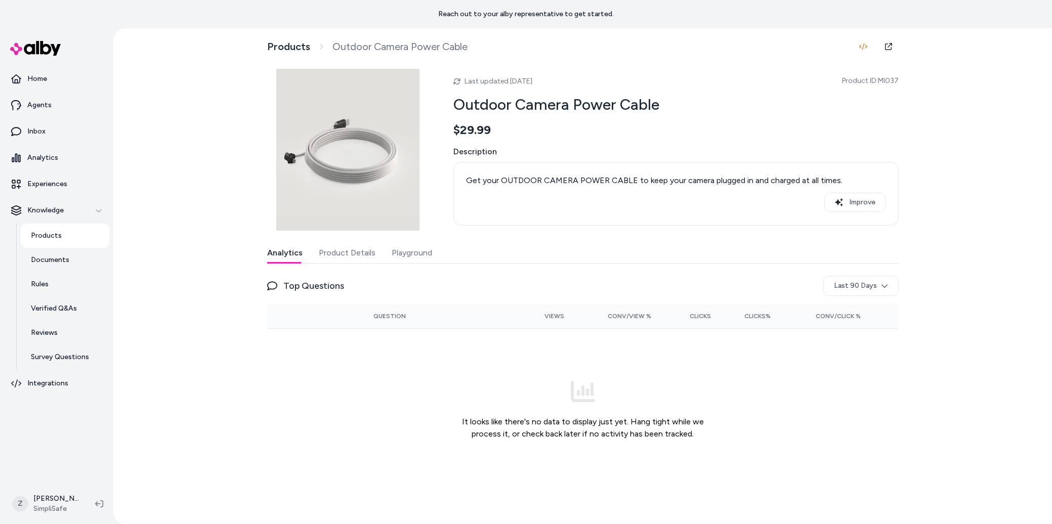
click at [419, 263] on div "Analytics Product Details Playground" at bounding box center [583, 253] width 632 height 21
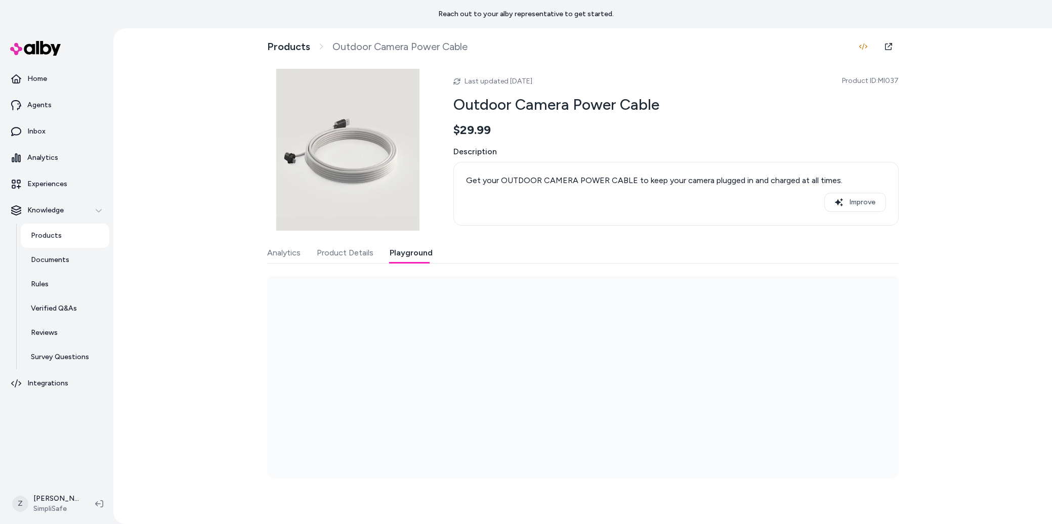
click at [419, 263] on button "Playground" at bounding box center [411, 253] width 43 height 20
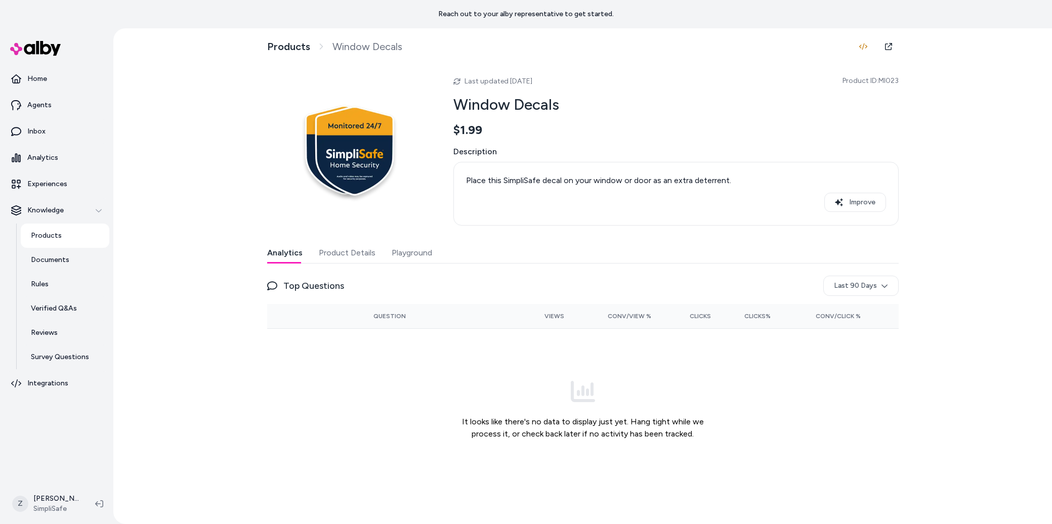
drag, startPoint x: 411, startPoint y: 255, endPoint x: 412, endPoint y: 186, distance: 68.8
click at [411, 255] on button "Playground" at bounding box center [412, 253] width 40 height 20
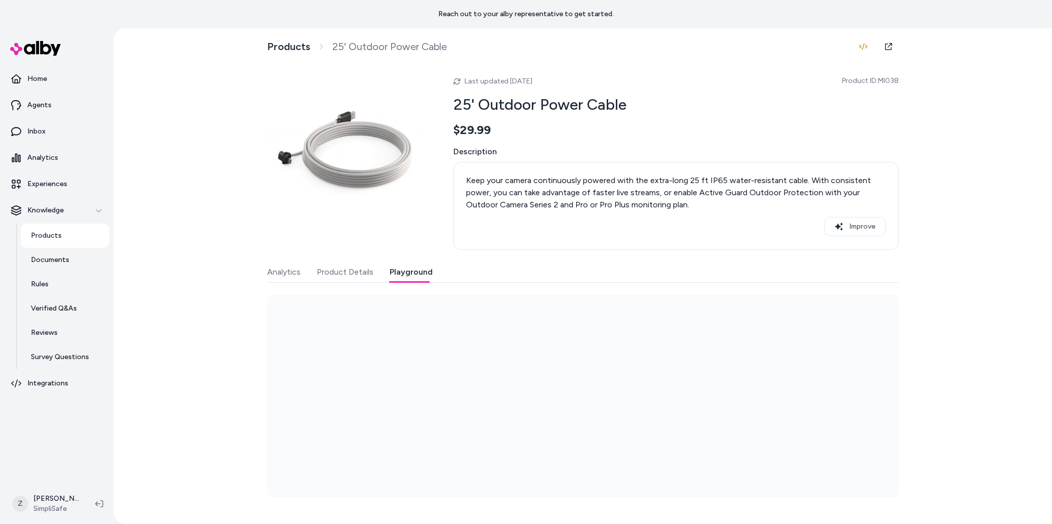
click at [411, 271] on button "Playground" at bounding box center [411, 272] width 43 height 20
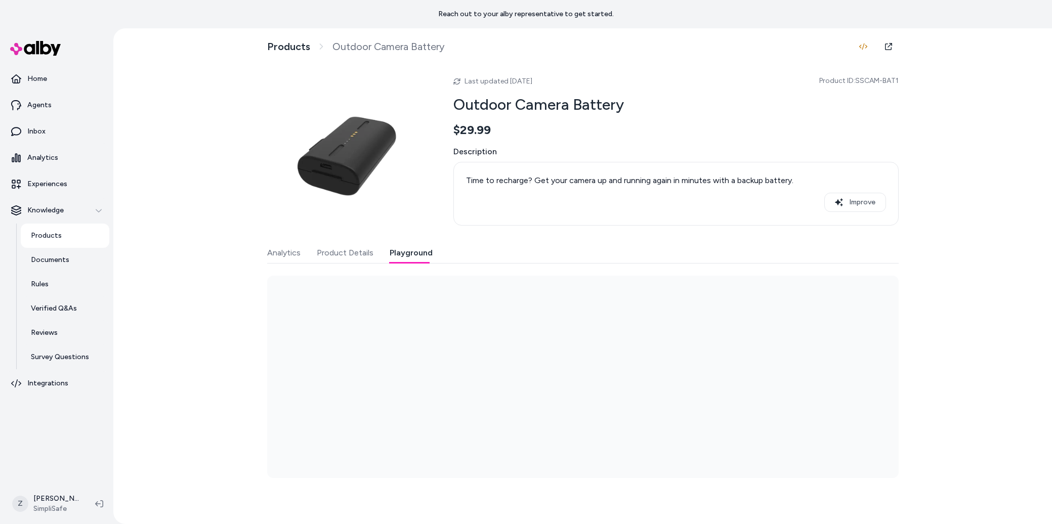
click at [411, 253] on button "Playground" at bounding box center [411, 253] width 43 height 20
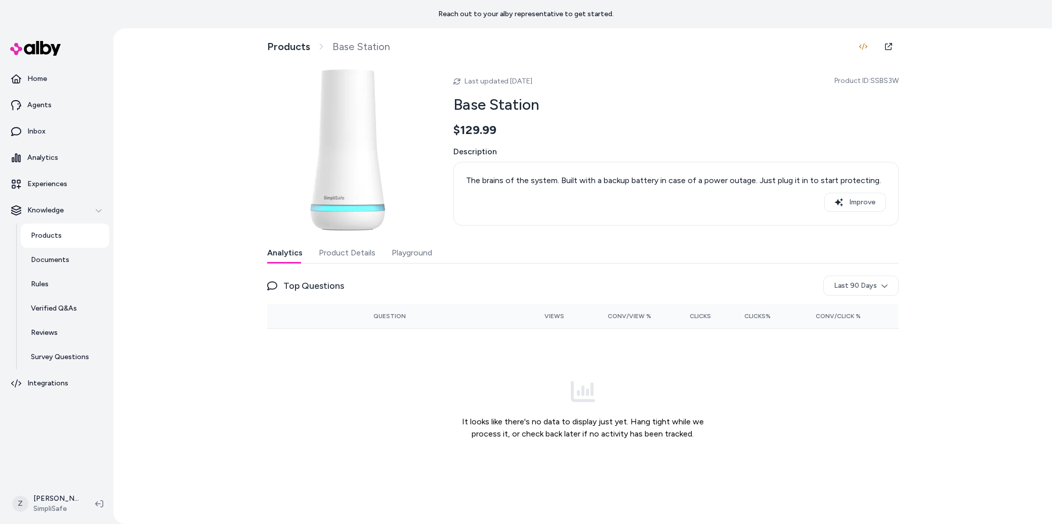
click at [414, 256] on button "Playground" at bounding box center [412, 253] width 40 height 20
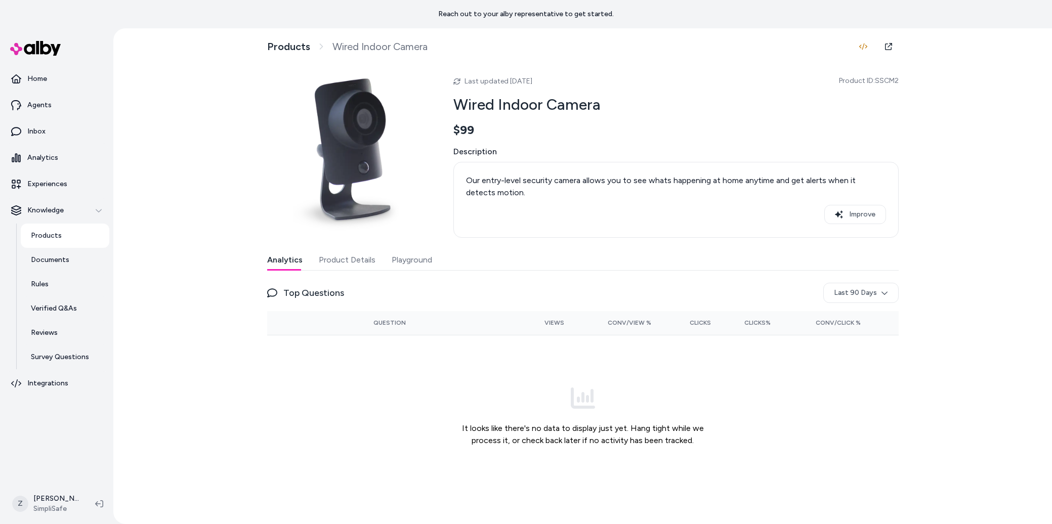
click at [418, 255] on button "Playground" at bounding box center [412, 260] width 40 height 20
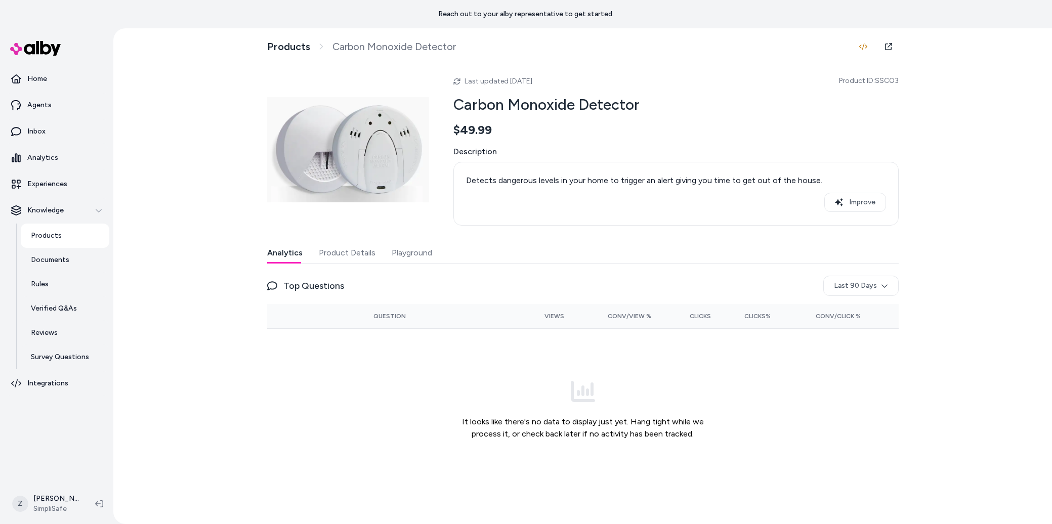
click at [431, 244] on div "Analytics Product Details Playground" at bounding box center [583, 253] width 632 height 21
drag, startPoint x: 427, startPoint y: 244, endPoint x: 412, endPoint y: 243, distance: 14.8
click at [426, 245] on button "Playground" at bounding box center [412, 253] width 40 height 20
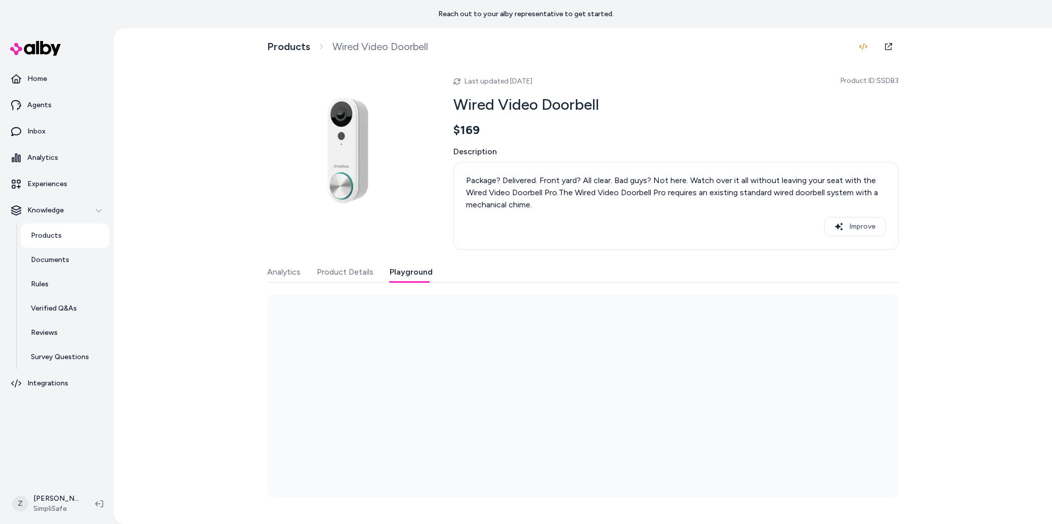
click at [395, 267] on button "Playground" at bounding box center [411, 272] width 43 height 20
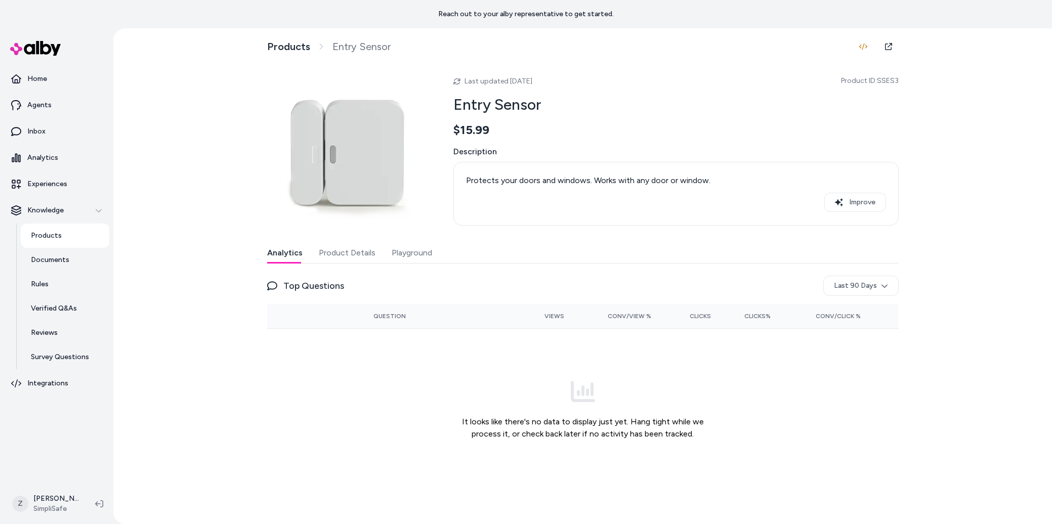
click at [414, 242] on div "Last updated [DATE] Product ID: SSES3 Entry Sensor $15.99 Description Protects …" at bounding box center [583, 280] width 632 height 422
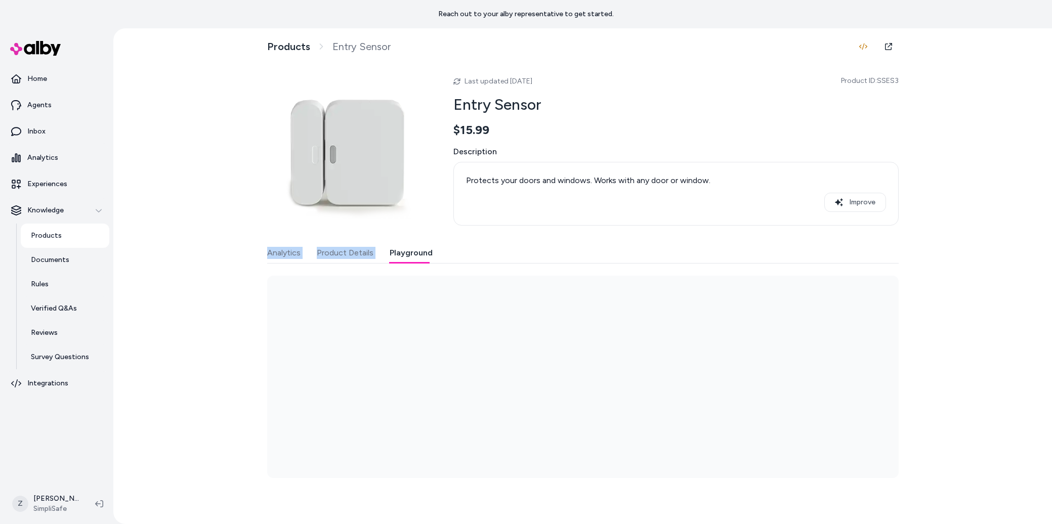
click at [414, 249] on button "Playground" at bounding box center [411, 253] width 43 height 20
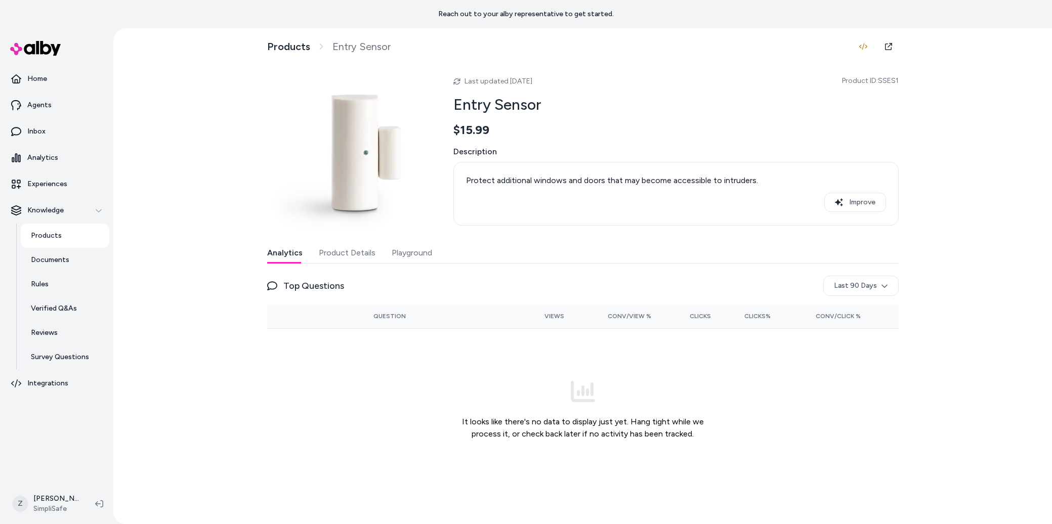
drag, startPoint x: 401, startPoint y: 251, endPoint x: 419, endPoint y: 222, distance: 34.1
click at [401, 252] on button "Playground" at bounding box center [412, 253] width 40 height 20
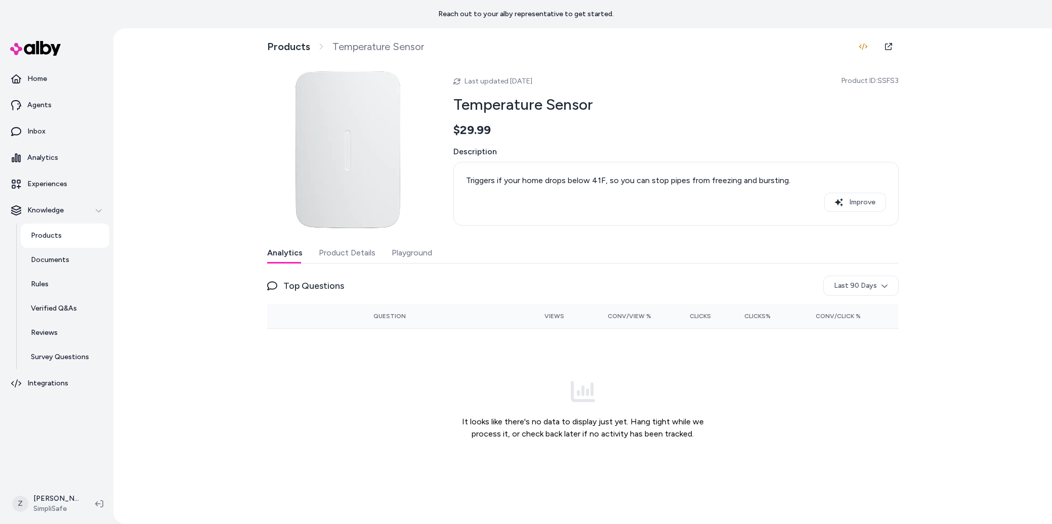
click at [414, 252] on button "Playground" at bounding box center [412, 253] width 40 height 20
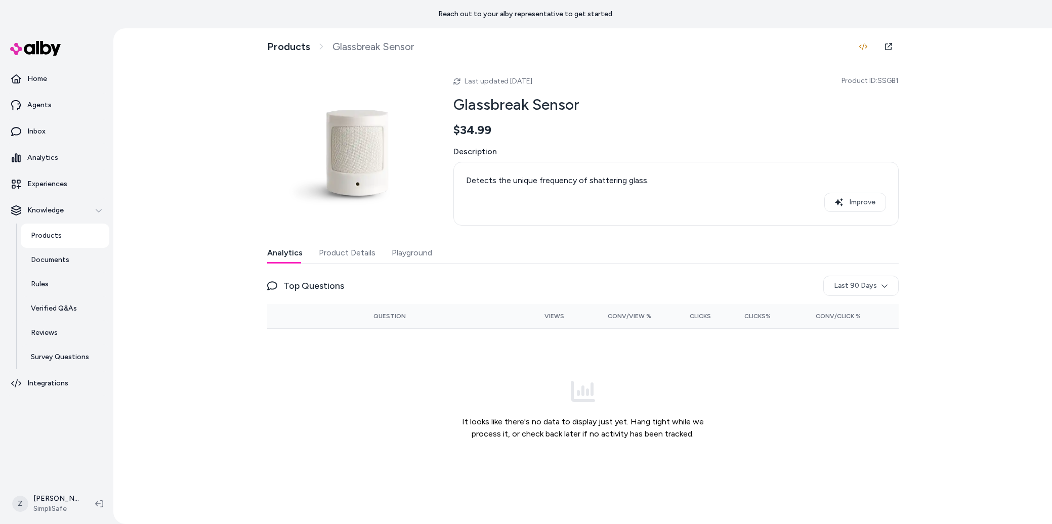
drag, startPoint x: 409, startPoint y: 258, endPoint x: 416, endPoint y: 244, distance: 14.7
click at [409, 258] on button "Playground" at bounding box center [412, 253] width 40 height 20
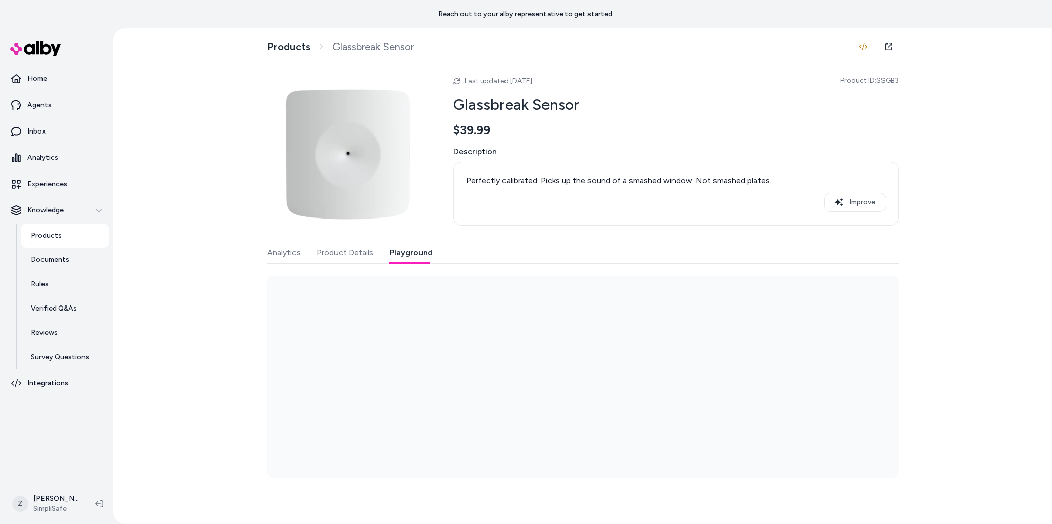
click at [406, 257] on button "Playground" at bounding box center [411, 253] width 43 height 20
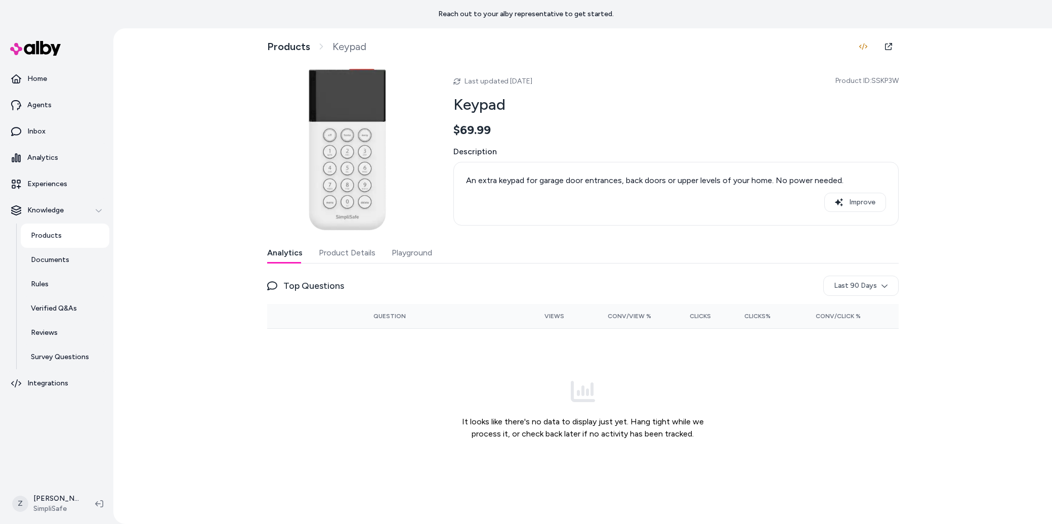
click at [418, 267] on div "Analytics Product Details Playground Top Questions Last 90 Days Question Views …" at bounding box center [583, 367] width 632 height 248
click at [419, 256] on button "Playground" at bounding box center [412, 253] width 40 height 20
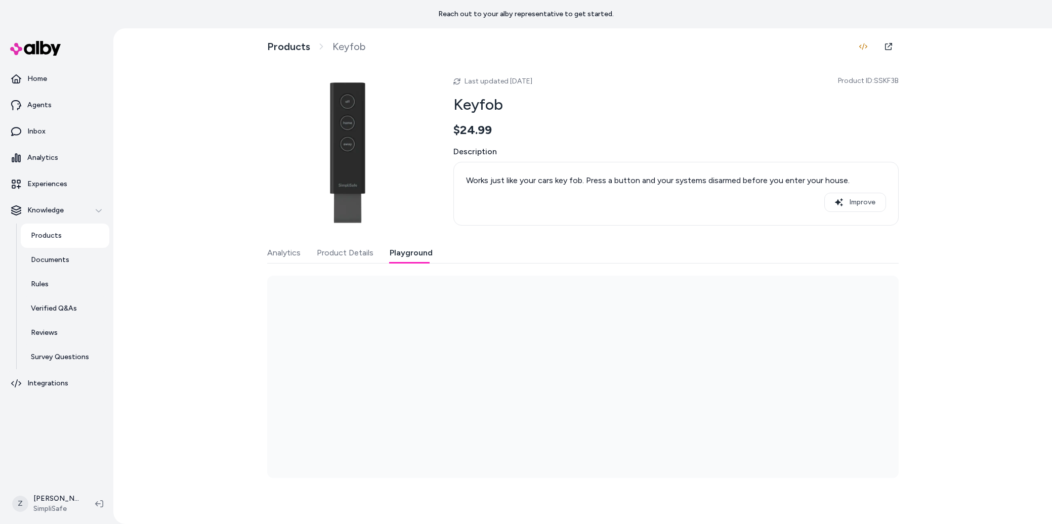
click at [406, 251] on button "Playground" at bounding box center [411, 253] width 43 height 20
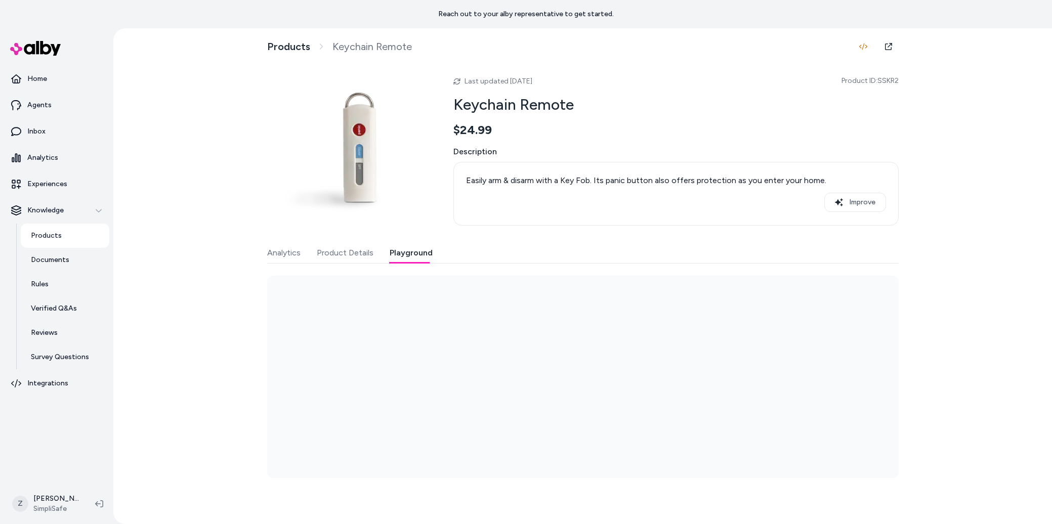
click at [397, 259] on button "Playground" at bounding box center [411, 253] width 43 height 20
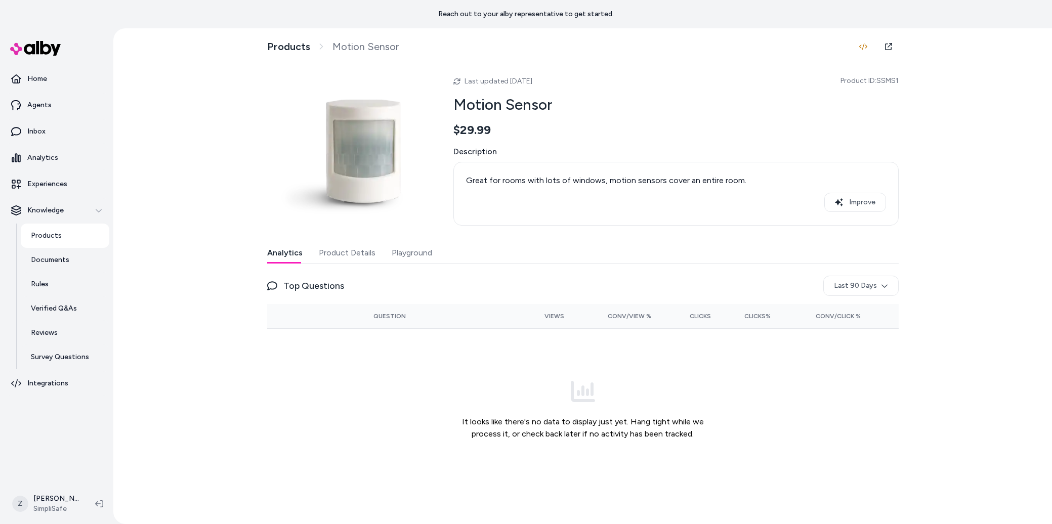
click at [415, 252] on button "Playground" at bounding box center [412, 253] width 40 height 20
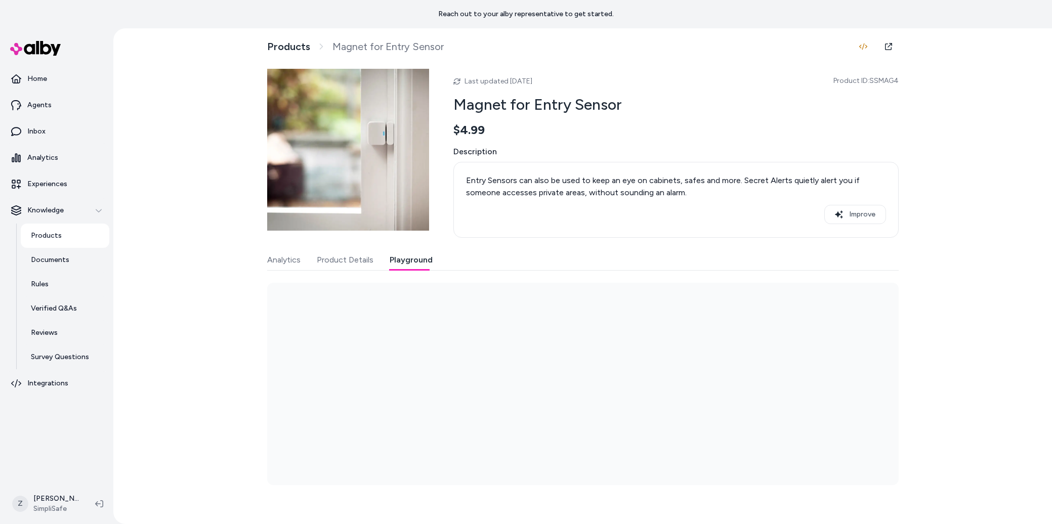
click at [404, 250] on button "Playground" at bounding box center [411, 260] width 43 height 20
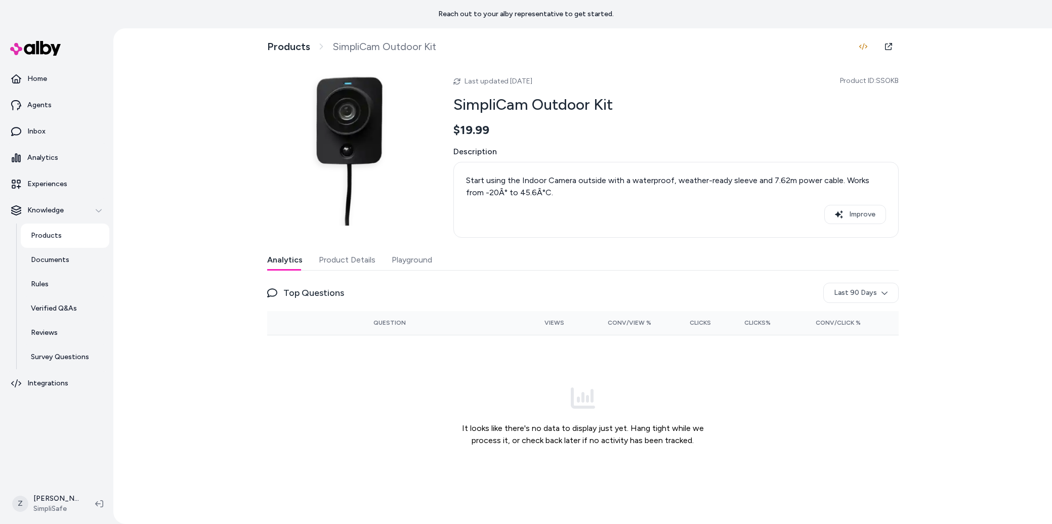
click at [415, 263] on button "Playground" at bounding box center [412, 260] width 40 height 20
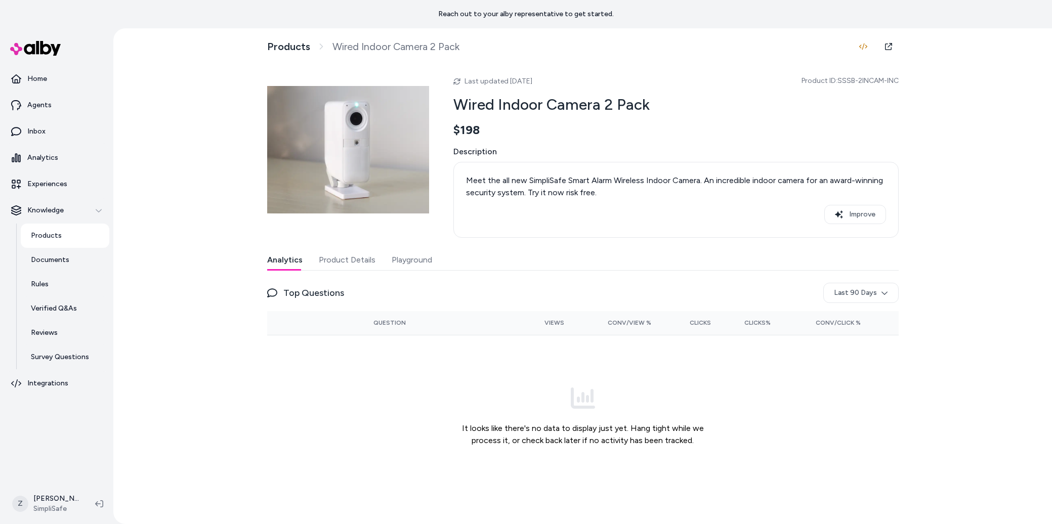
click at [419, 260] on button "Playground" at bounding box center [412, 260] width 40 height 20
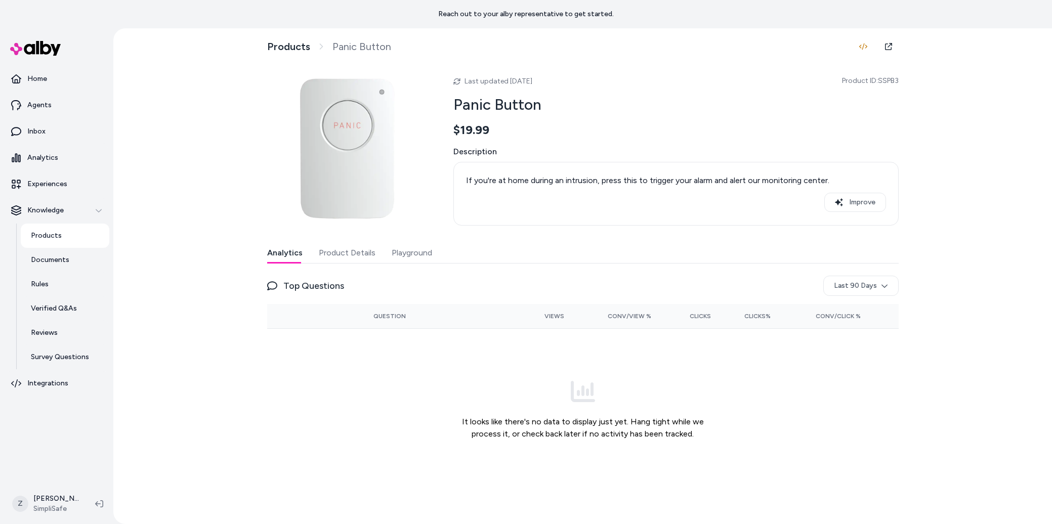
click at [419, 248] on button "Playground" at bounding box center [412, 253] width 40 height 20
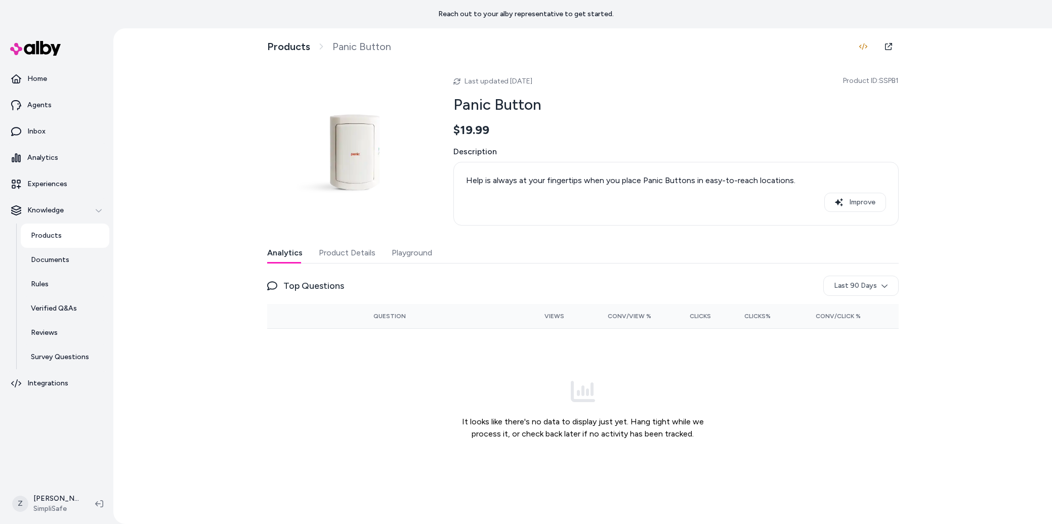
click at [403, 258] on button "Playground" at bounding box center [412, 253] width 40 height 20
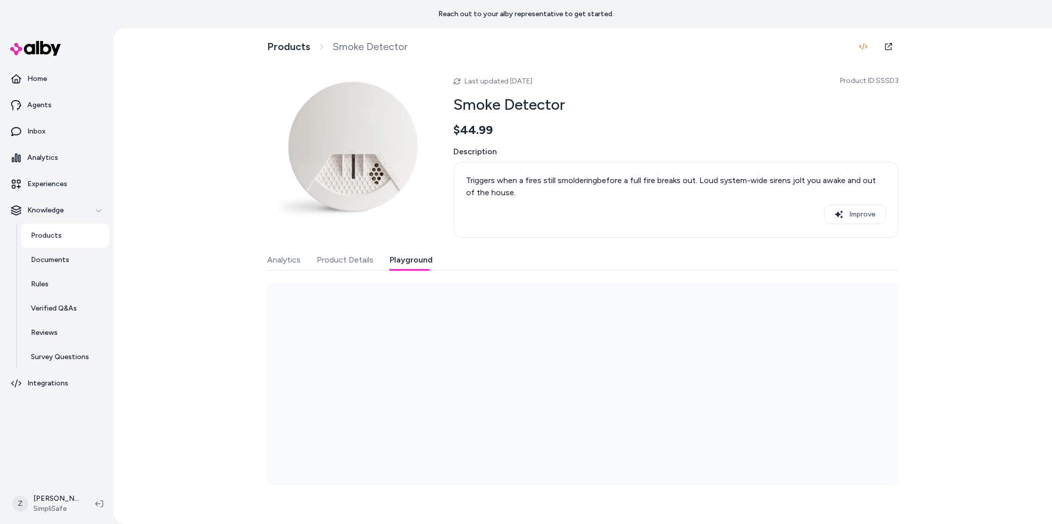
click at [397, 267] on button "Playground" at bounding box center [411, 260] width 43 height 20
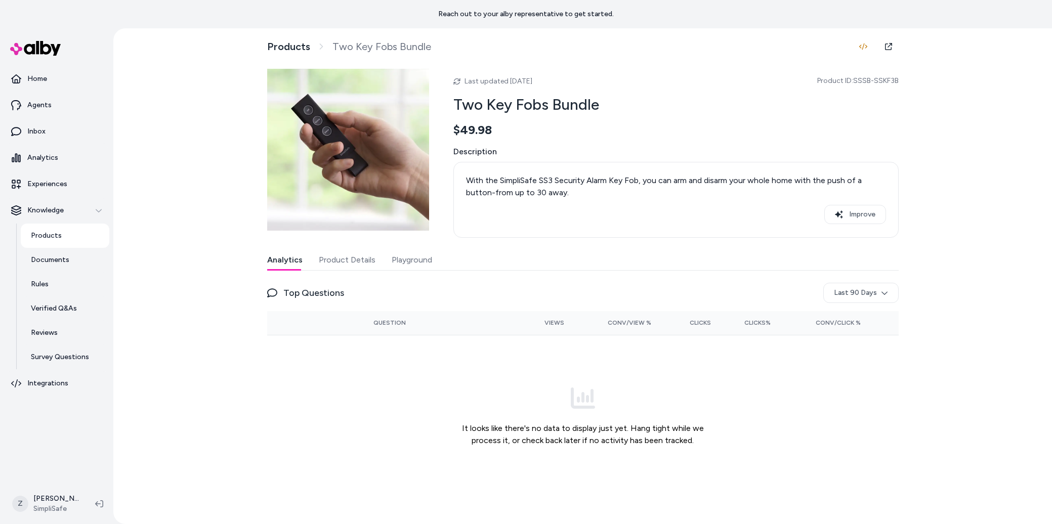
click at [415, 255] on button "Playground" at bounding box center [412, 260] width 40 height 20
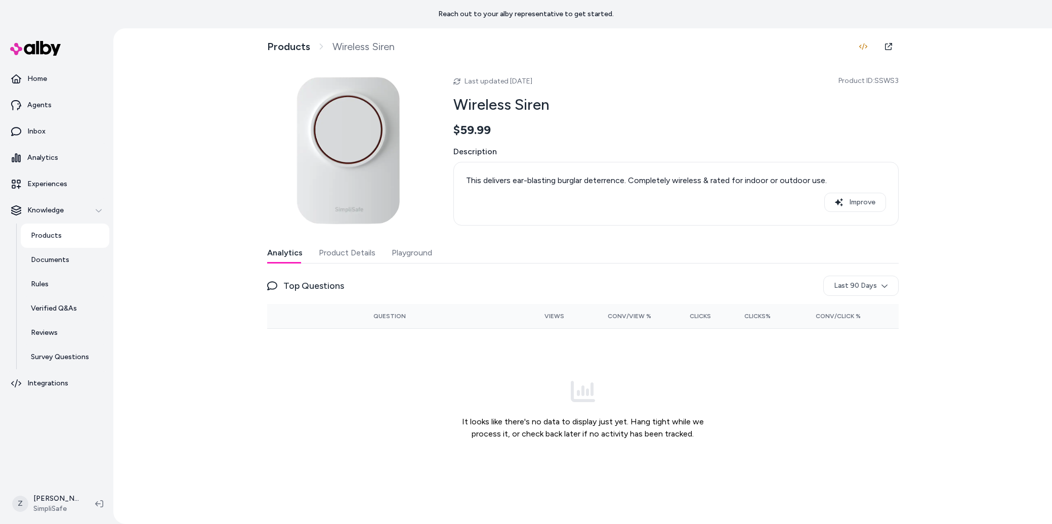
drag, startPoint x: 408, startPoint y: 258, endPoint x: 414, endPoint y: 254, distance: 7.3
click at [408, 258] on button "Playground" at bounding box center [412, 253] width 40 height 20
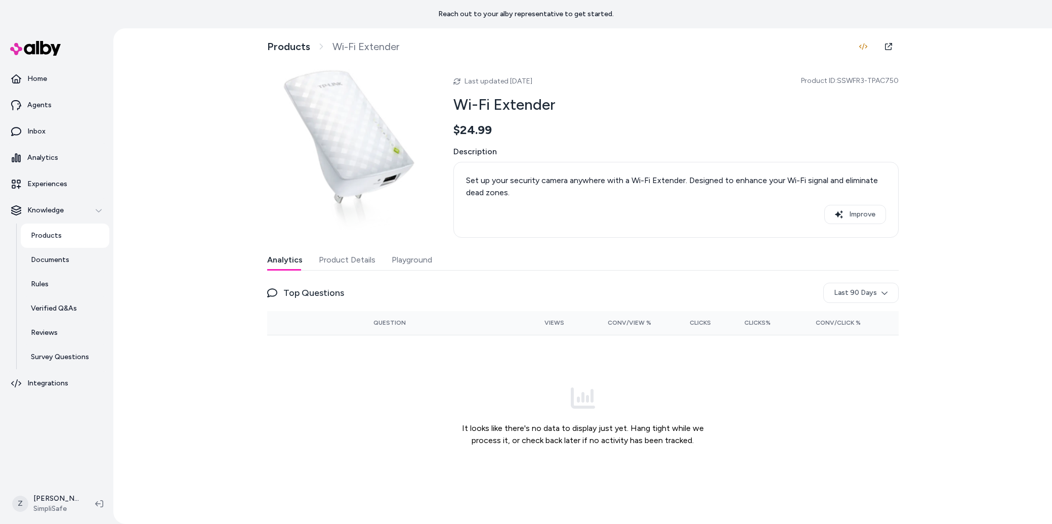
click at [400, 271] on div "Analytics Product Details Playground Top Questions Last 90 Days Question Views …" at bounding box center [583, 374] width 632 height 248
click at [402, 267] on button "Playground" at bounding box center [412, 260] width 40 height 20
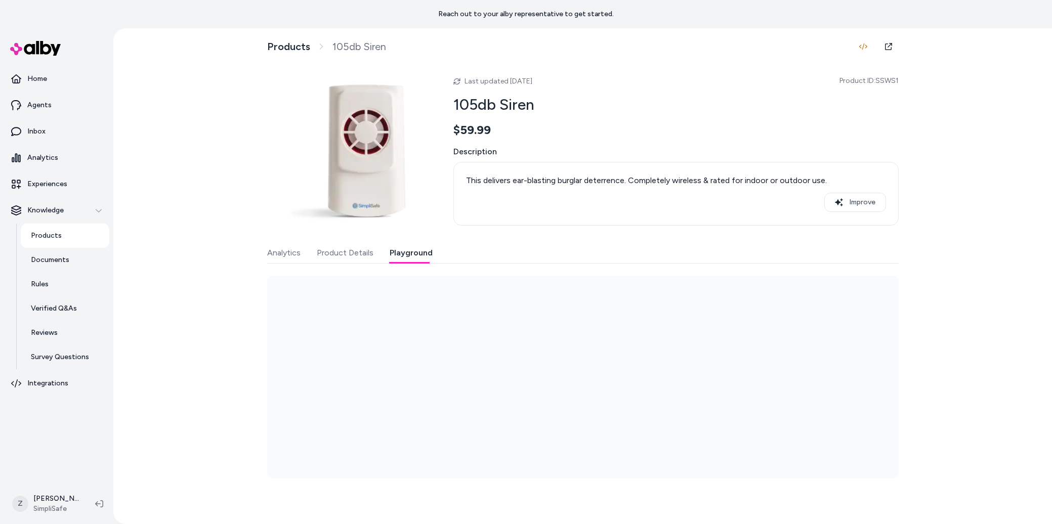
click at [393, 254] on button "Playground" at bounding box center [411, 253] width 43 height 20
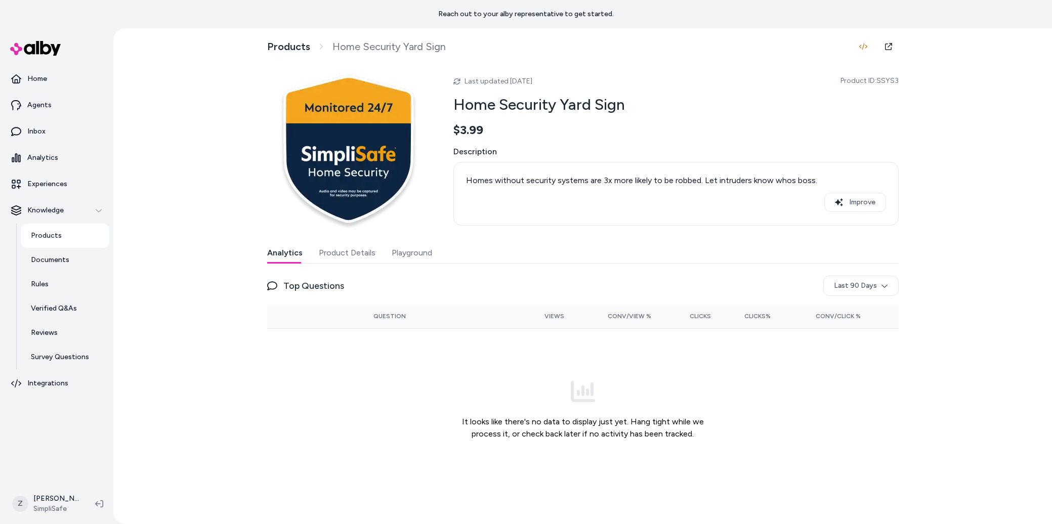
click at [413, 262] on button "Playground" at bounding box center [412, 253] width 40 height 20
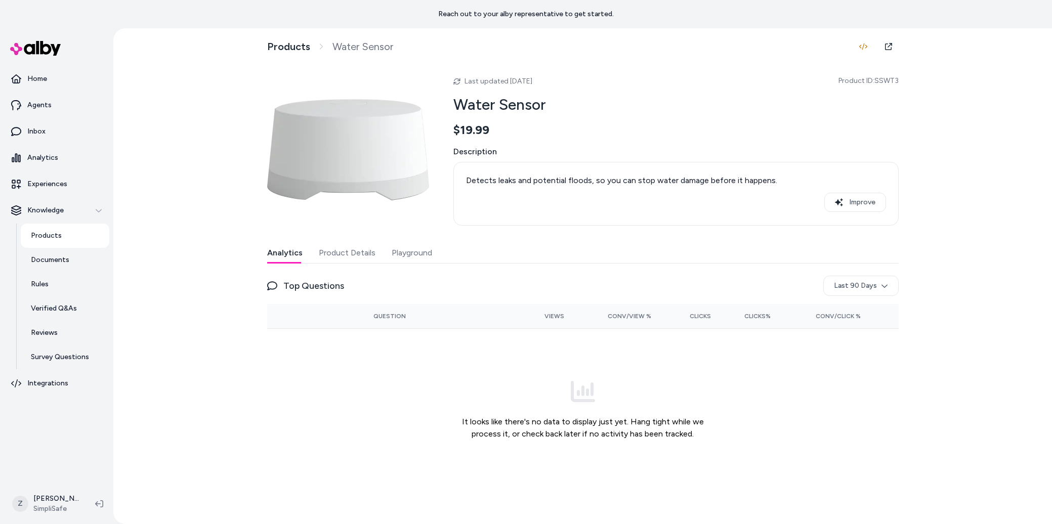
click at [394, 243] on button "Playground" at bounding box center [412, 253] width 40 height 20
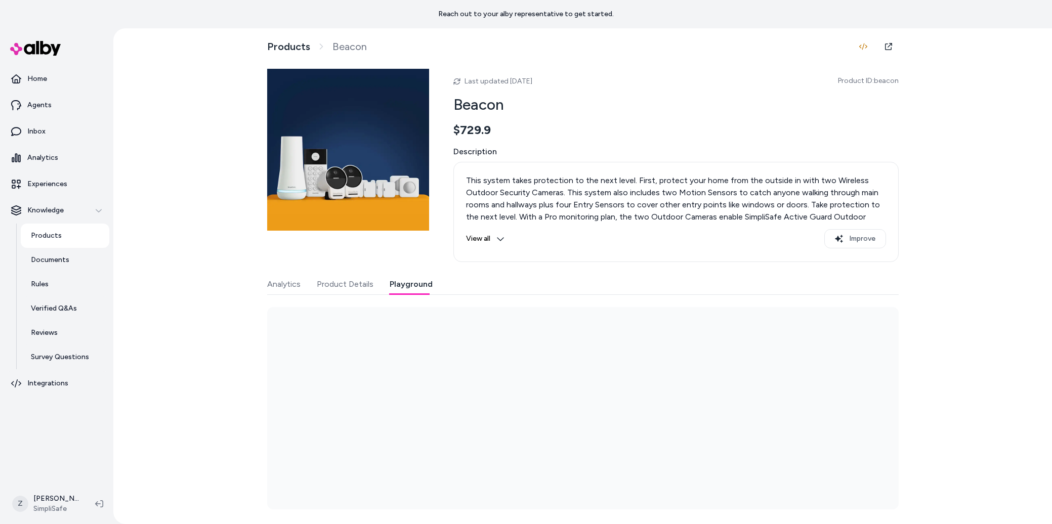
click at [394, 280] on button "Playground" at bounding box center [411, 284] width 43 height 20
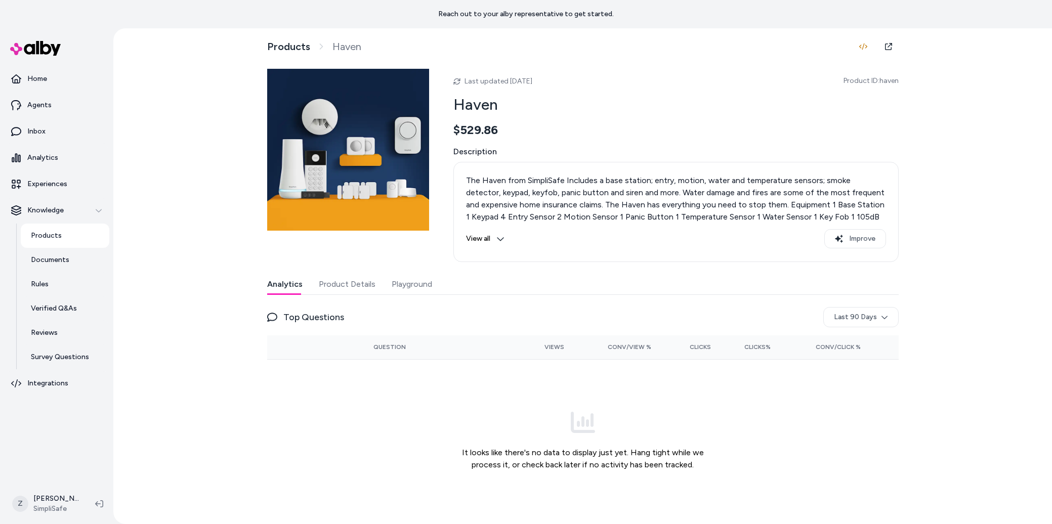
click at [423, 283] on button "Playground" at bounding box center [412, 284] width 40 height 20
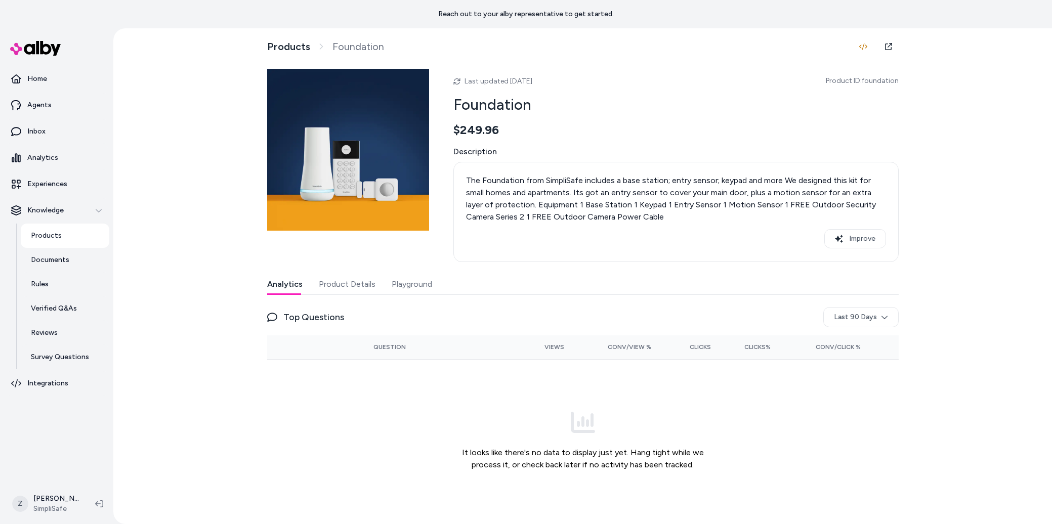
click at [431, 294] on div "Analytics Product Details Playground" at bounding box center [583, 284] width 632 height 21
click at [421, 292] on button "Playground" at bounding box center [412, 284] width 40 height 20
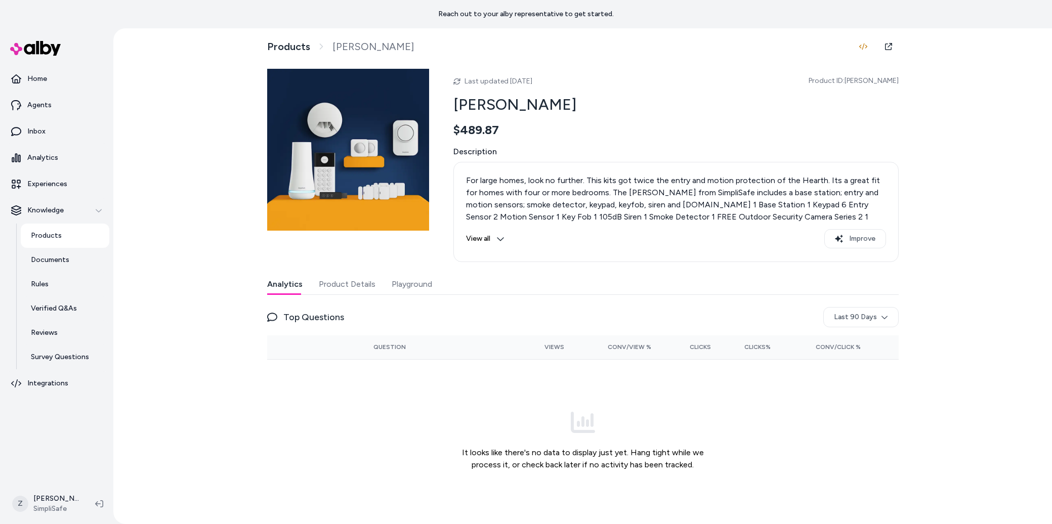
drag, startPoint x: 412, startPoint y: 287, endPoint x: 441, endPoint y: 270, distance: 33.6
click at [412, 287] on button "Playground" at bounding box center [412, 284] width 40 height 20
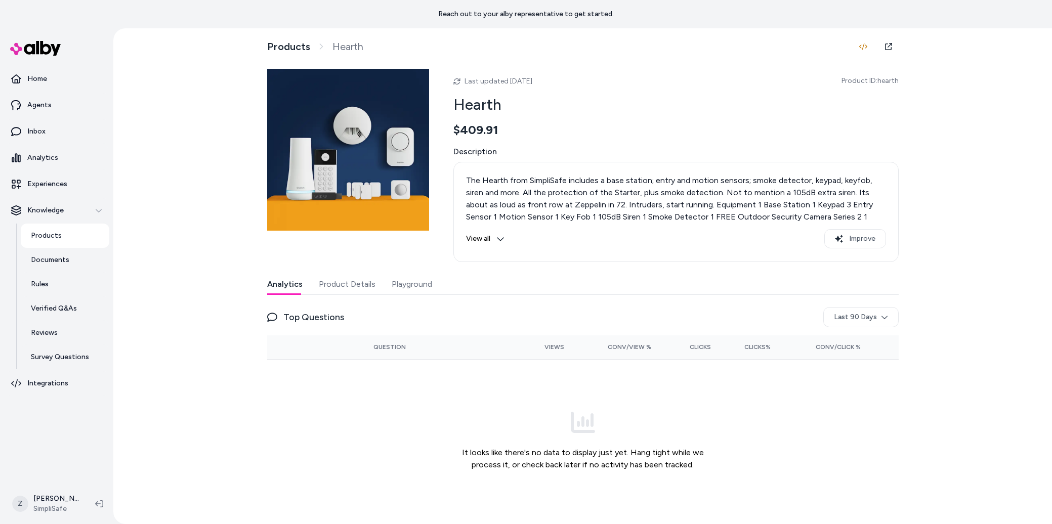
drag, startPoint x: 428, startPoint y: 280, endPoint x: 435, endPoint y: 278, distance: 8.0
click at [428, 281] on button "Playground" at bounding box center [412, 284] width 40 height 20
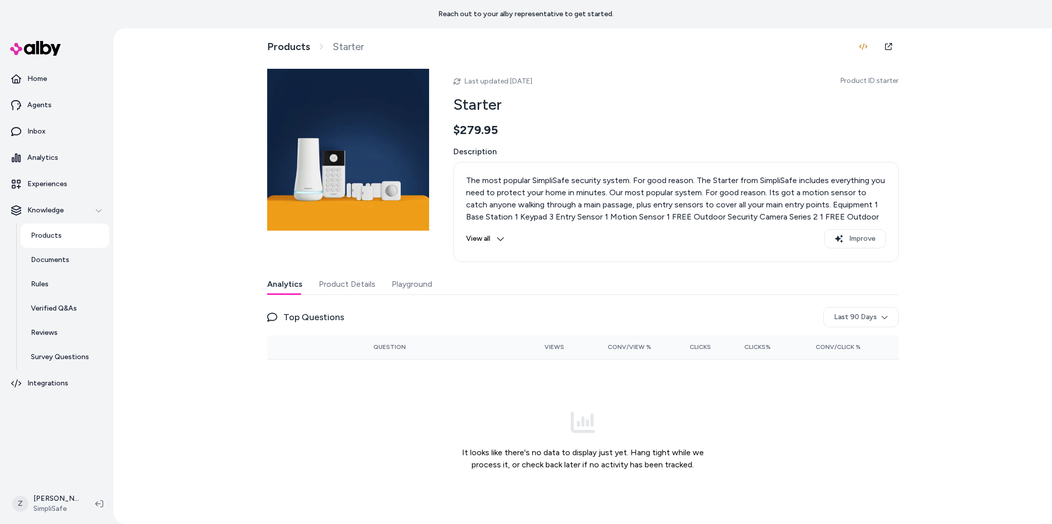
click at [403, 280] on button "Playground" at bounding box center [412, 284] width 40 height 20
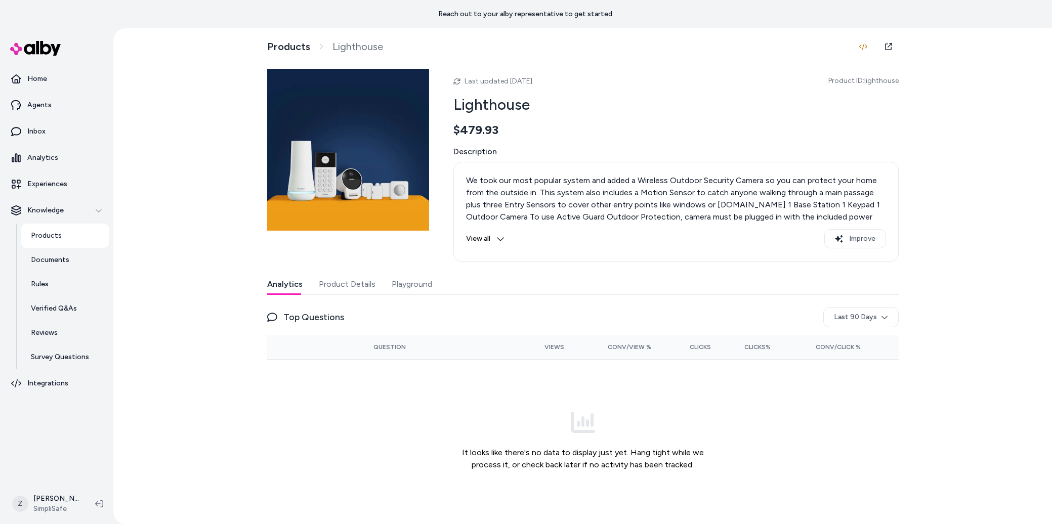
click at [414, 291] on button "Playground" at bounding box center [412, 284] width 40 height 20
